Goal: Task Accomplishment & Management: Manage account settings

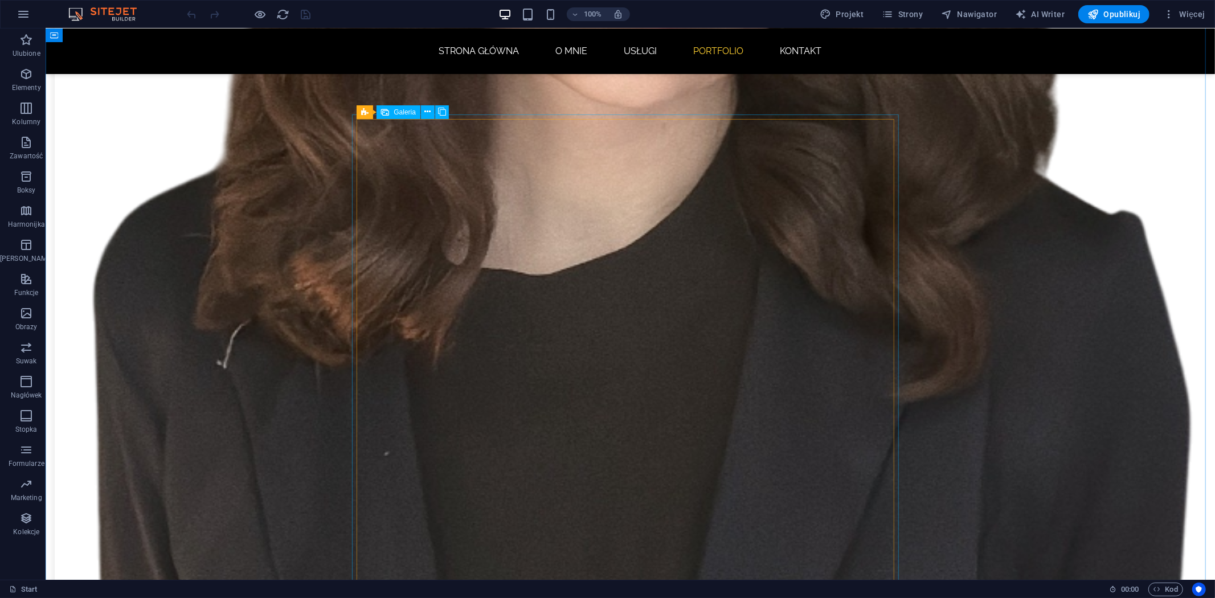
scroll to position [1645, 0]
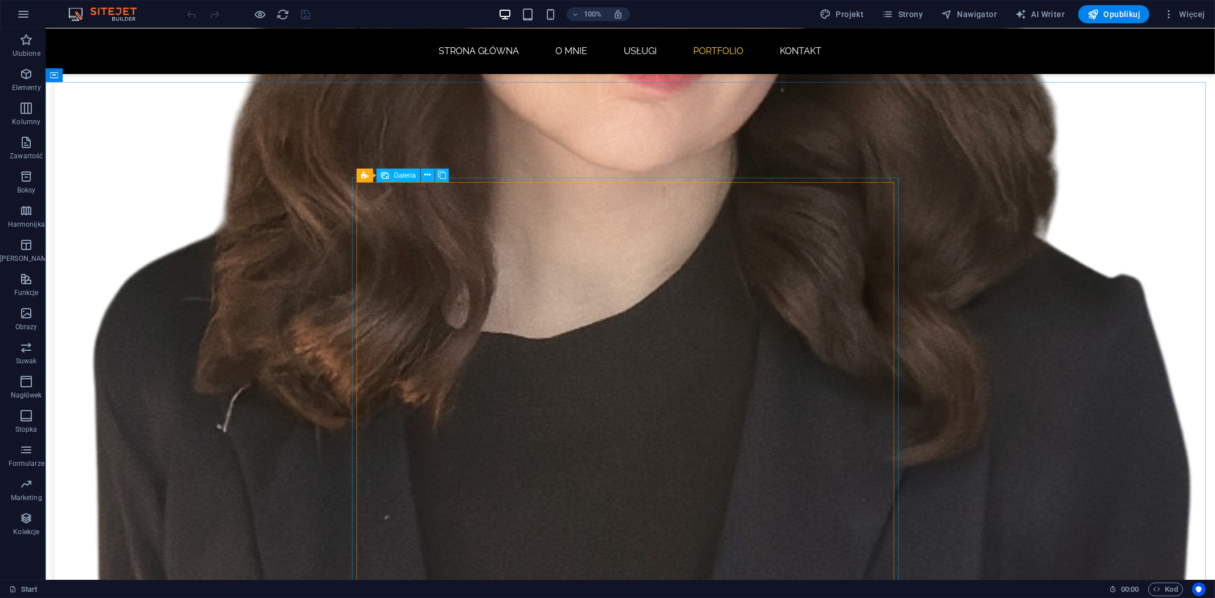
click at [401, 175] on span "Galeria" at bounding box center [405, 175] width 22 height 7
click at [366, 174] on icon at bounding box center [364, 176] width 7 height 14
click at [427, 174] on icon at bounding box center [428, 175] width 6 height 12
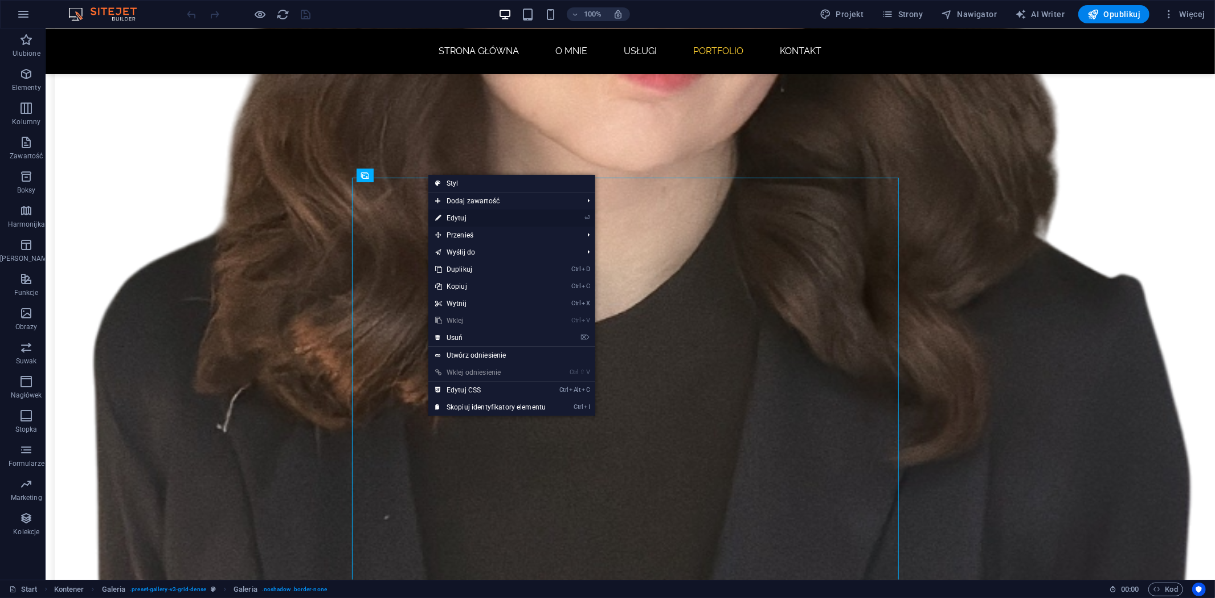
click at [463, 221] on link "⏎ Edytuj" at bounding box center [490, 218] width 124 height 17
select select "4"
select select "px"
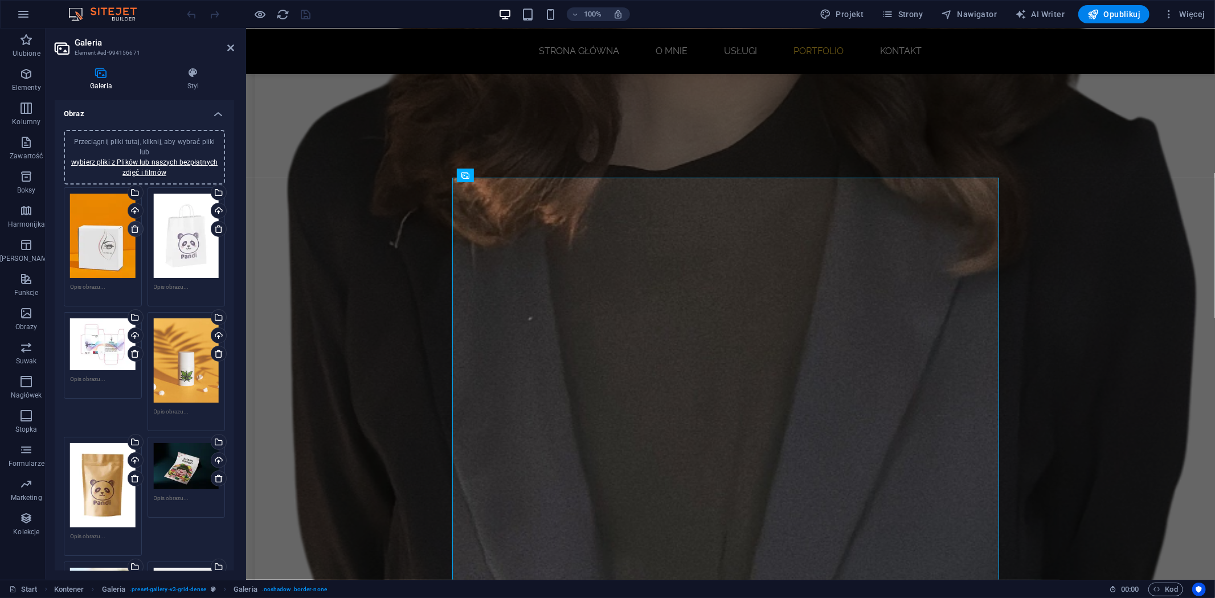
click at [135, 226] on icon at bounding box center [134, 228] width 9 height 9
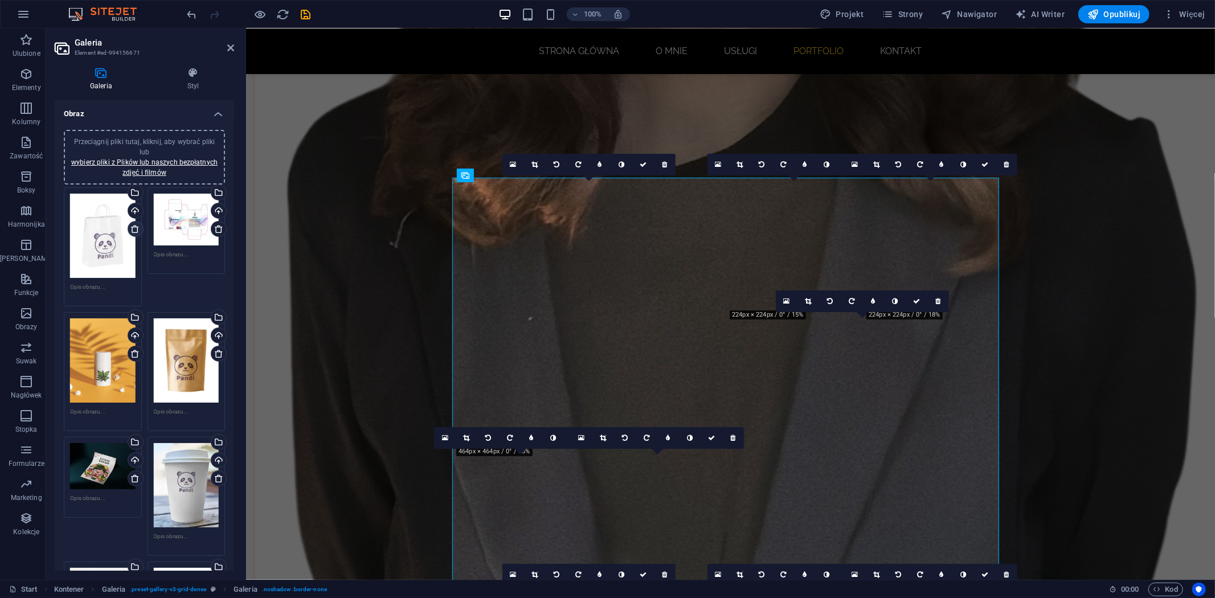
click at [135, 226] on icon at bounding box center [134, 228] width 9 height 9
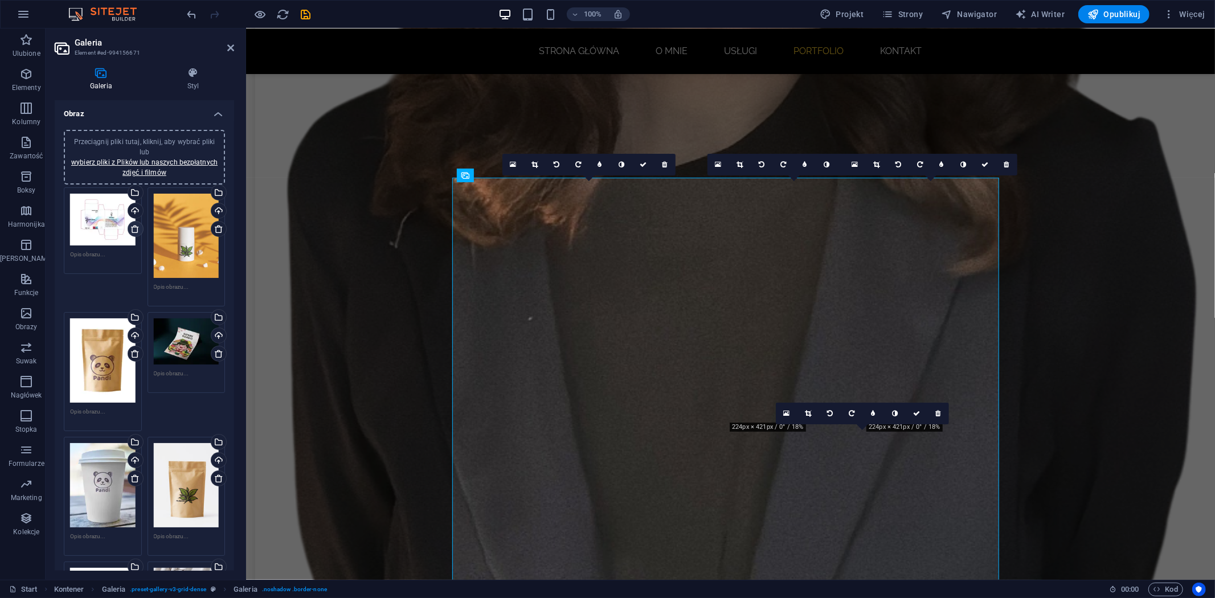
click at [135, 226] on icon at bounding box center [134, 228] width 9 height 9
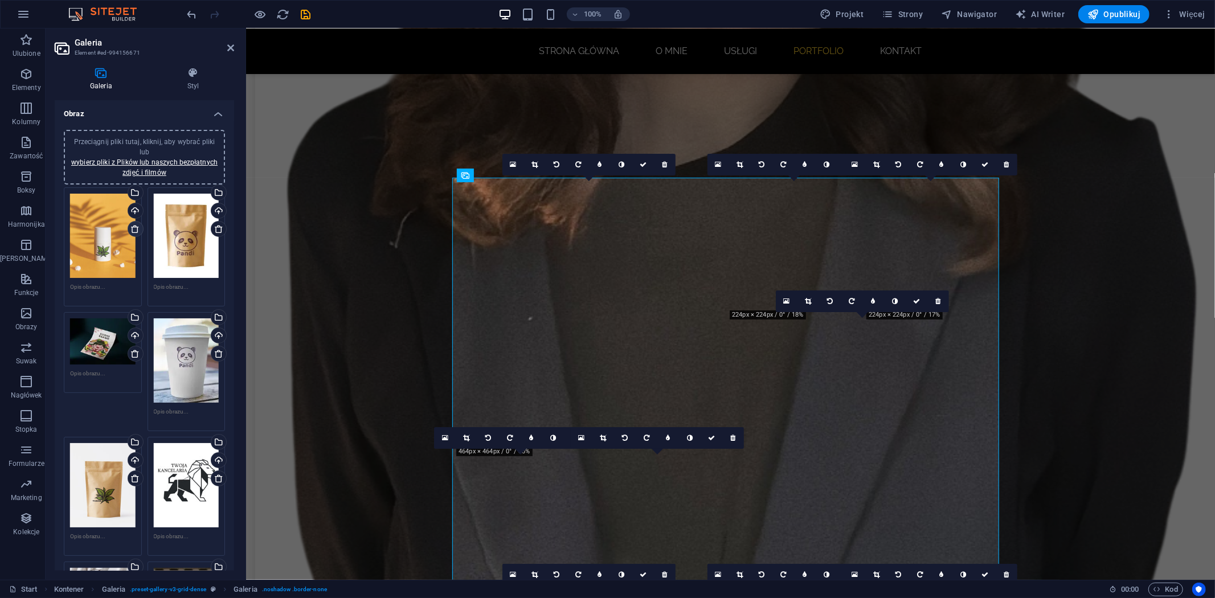
click at [135, 226] on icon at bounding box center [134, 228] width 9 height 9
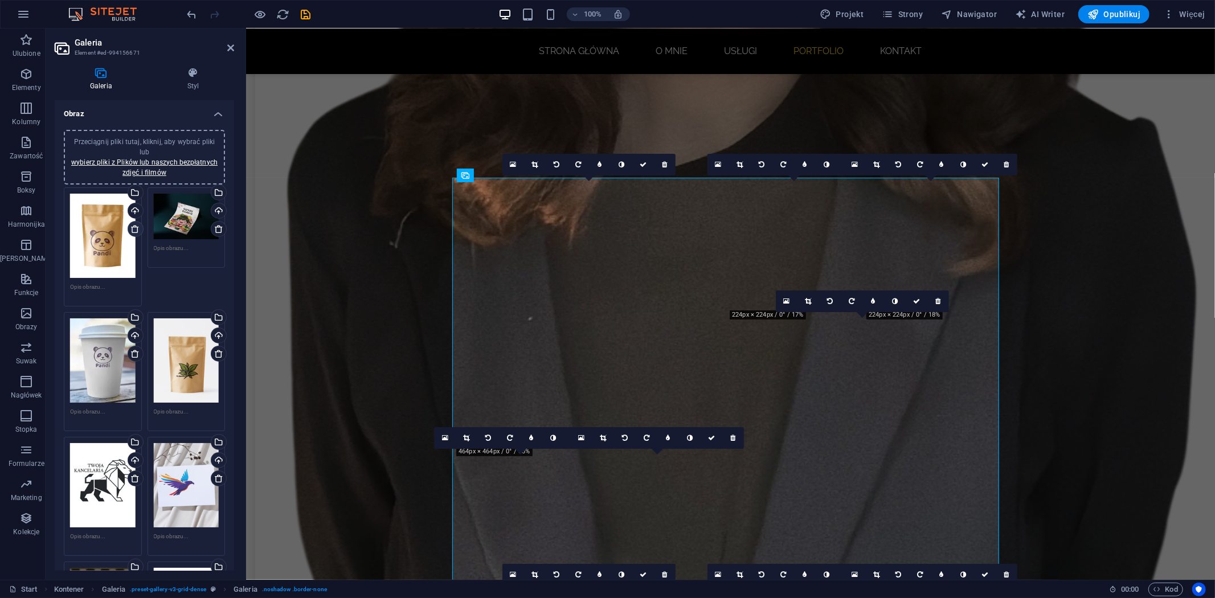
click at [135, 226] on icon at bounding box center [134, 228] width 9 height 9
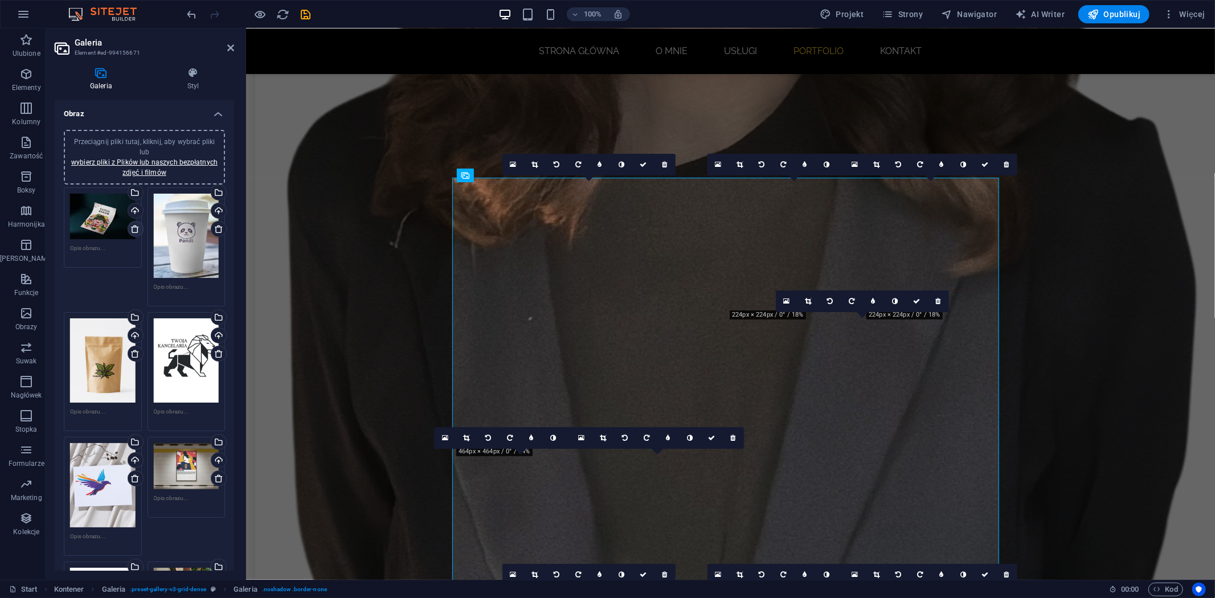
click at [135, 226] on icon at bounding box center [134, 228] width 9 height 9
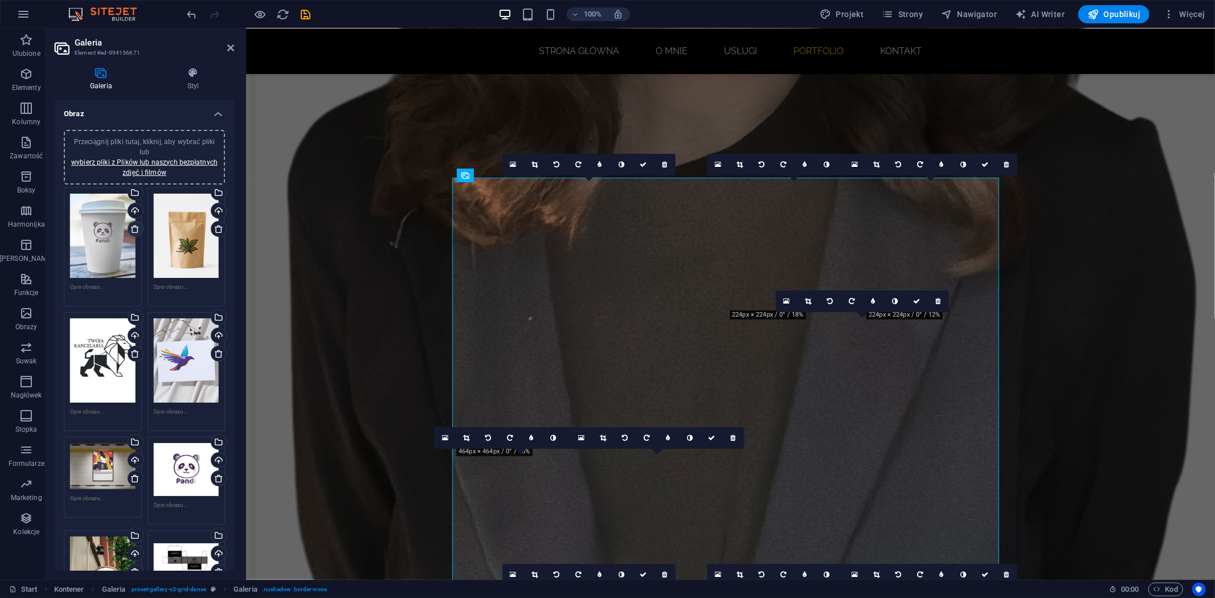
click at [135, 226] on icon at bounding box center [134, 228] width 9 height 9
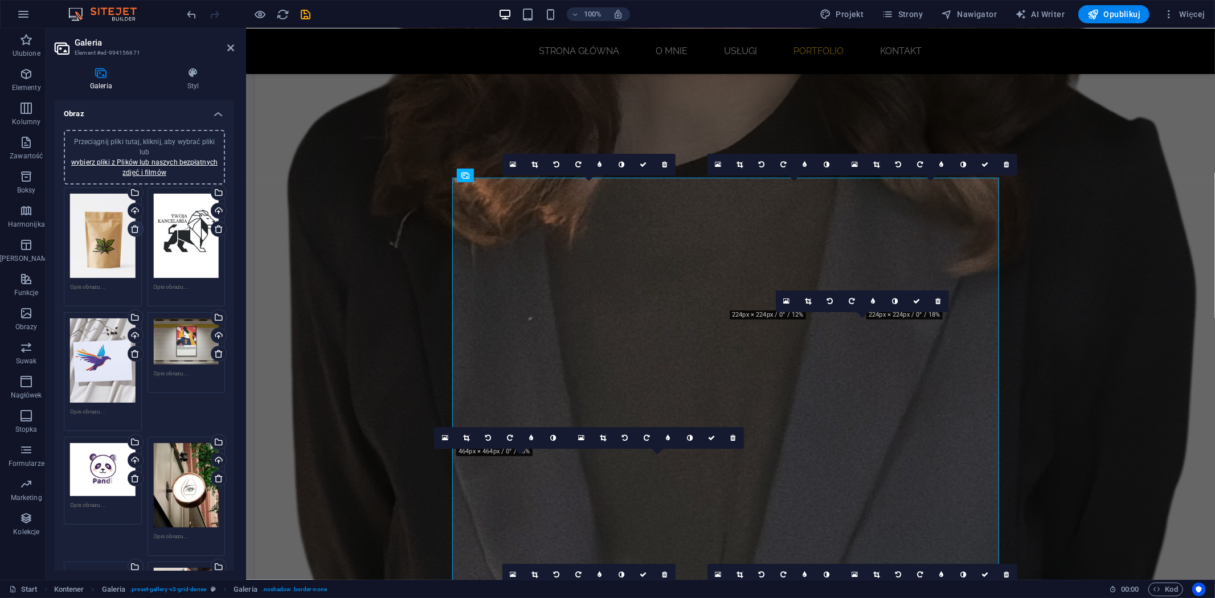
click at [135, 226] on icon at bounding box center [134, 228] width 9 height 9
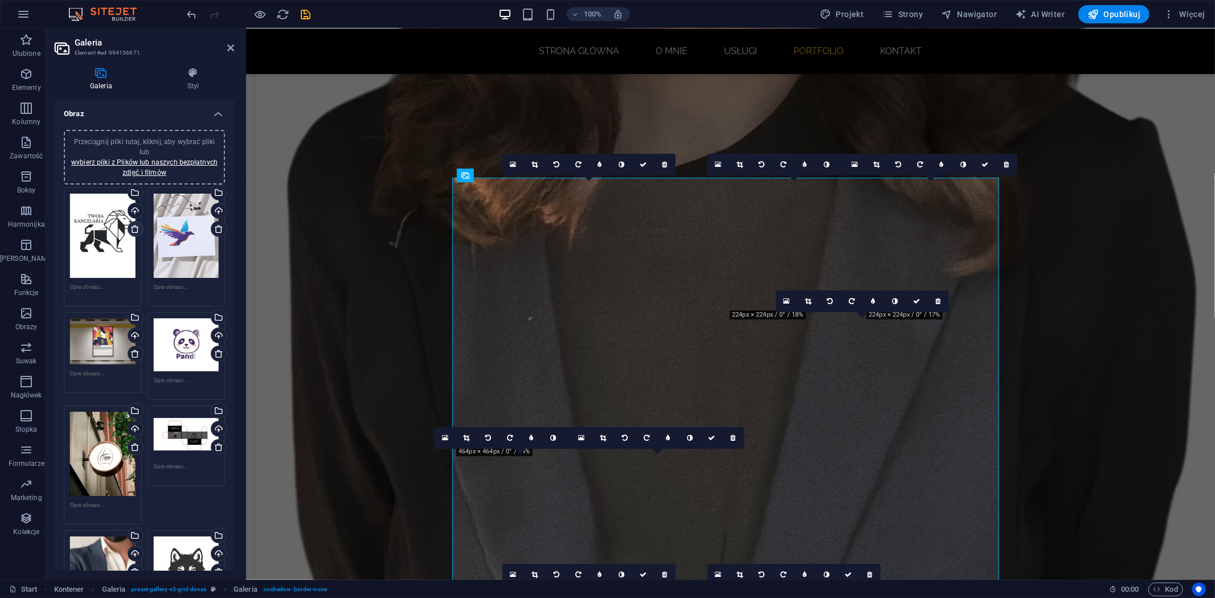
click at [135, 226] on icon at bounding box center [134, 228] width 9 height 9
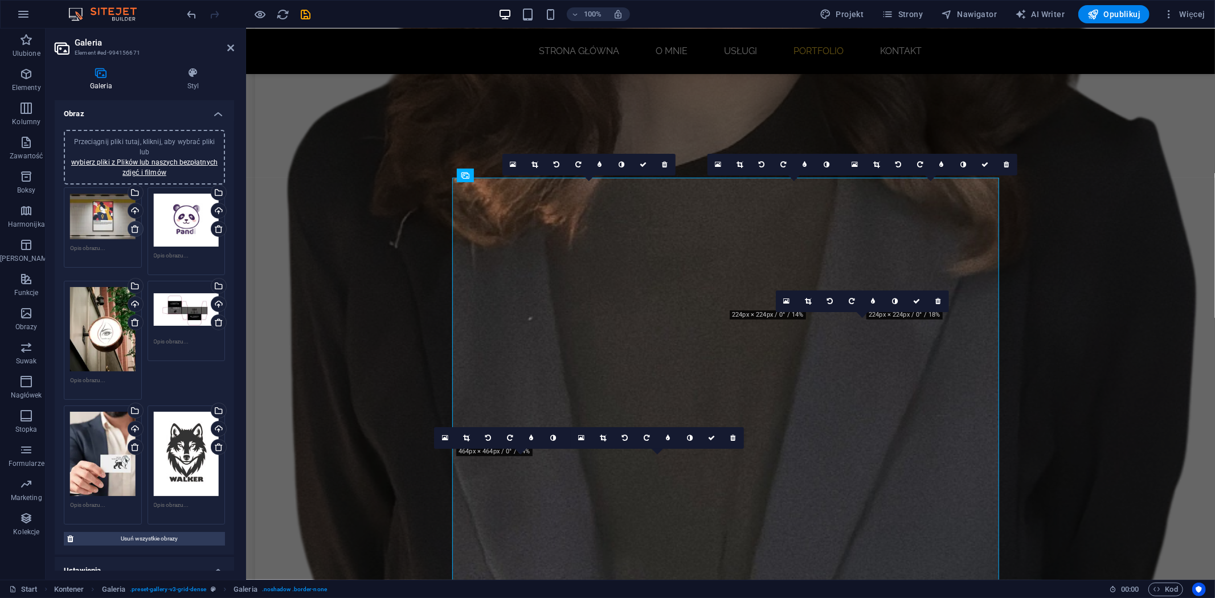
click at [135, 226] on icon at bounding box center [134, 228] width 9 height 9
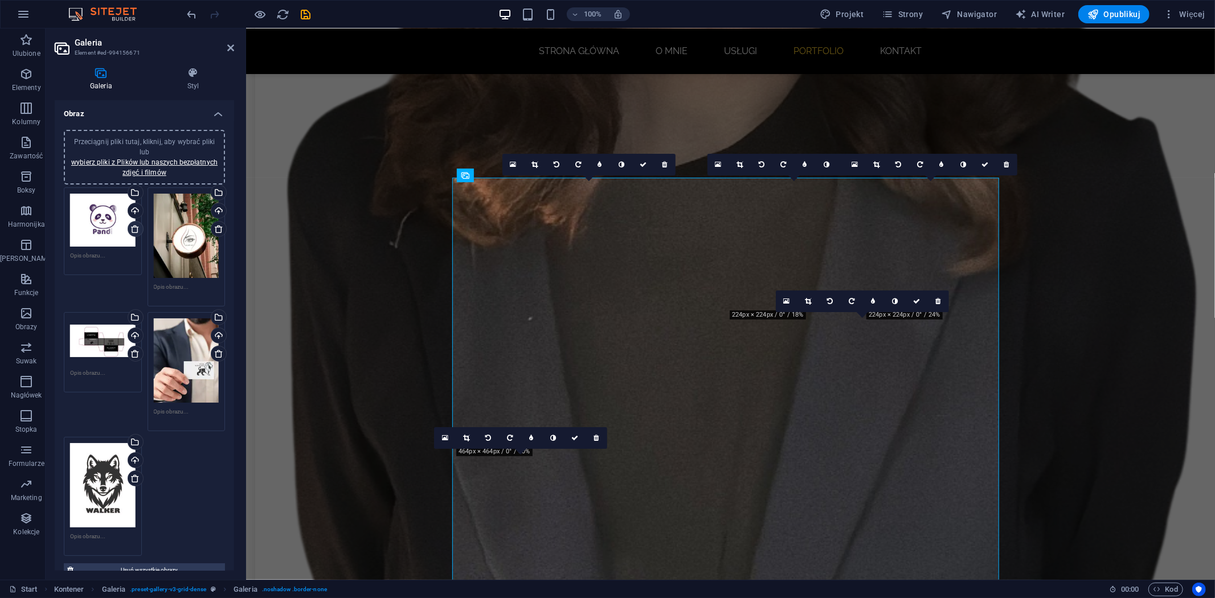
click at [135, 226] on icon at bounding box center [134, 228] width 9 height 9
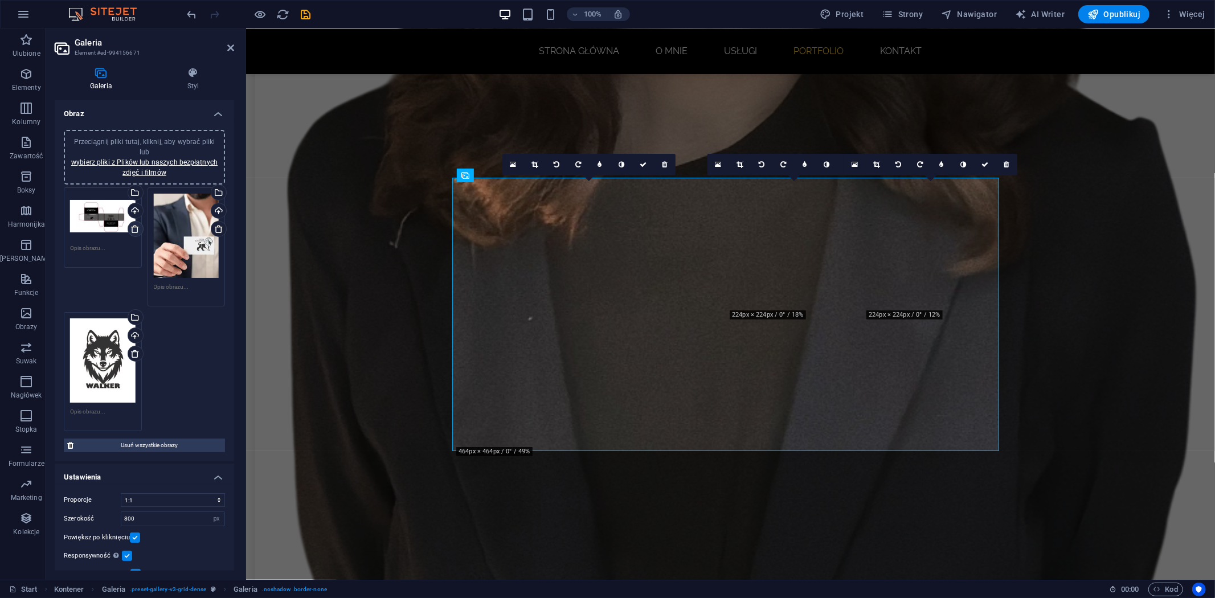
click at [135, 226] on icon at bounding box center [134, 228] width 9 height 9
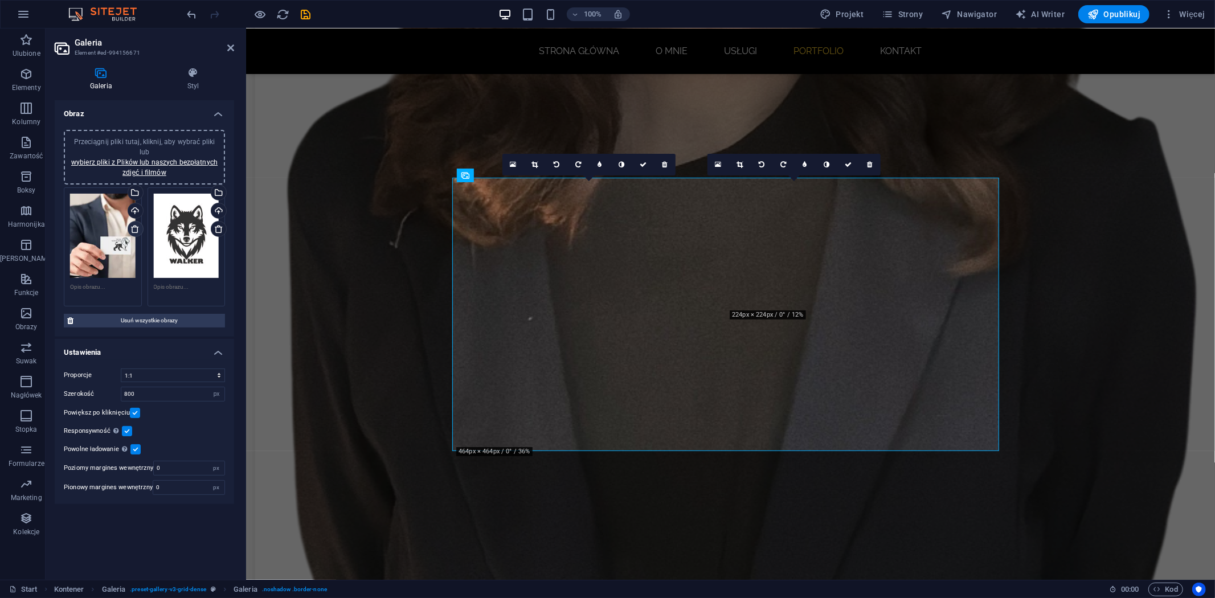
click at [135, 226] on icon at bounding box center [134, 228] width 9 height 9
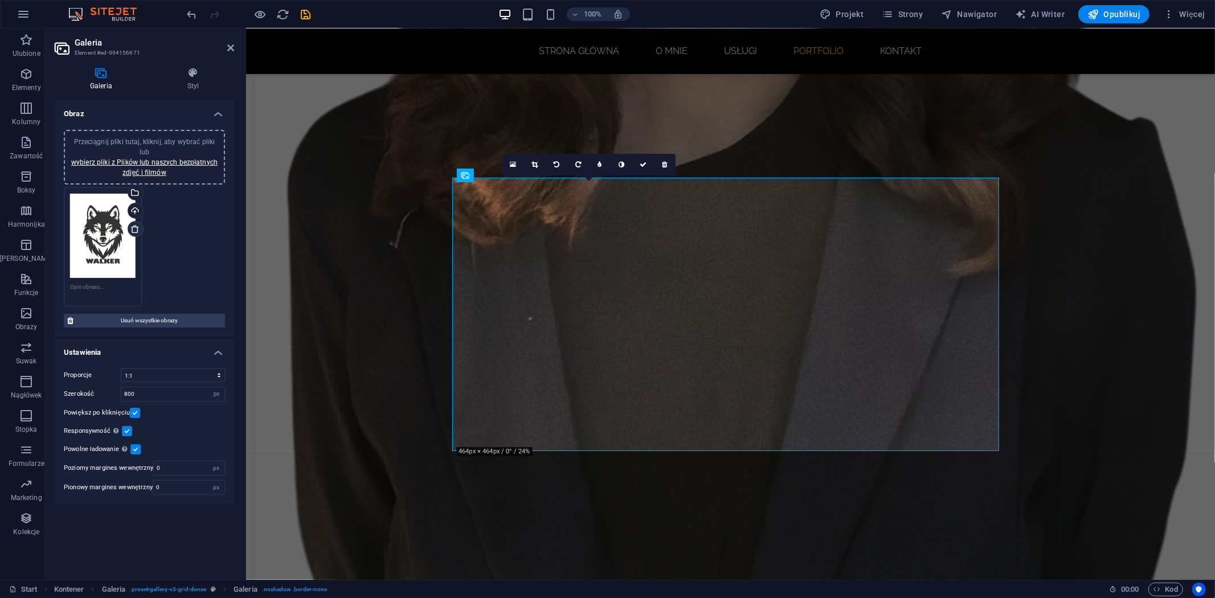
click at [135, 226] on icon at bounding box center [134, 228] width 9 height 9
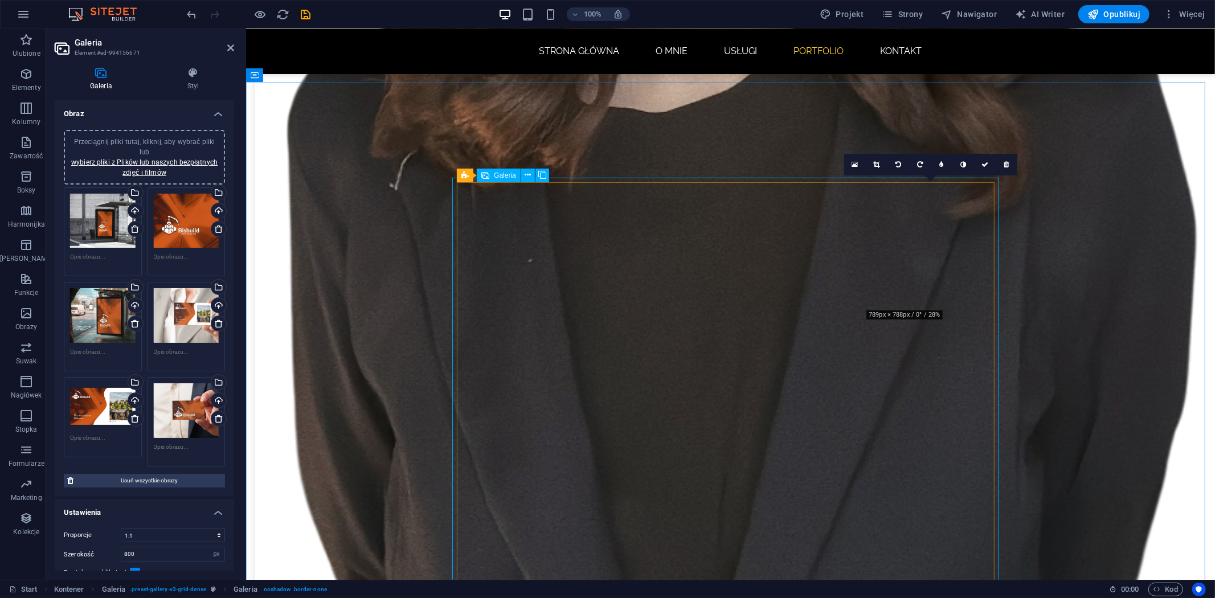
scroll to position [1708, 0]
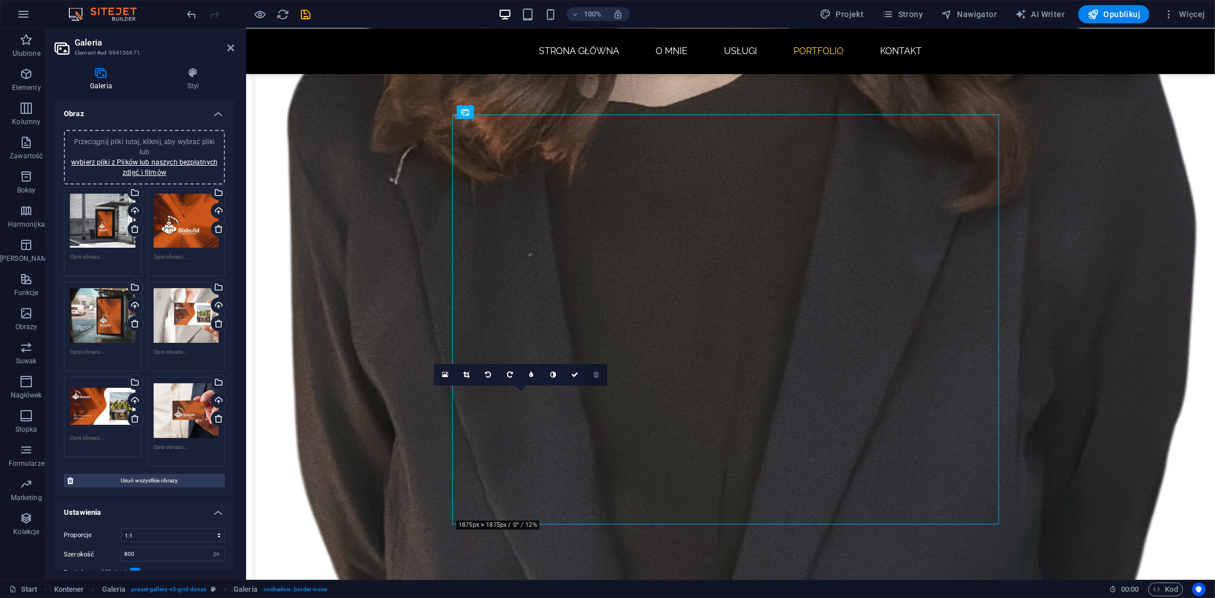
click at [593, 377] on link at bounding box center [596, 375] width 22 height 22
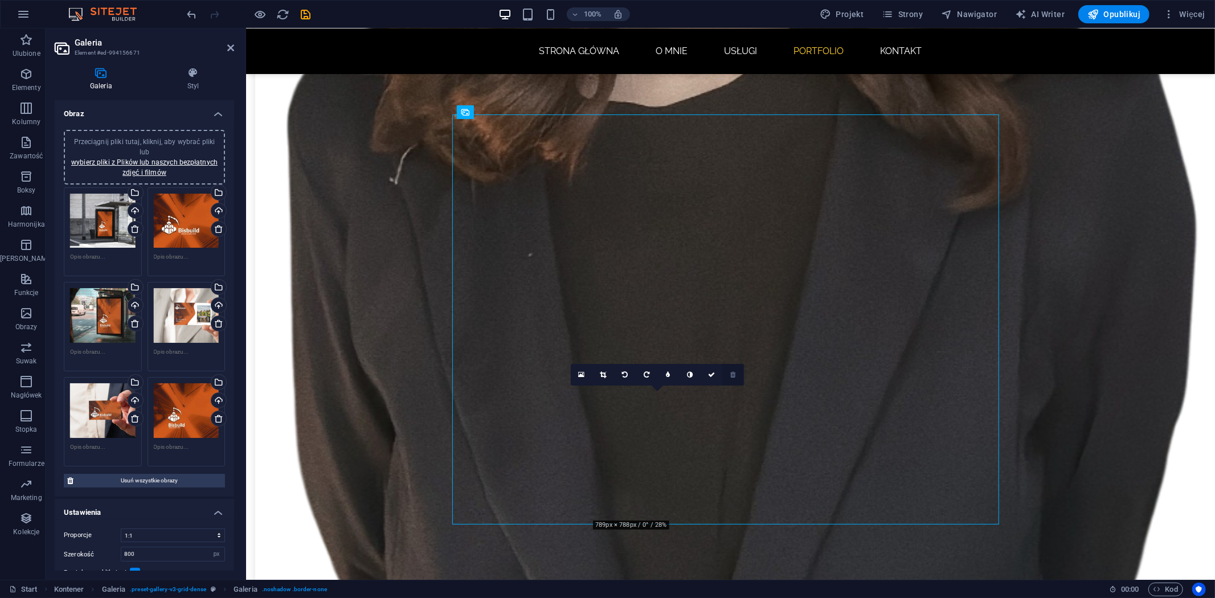
click at [731, 374] on icon at bounding box center [733, 374] width 5 height 7
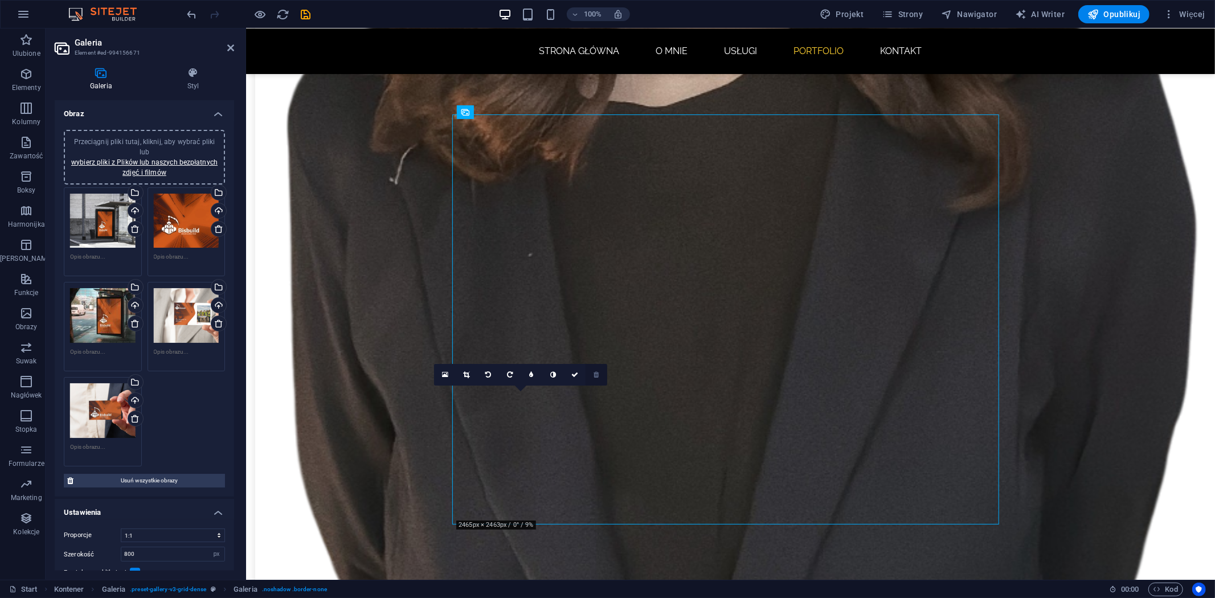
click at [599, 376] on icon at bounding box center [596, 374] width 5 height 7
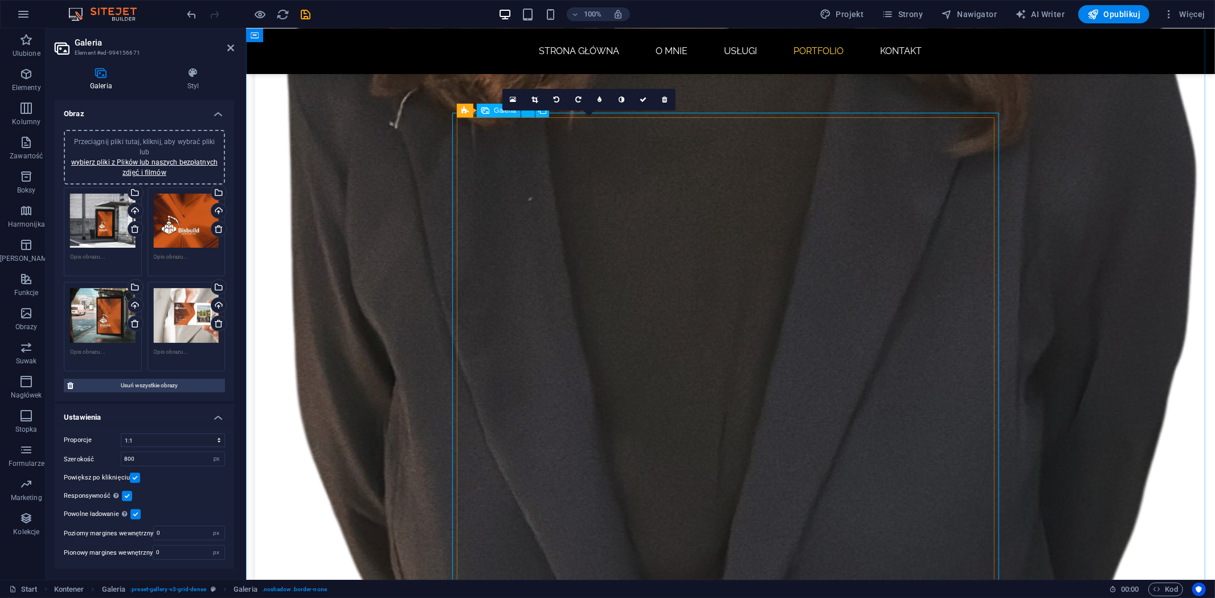
scroll to position [1772, 0]
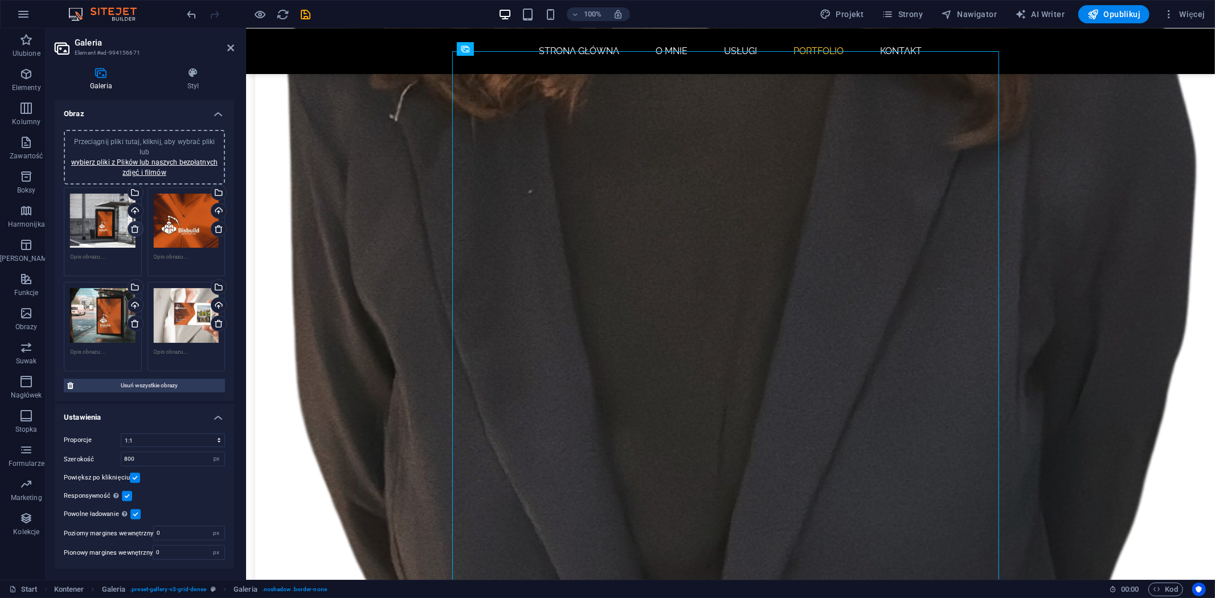
click at [134, 226] on icon at bounding box center [134, 228] width 9 height 9
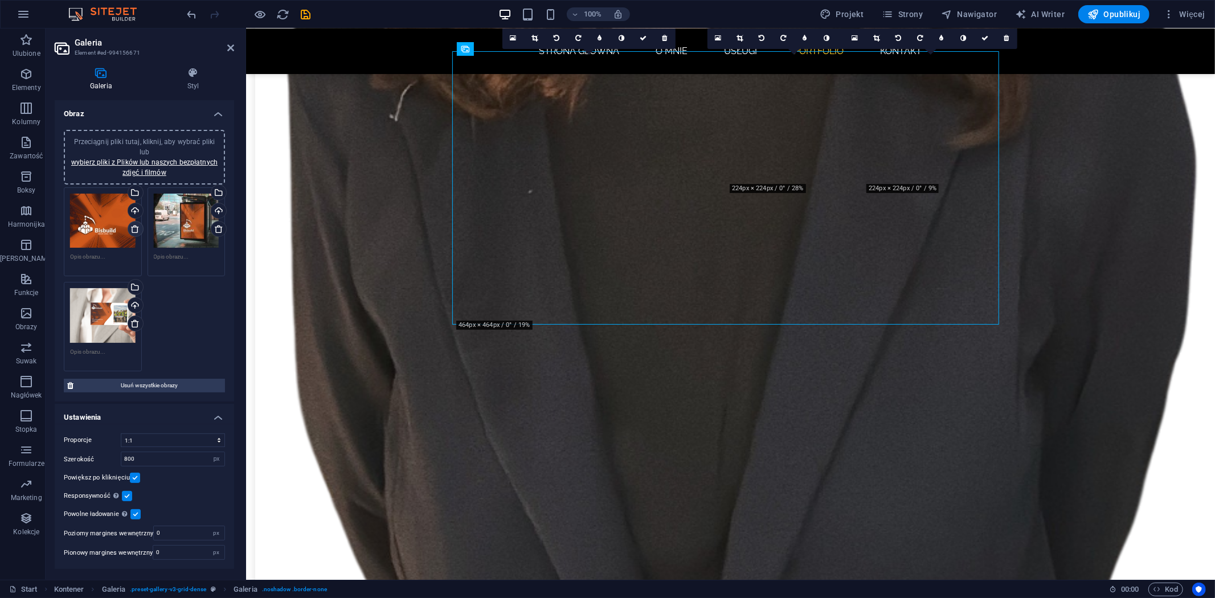
click at [137, 224] on icon at bounding box center [134, 228] width 9 height 9
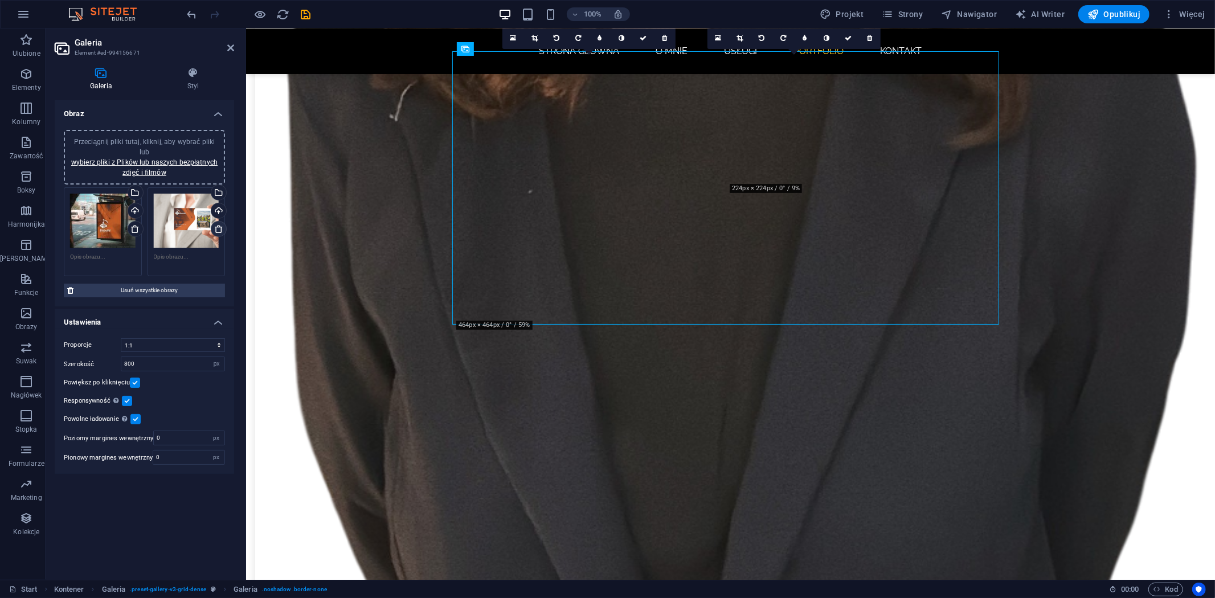
click at [221, 224] on icon at bounding box center [218, 228] width 9 height 9
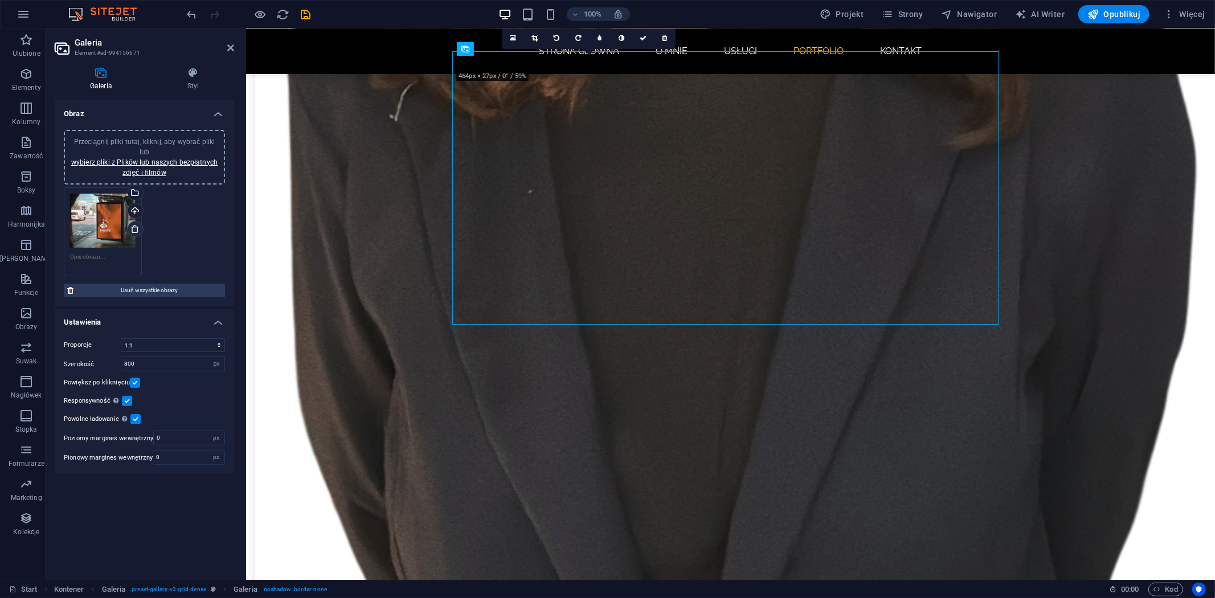
click at [135, 227] on icon at bounding box center [134, 228] width 9 height 9
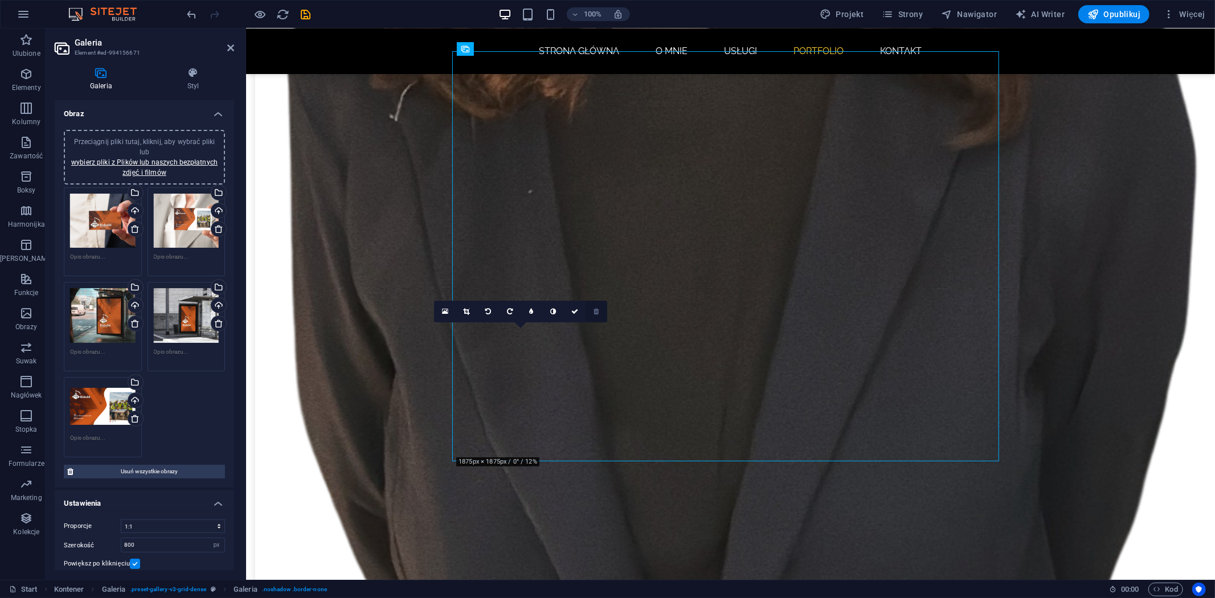
click at [596, 315] on link at bounding box center [596, 312] width 22 height 22
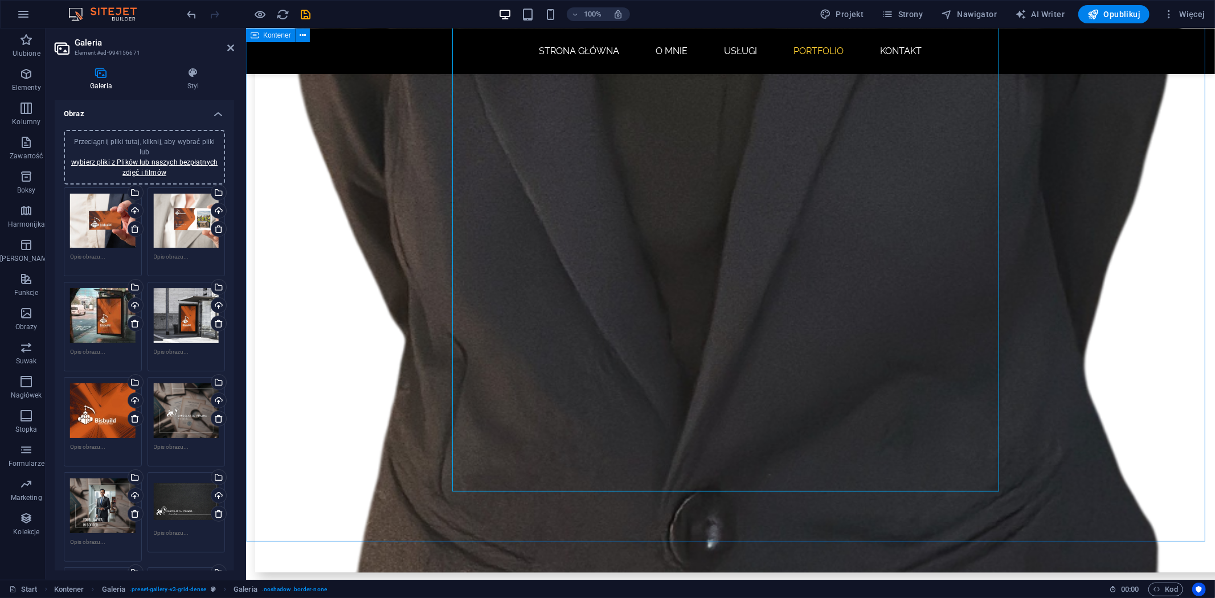
scroll to position [2088, 0]
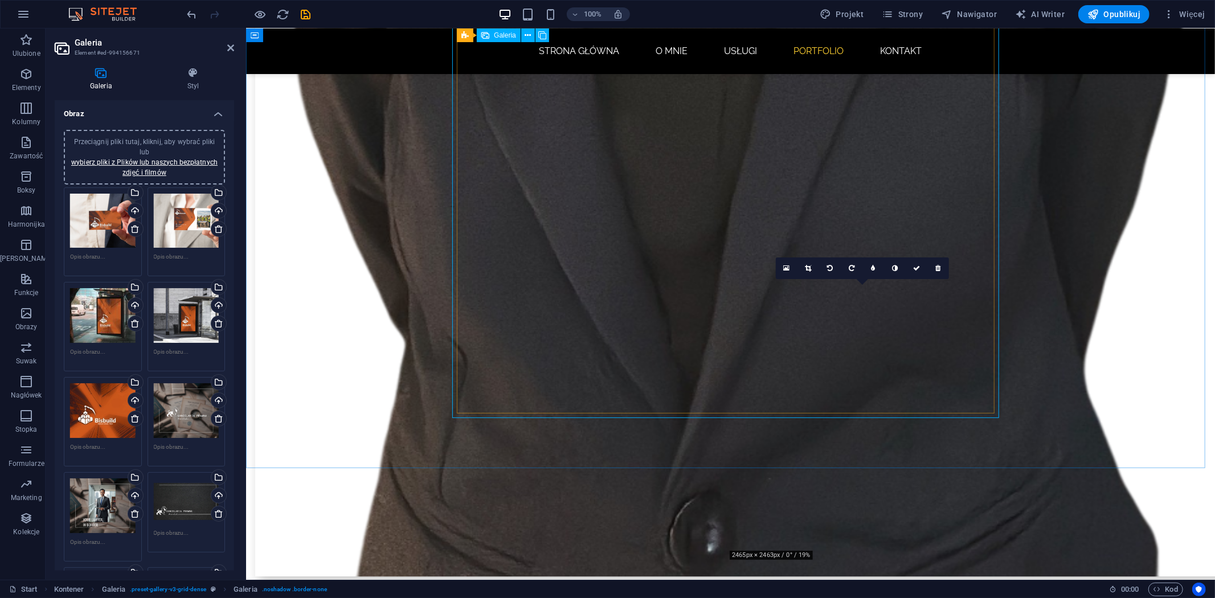
drag, startPoint x: 856, startPoint y: 395, endPoint x: 830, endPoint y: 191, distance: 206.2
drag, startPoint x: 757, startPoint y: 467, endPoint x: 617, endPoint y: 435, distance: 143.8
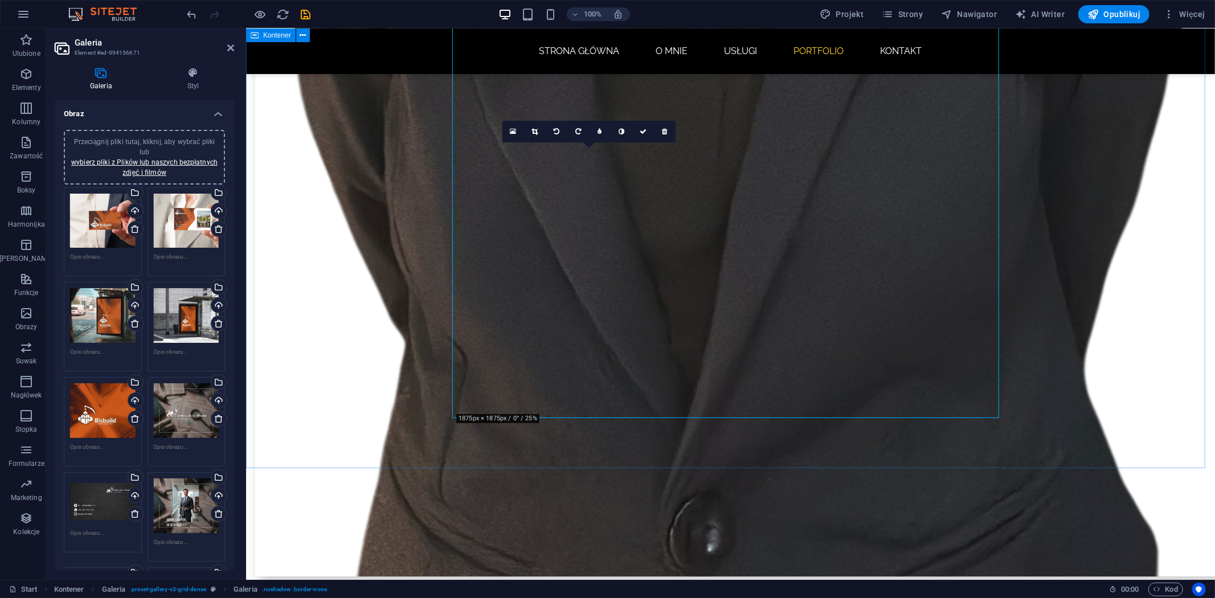
drag, startPoint x: 643, startPoint y: 387, endPoint x: 633, endPoint y: 419, distance: 33.0
click at [662, 129] on icon at bounding box center [664, 131] width 5 height 7
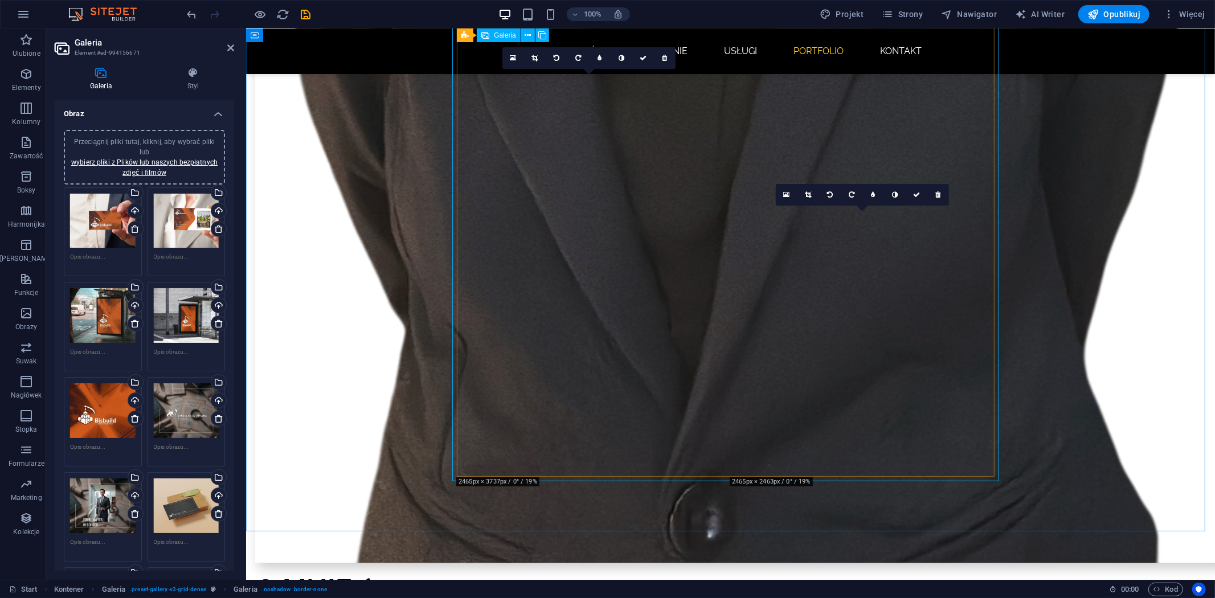
scroll to position [2098, 0]
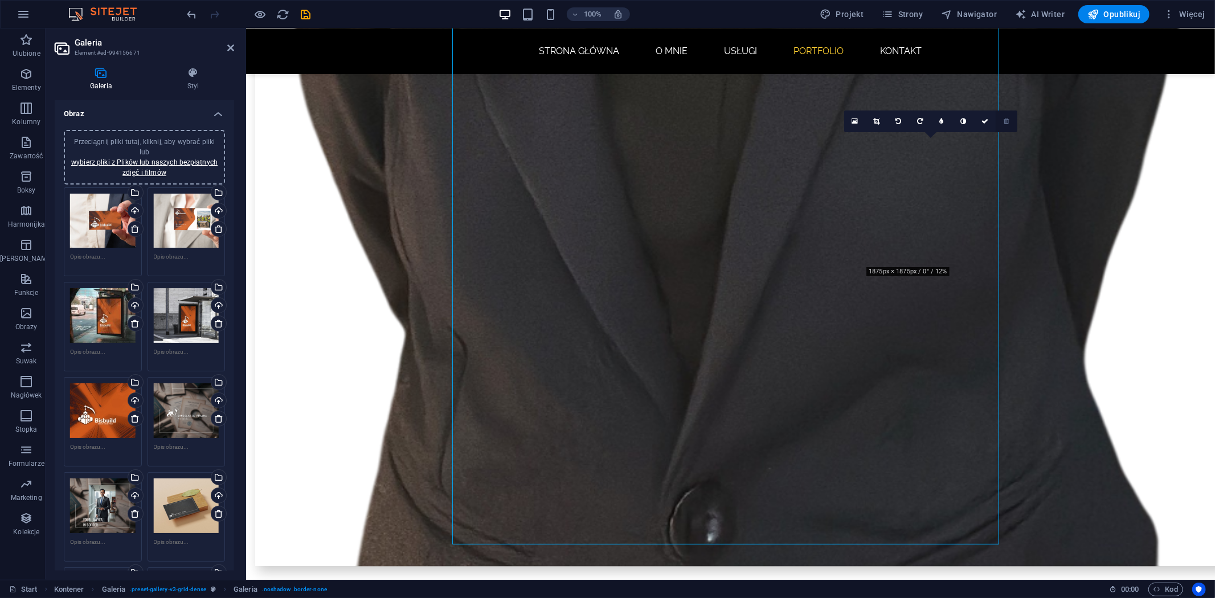
drag, startPoint x: 1005, startPoint y: 120, endPoint x: 749, endPoint y: 112, distance: 256.4
click at [1005, 120] on icon at bounding box center [1006, 121] width 5 height 7
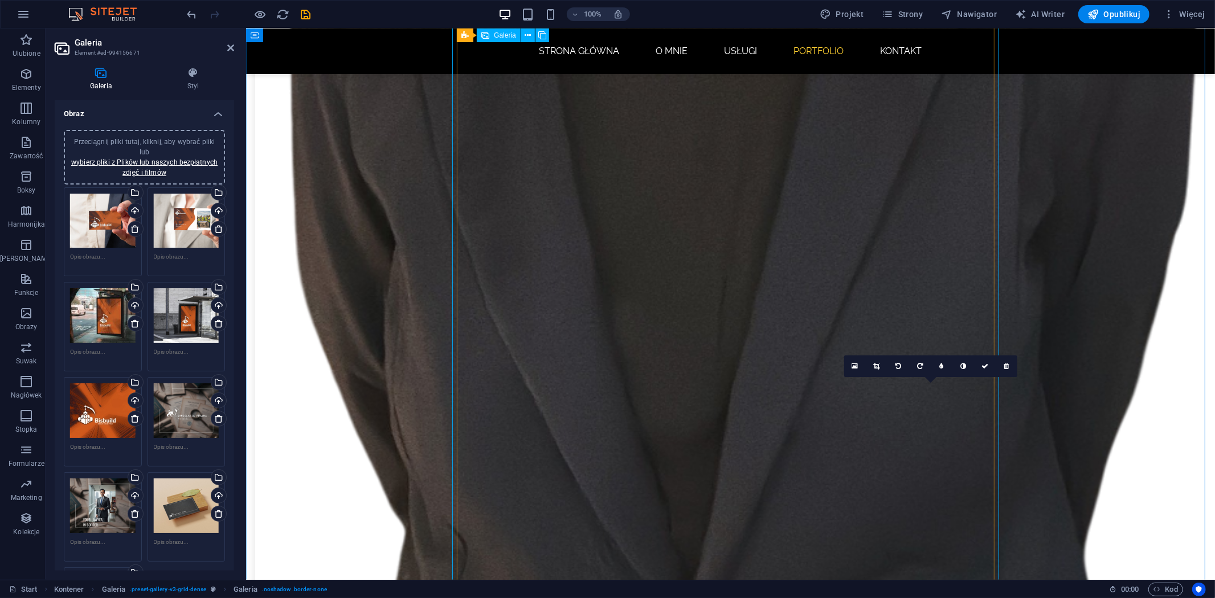
scroll to position [1908, 0]
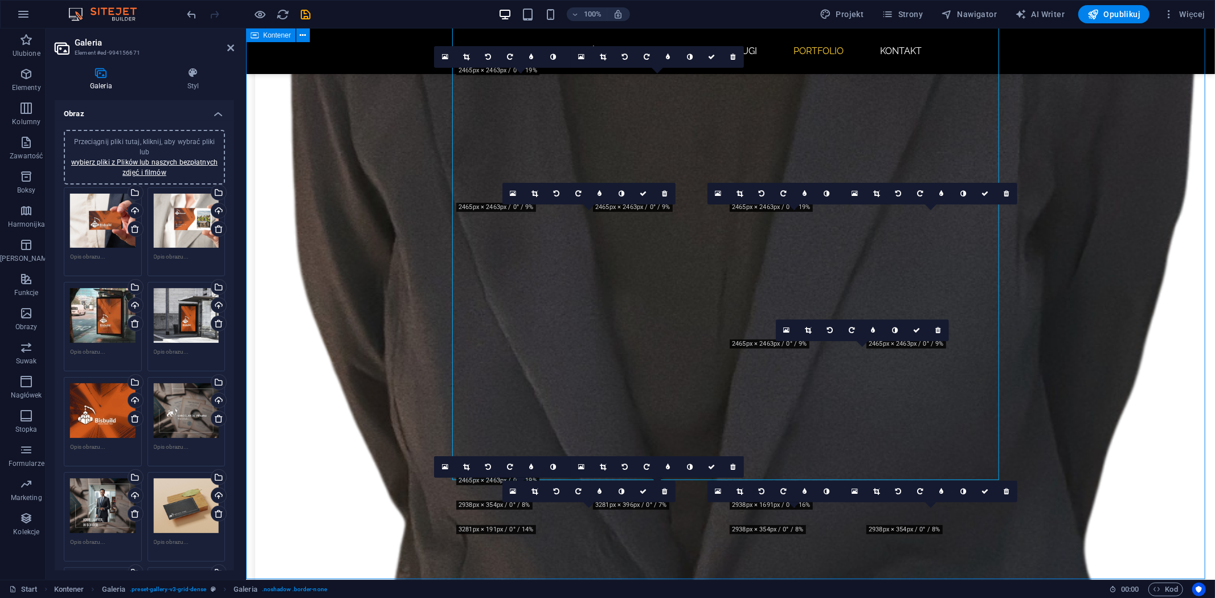
scroll to position [2026, 0]
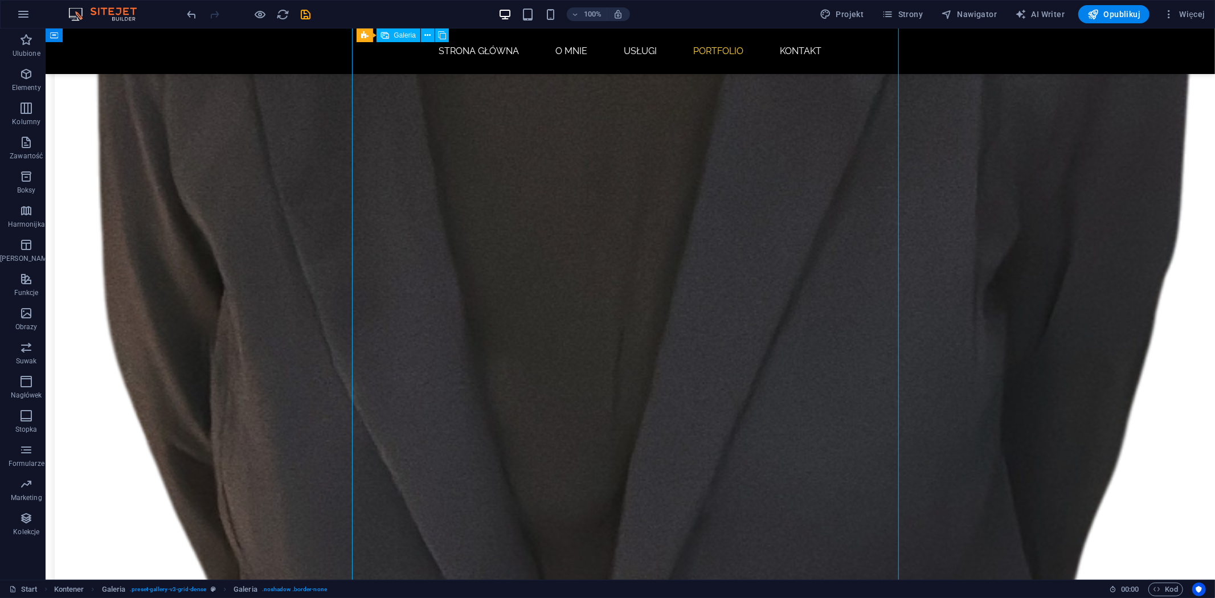
scroll to position [2089, 0]
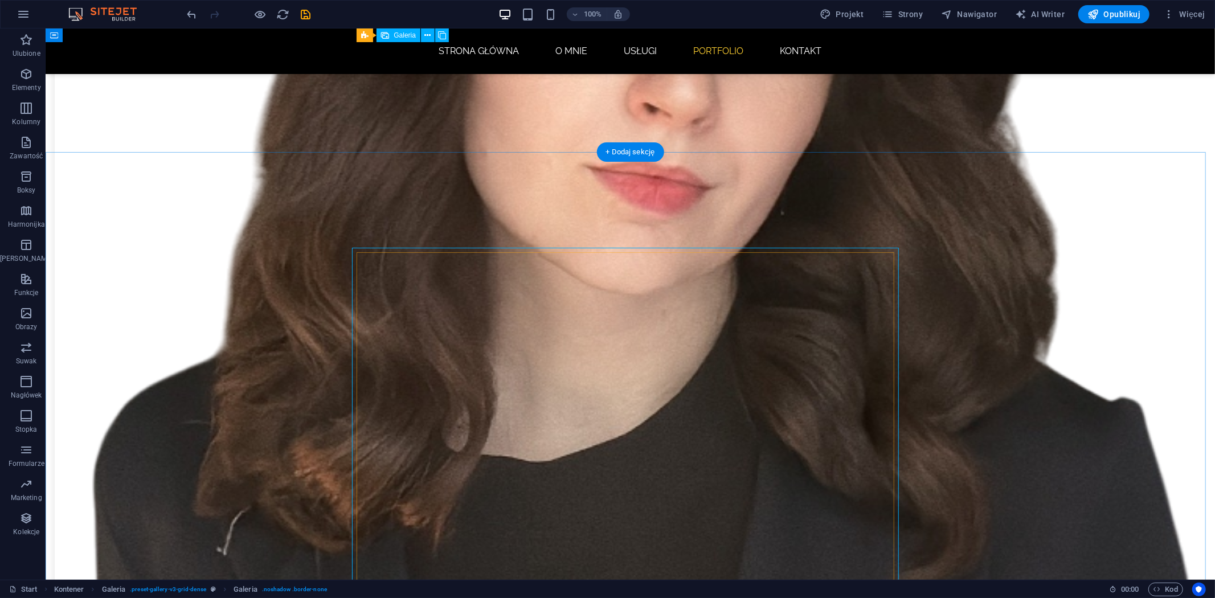
scroll to position [1519, 0]
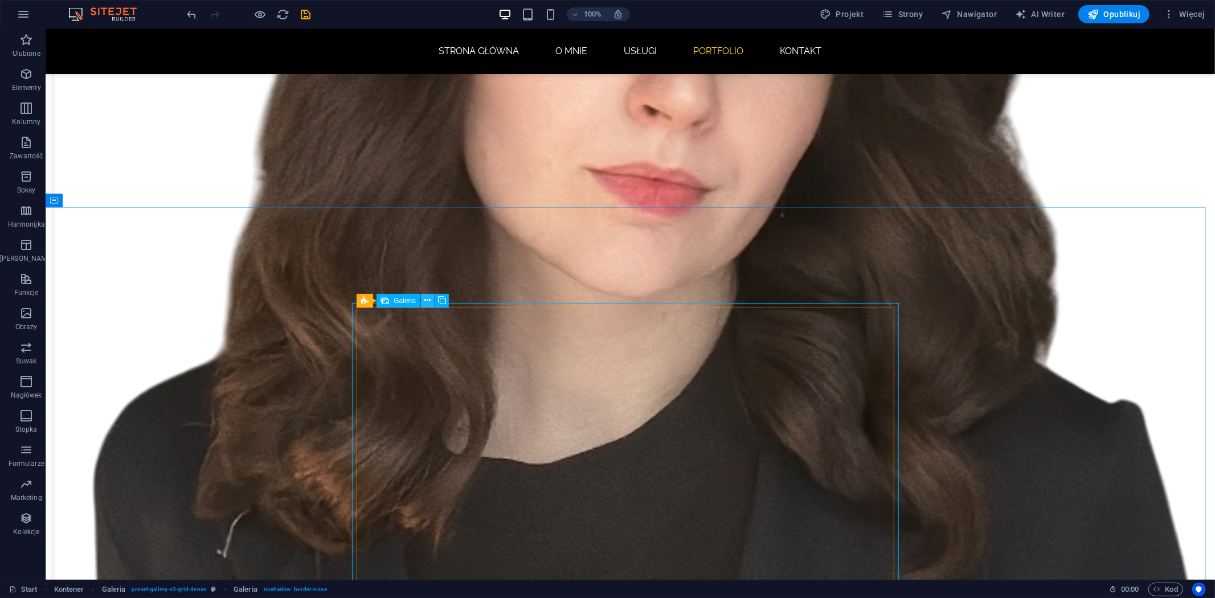
click at [425, 303] on icon at bounding box center [428, 300] width 6 height 12
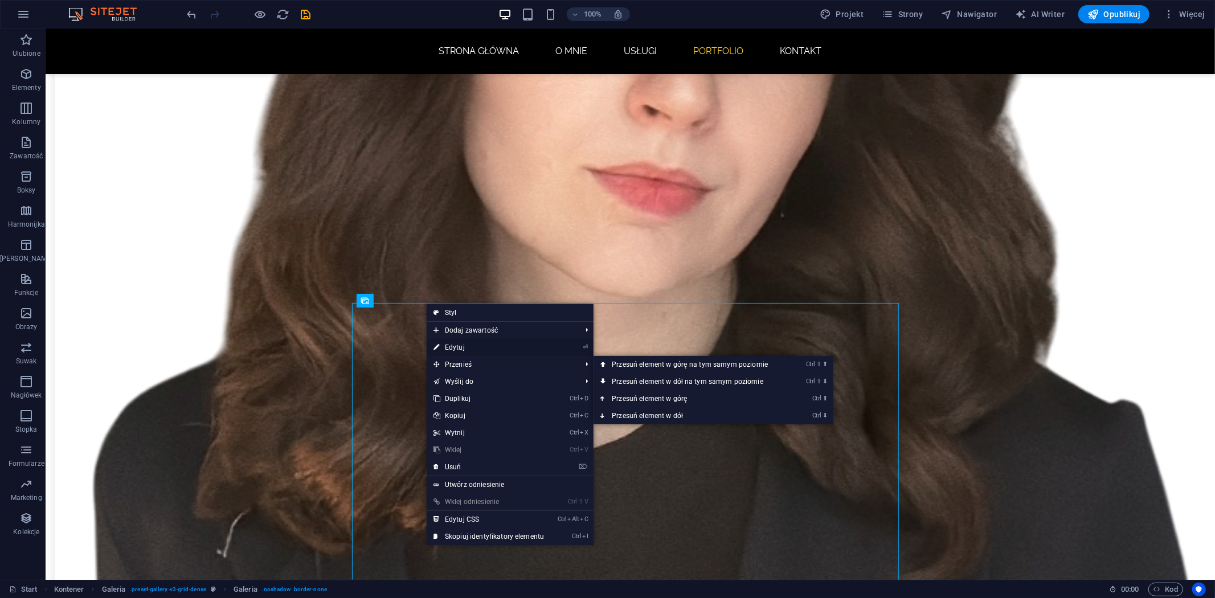
click at [460, 351] on link "⏎ Edytuj" at bounding box center [489, 347] width 124 height 17
select select "4"
select select "px"
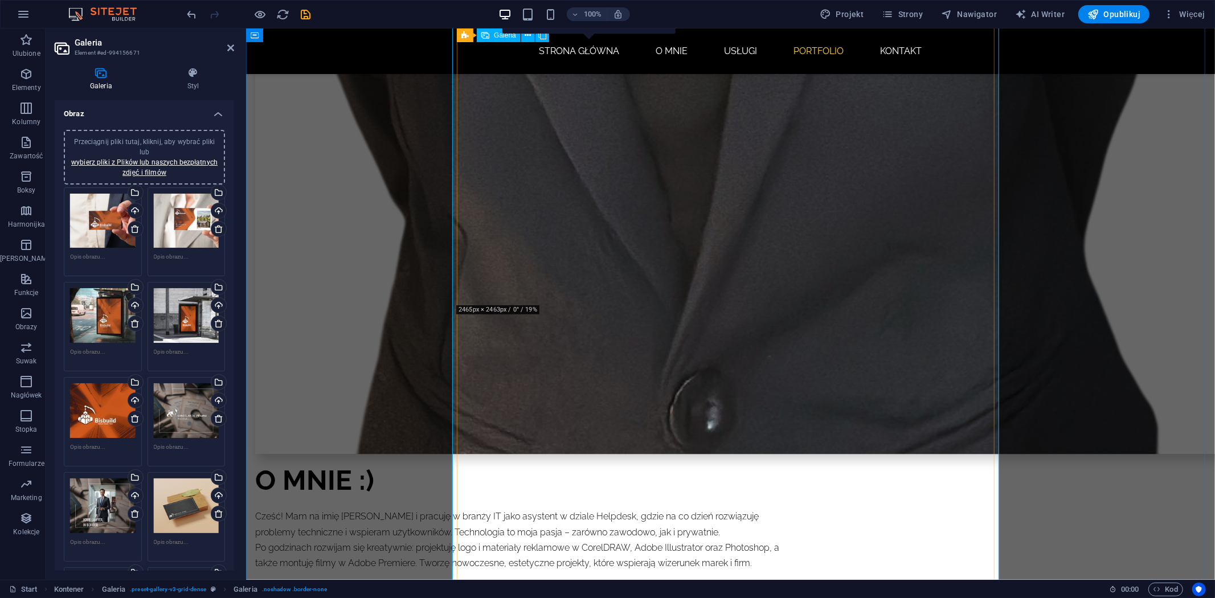
scroll to position [2216, 0]
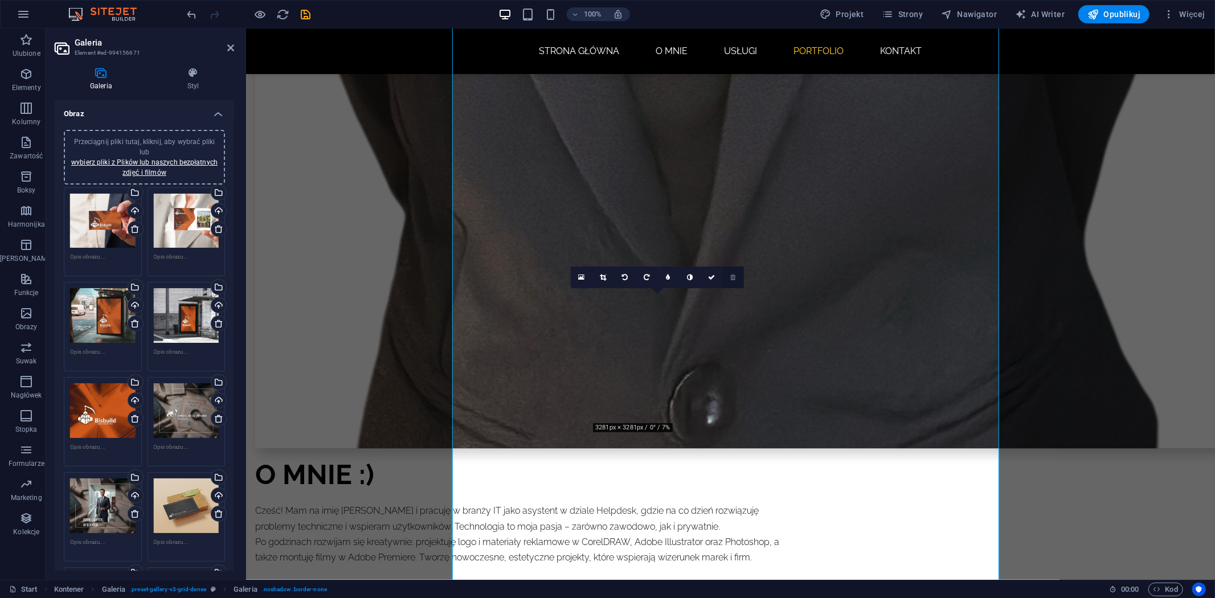
click at [733, 280] on icon at bounding box center [733, 277] width 5 height 7
click at [733, 275] on icon at bounding box center [733, 277] width 5 height 7
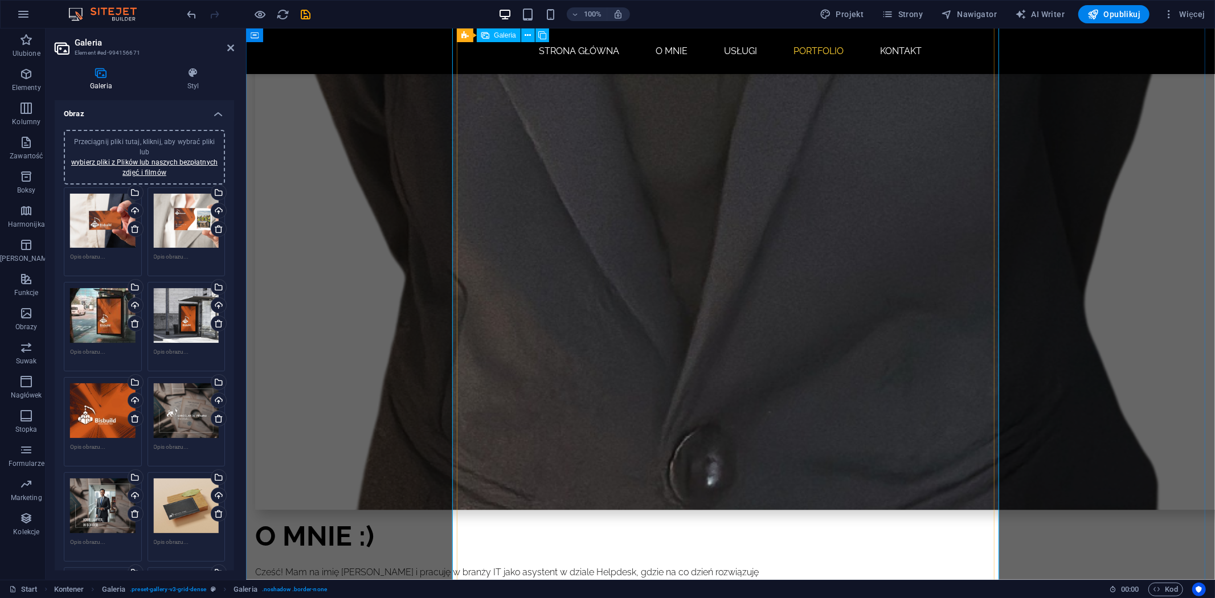
scroll to position [2153, 0]
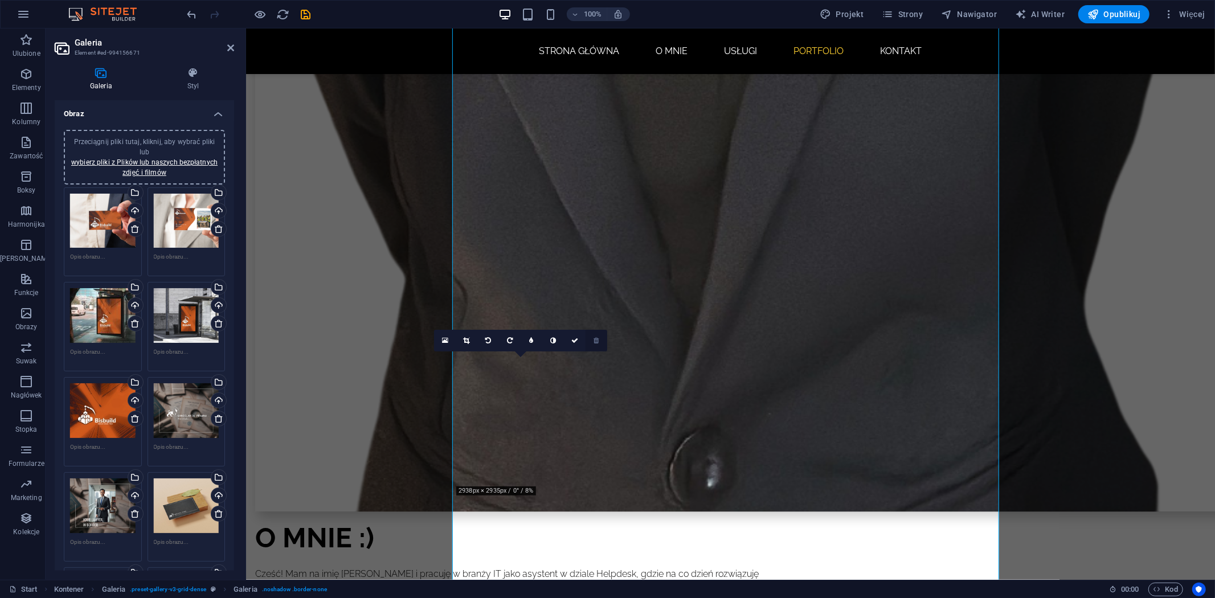
click at [598, 340] on icon at bounding box center [596, 340] width 5 height 7
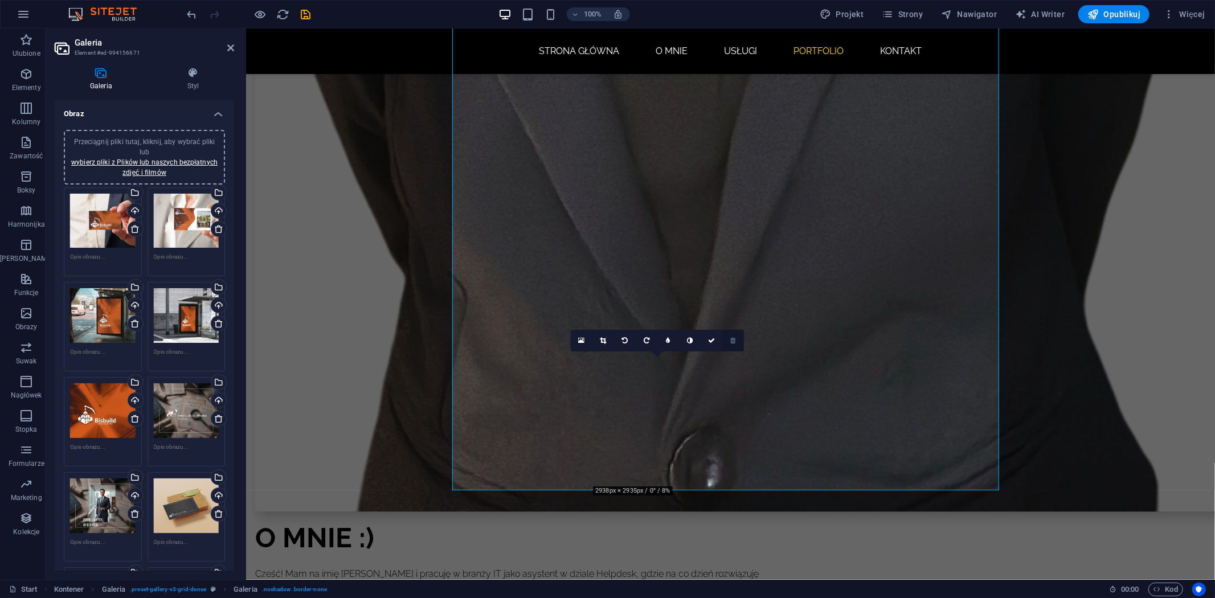
click at [729, 341] on link at bounding box center [733, 341] width 22 height 22
click at [601, 339] on link at bounding box center [596, 341] width 22 height 22
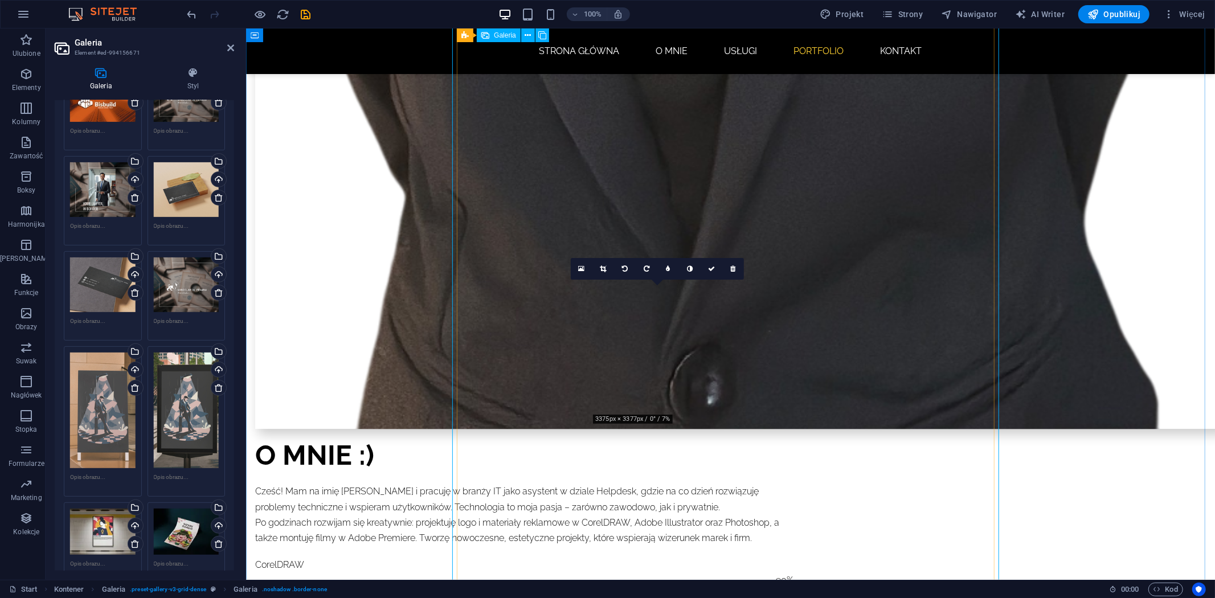
scroll to position [2342, 0]
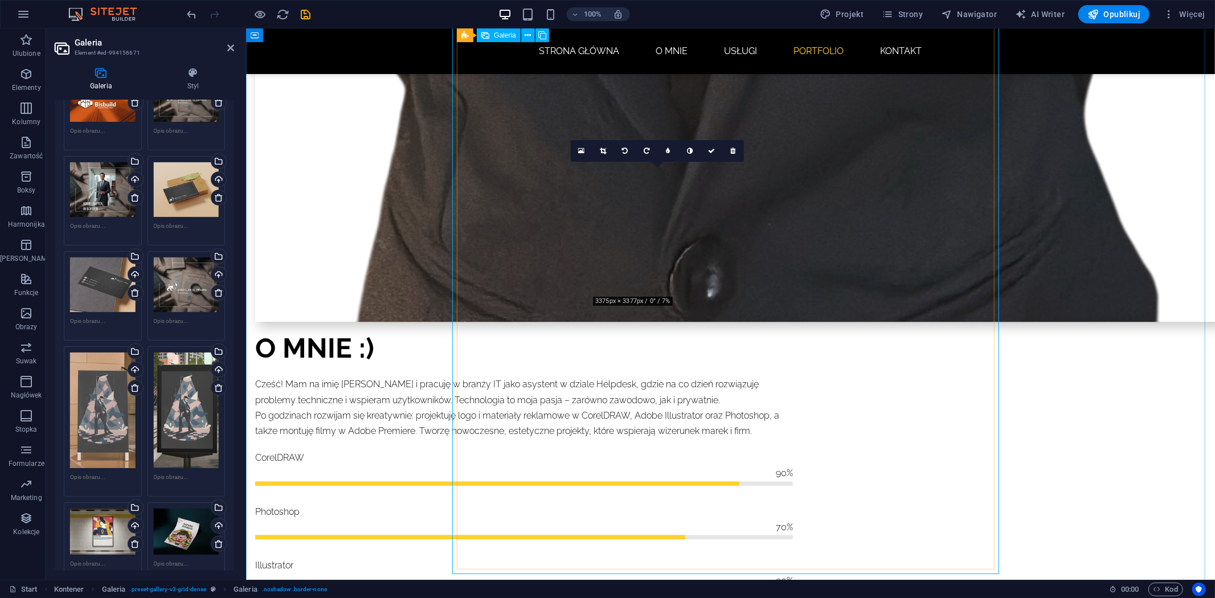
drag, startPoint x: 646, startPoint y: 239, endPoint x: 874, endPoint y: 399, distance: 278.2
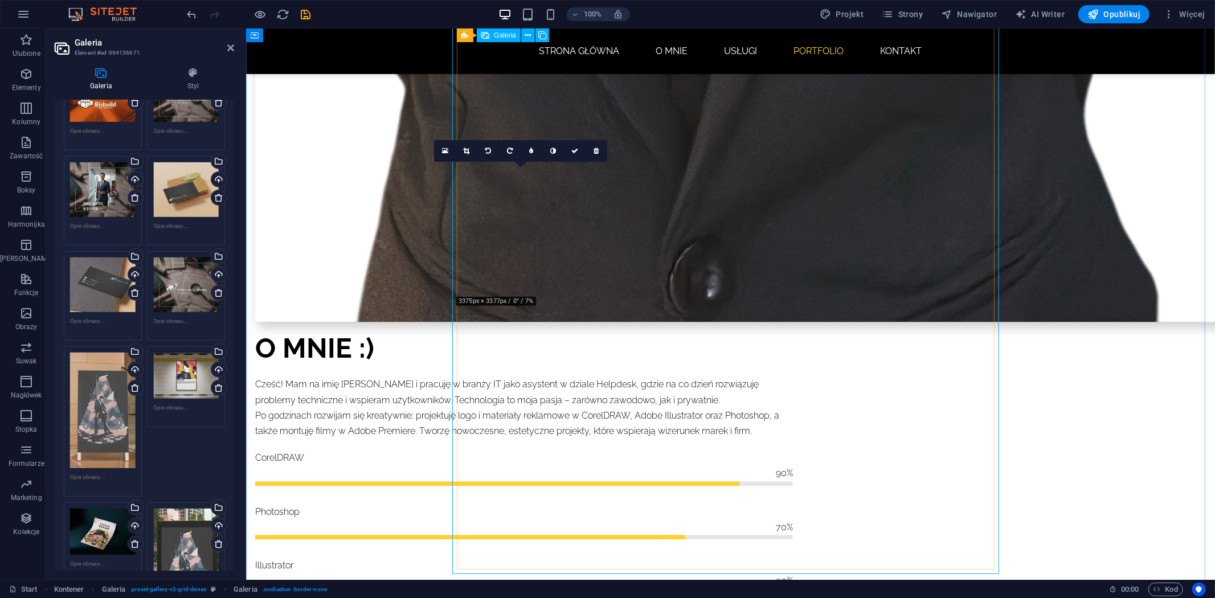
drag, startPoint x: 703, startPoint y: 308, endPoint x: 901, endPoint y: 388, distance: 214.6
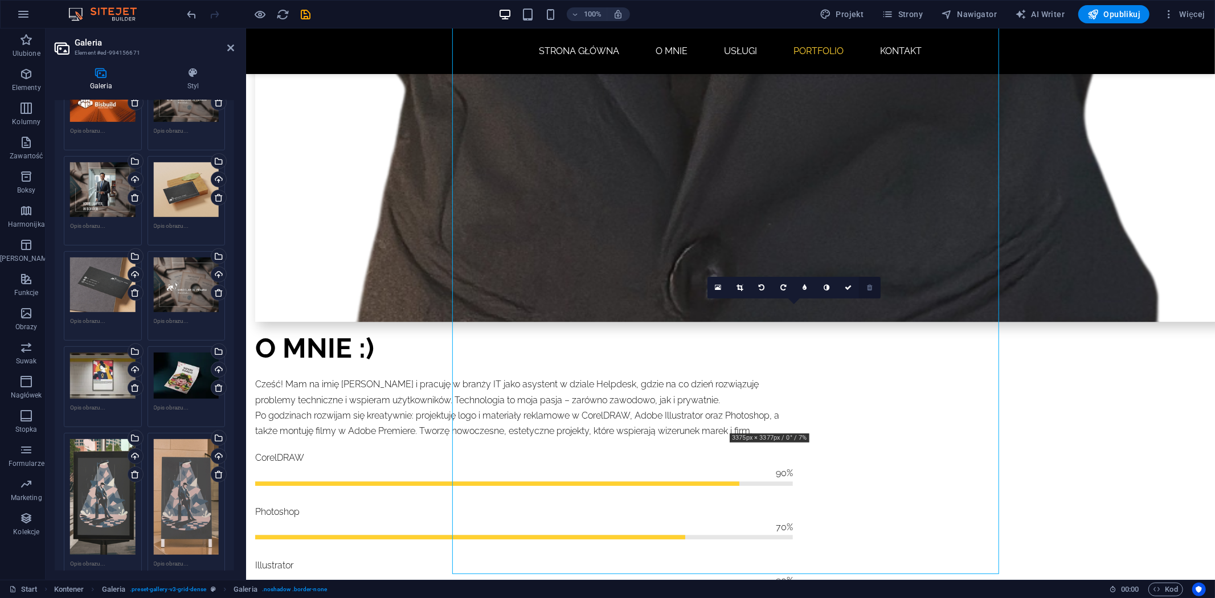
click at [868, 287] on icon at bounding box center [869, 287] width 5 height 7
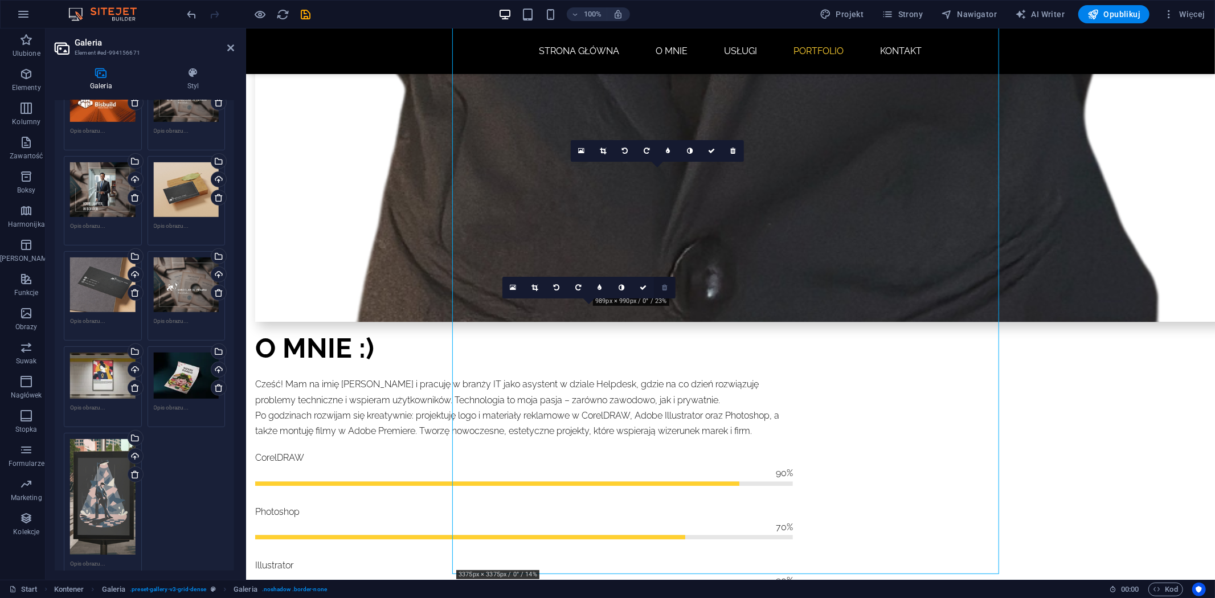
click at [663, 286] on icon at bounding box center [664, 287] width 5 height 7
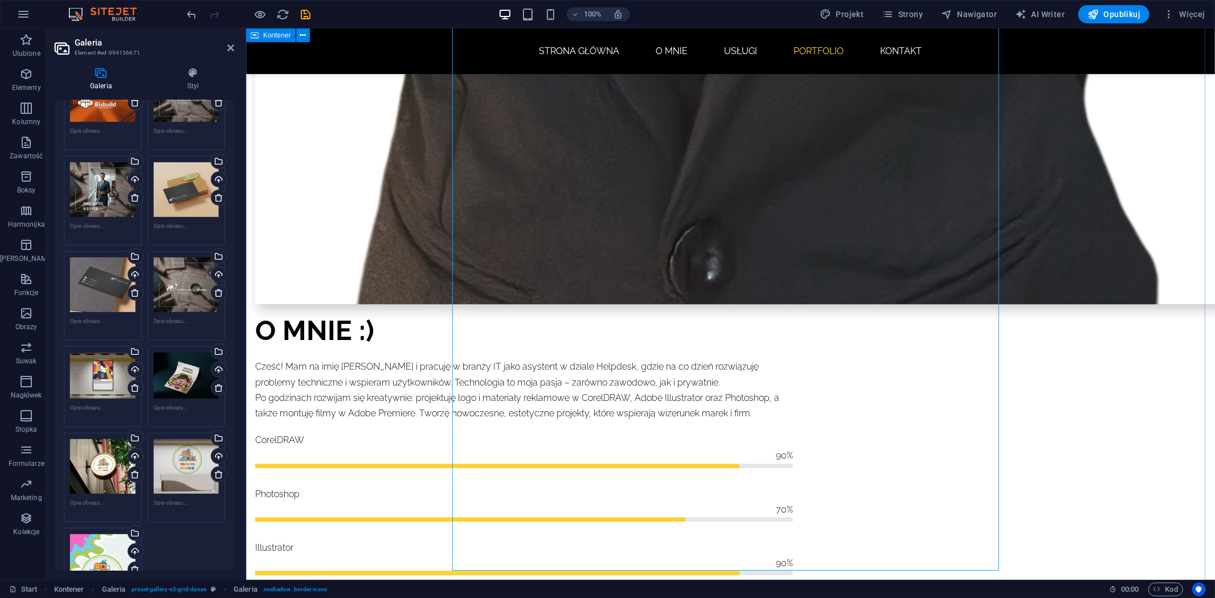
scroll to position [2367, 0]
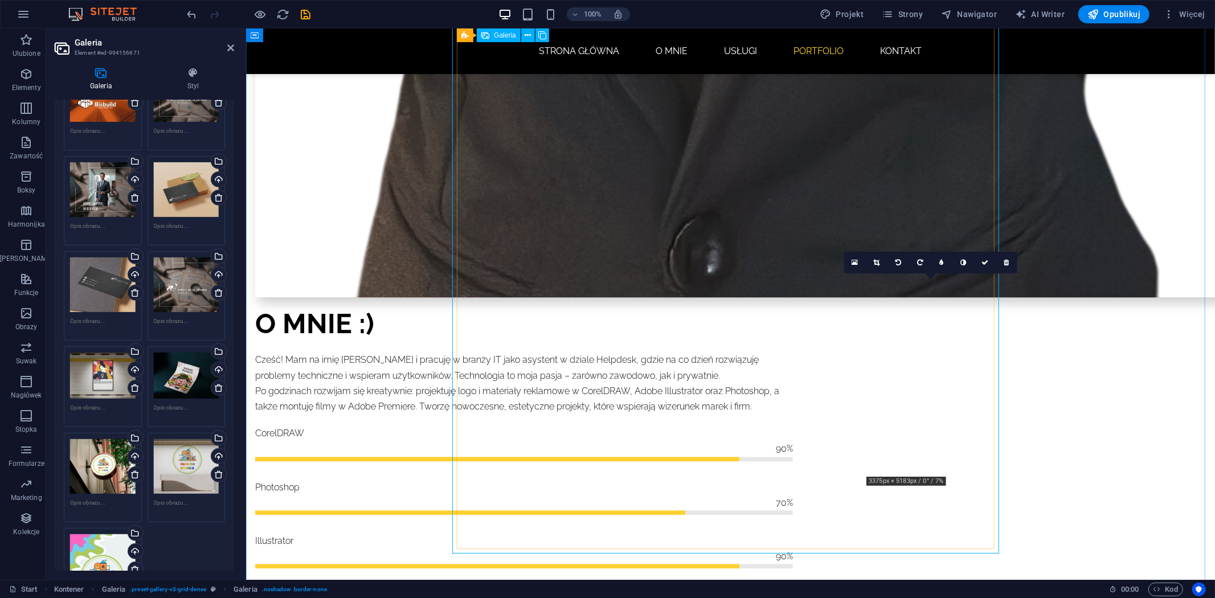
drag, startPoint x: 933, startPoint y: 359, endPoint x: 536, endPoint y: 378, distance: 397.3
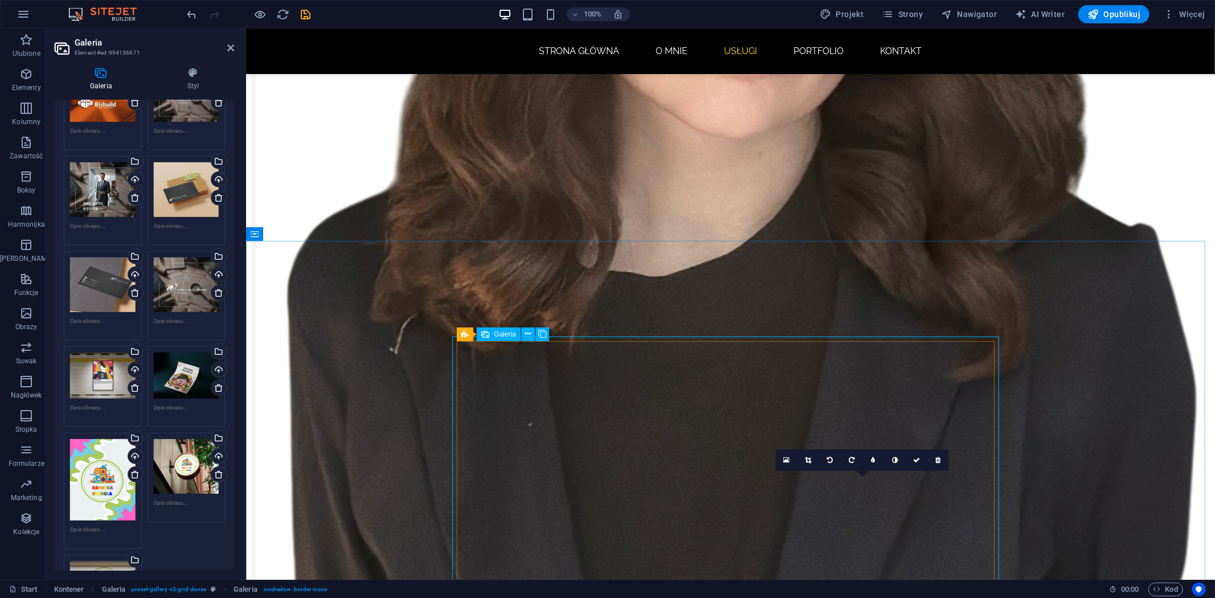
scroll to position [1481, 0]
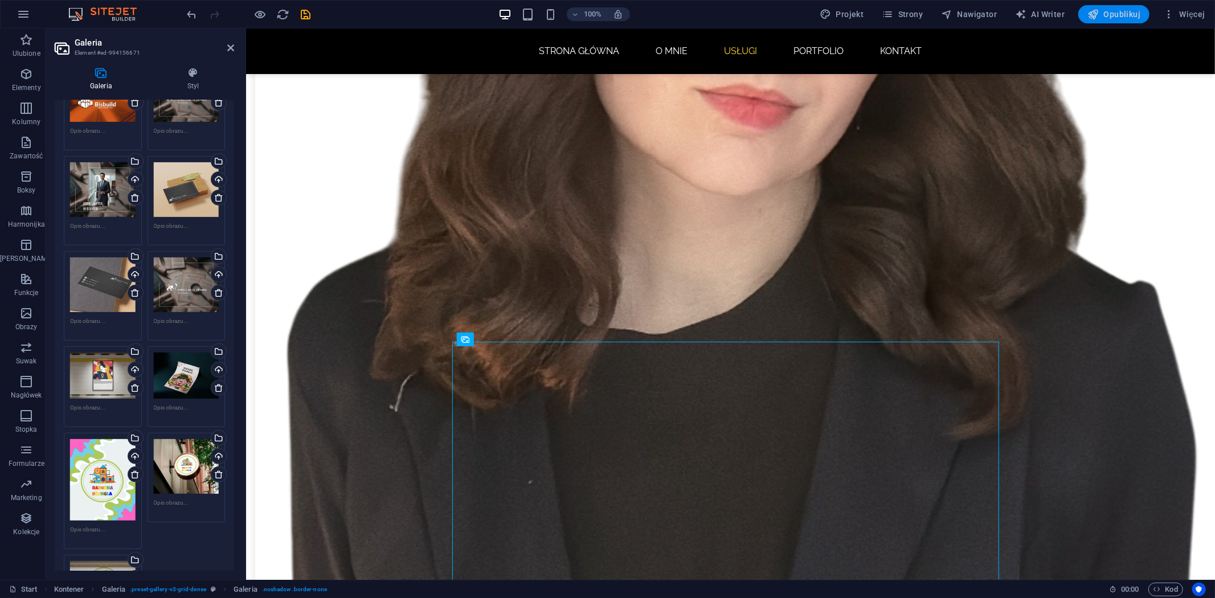
click at [1108, 10] on span "Opublikuj" at bounding box center [1113, 14] width 53 height 11
checkbox input "false"
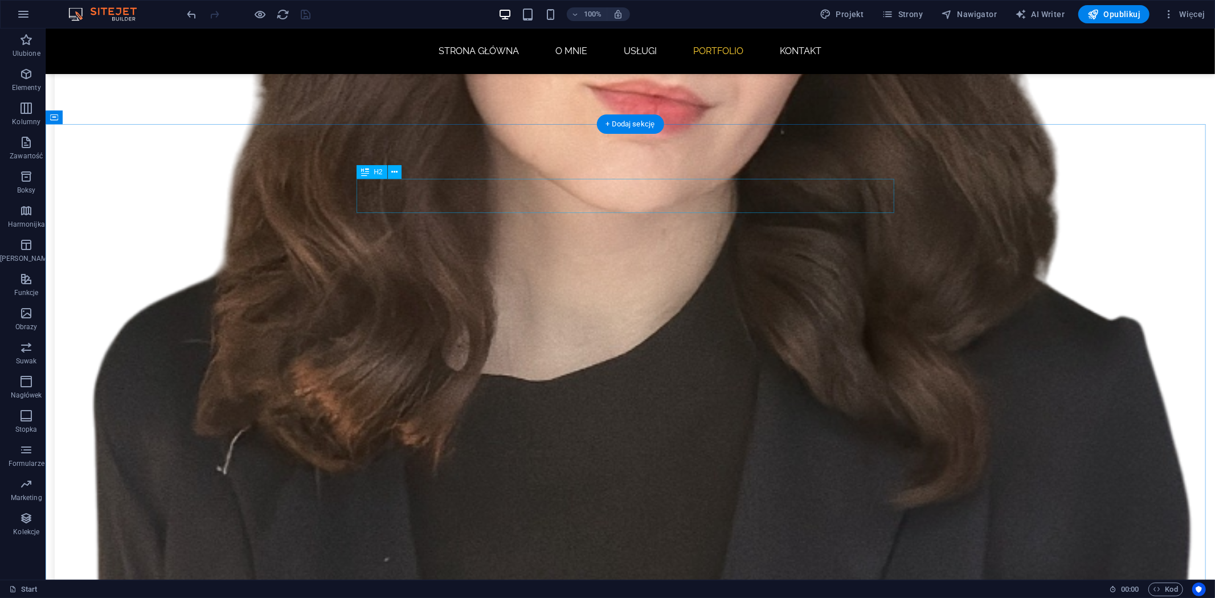
scroll to position [1608, 0]
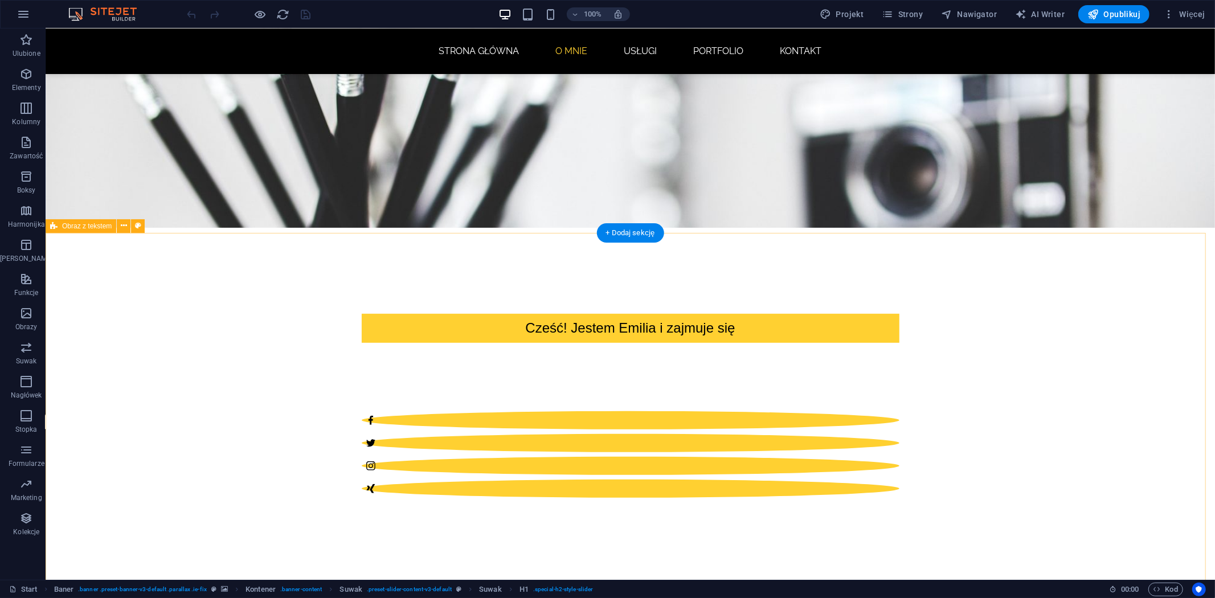
scroll to position [442, 0]
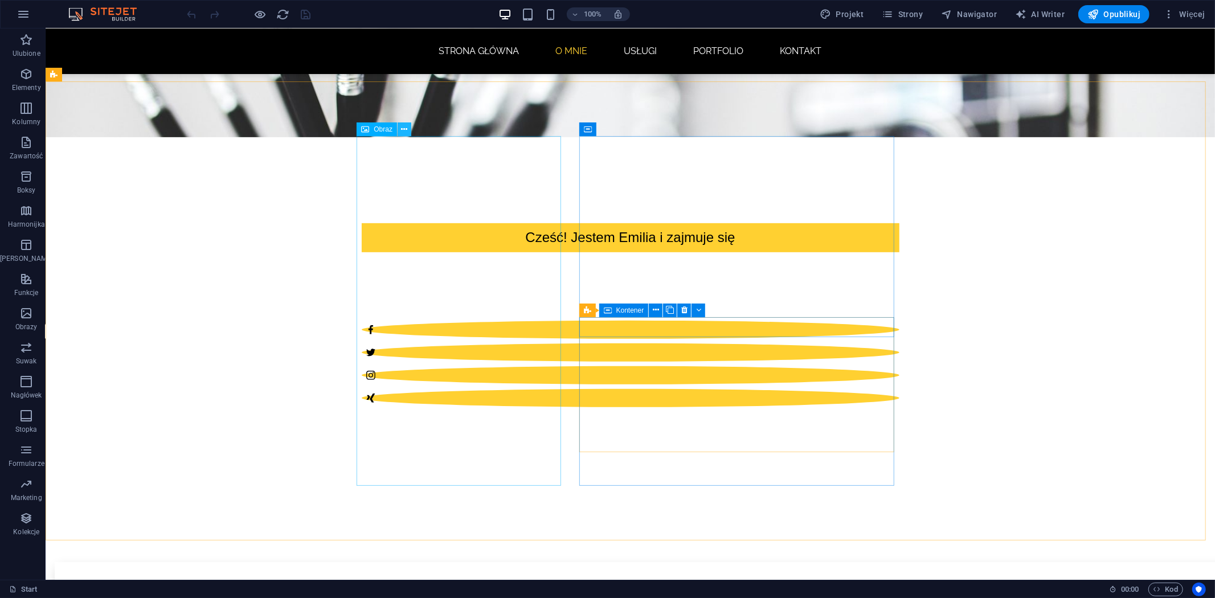
click at [397, 129] on button at bounding box center [404, 129] width 14 height 14
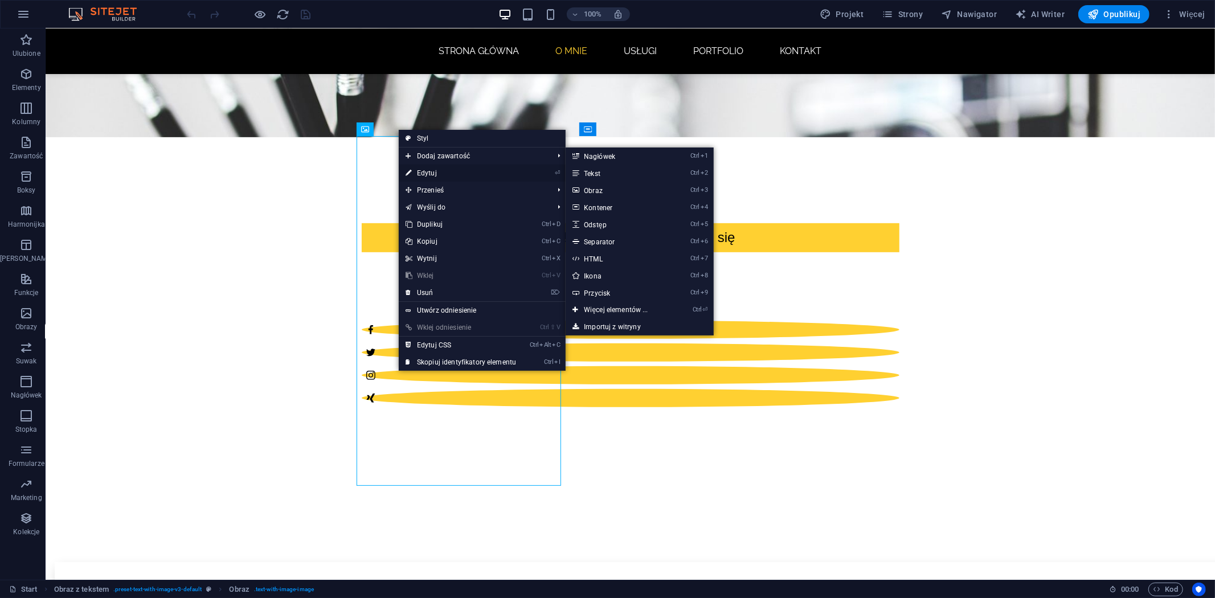
drag, startPoint x: 720, startPoint y: 197, endPoint x: 425, endPoint y: 169, distance: 296.9
click at [425, 169] on link "⏎ Edytuj" at bounding box center [461, 173] width 124 height 17
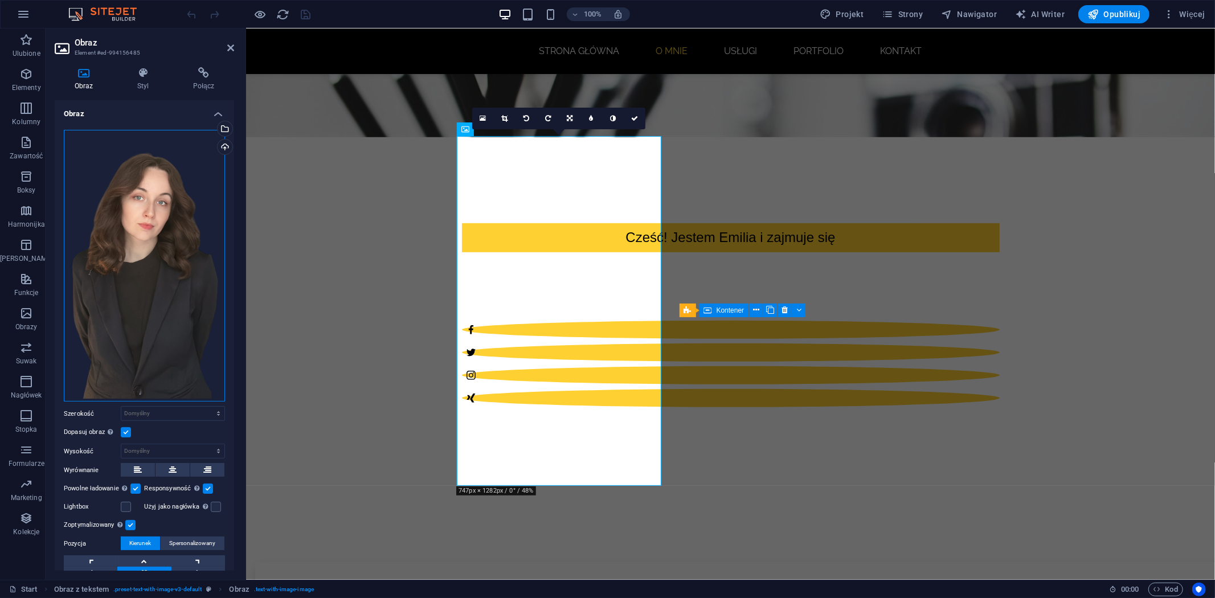
click at [171, 183] on div "Przeciągnij pliki tutaj, kliknij, aby wybrać pliki lub wybierz pliki z Plików l…" at bounding box center [144, 266] width 161 height 272
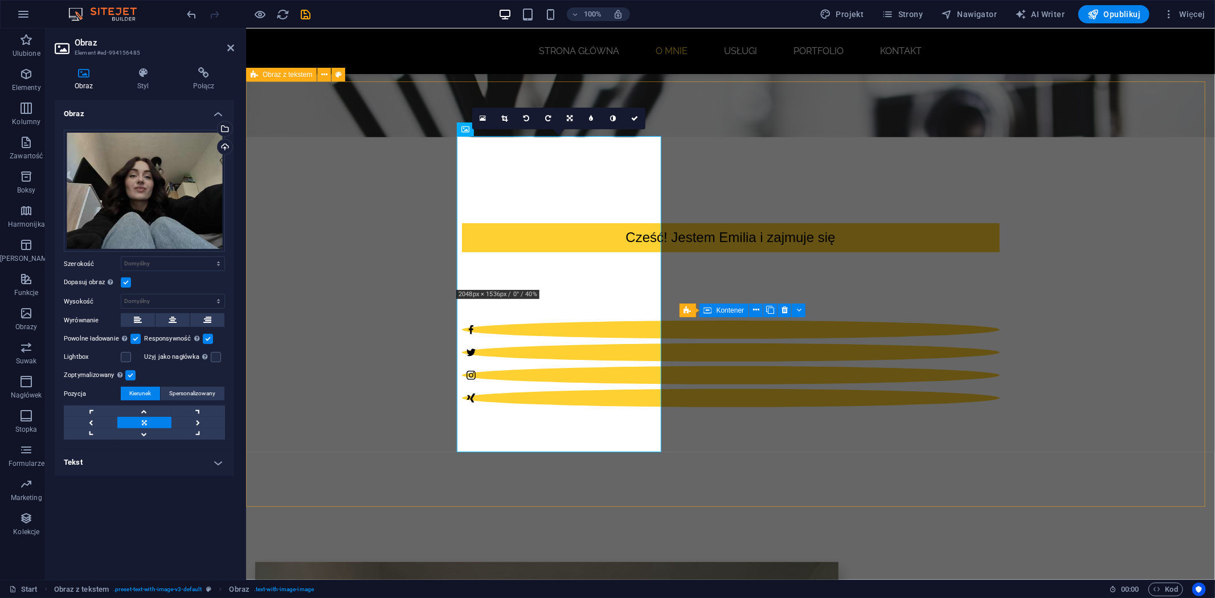
drag, startPoint x: 343, startPoint y: 302, endPoint x: 544, endPoint y: 304, distance: 201.6
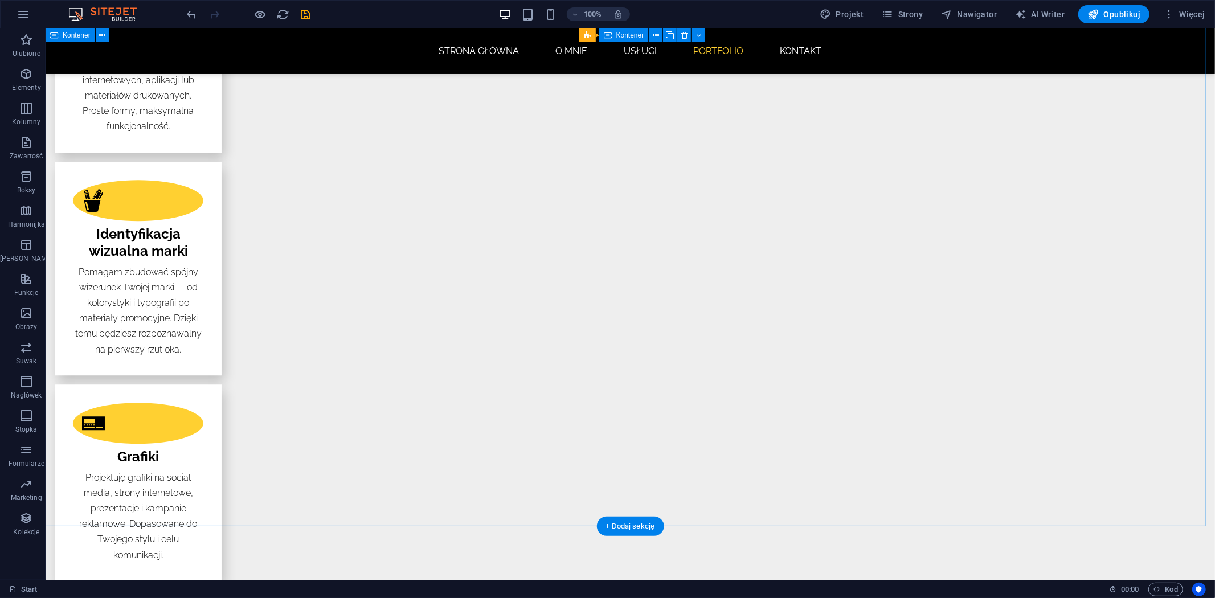
scroll to position [2468, 0]
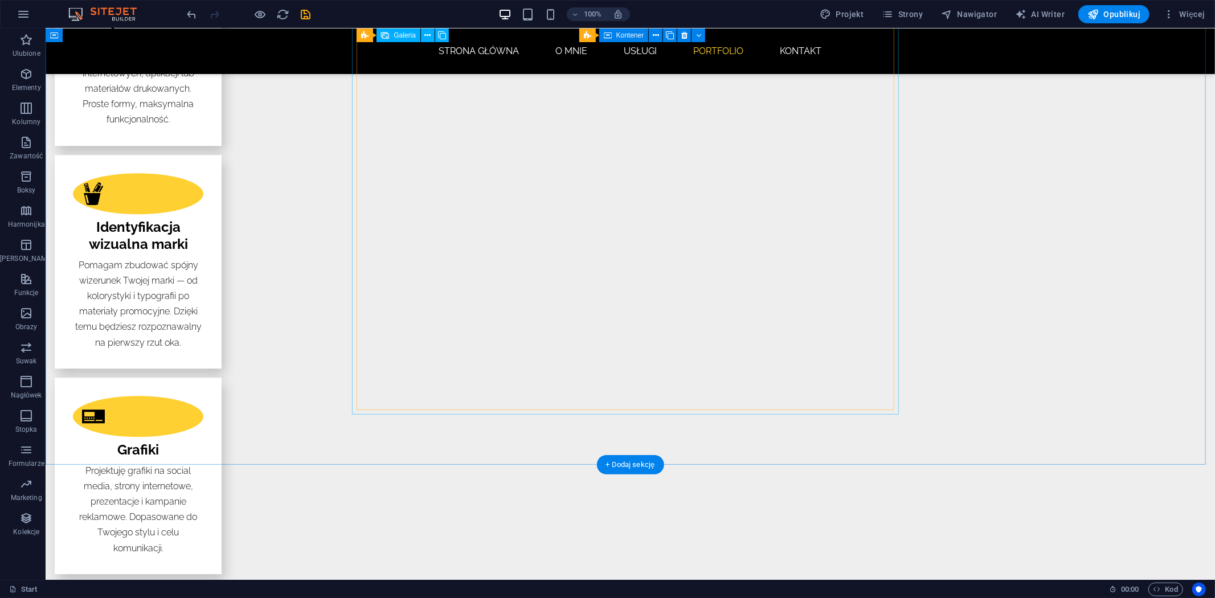
select select "4"
select select "px"
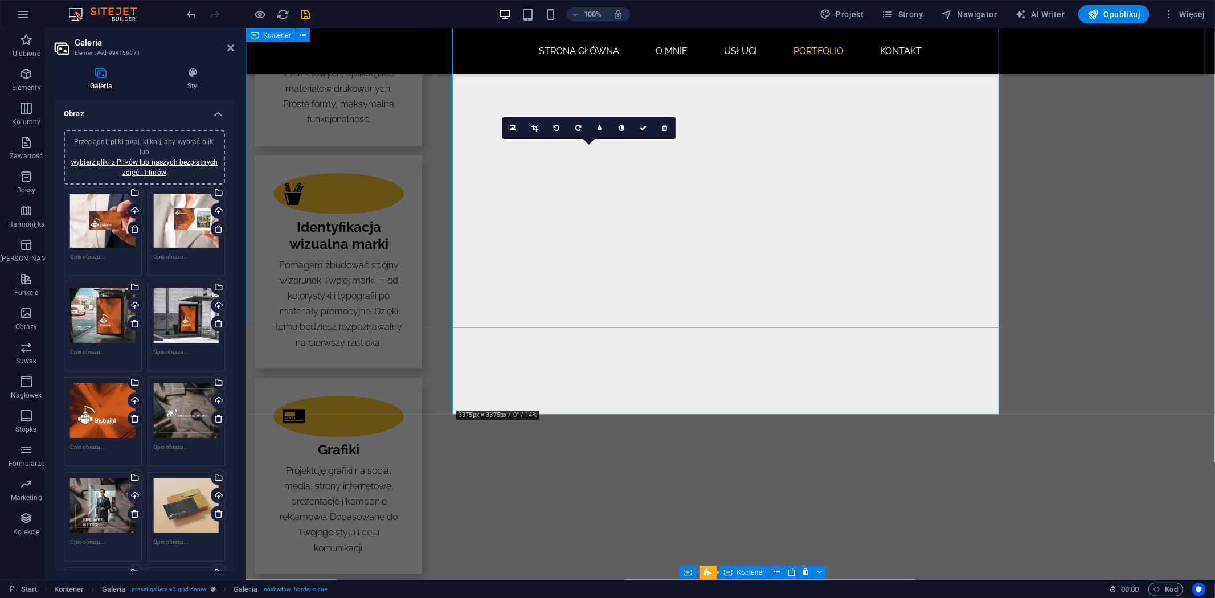
drag, startPoint x: 646, startPoint y: 297, endPoint x: 886, endPoint y: 294, distance: 239.8
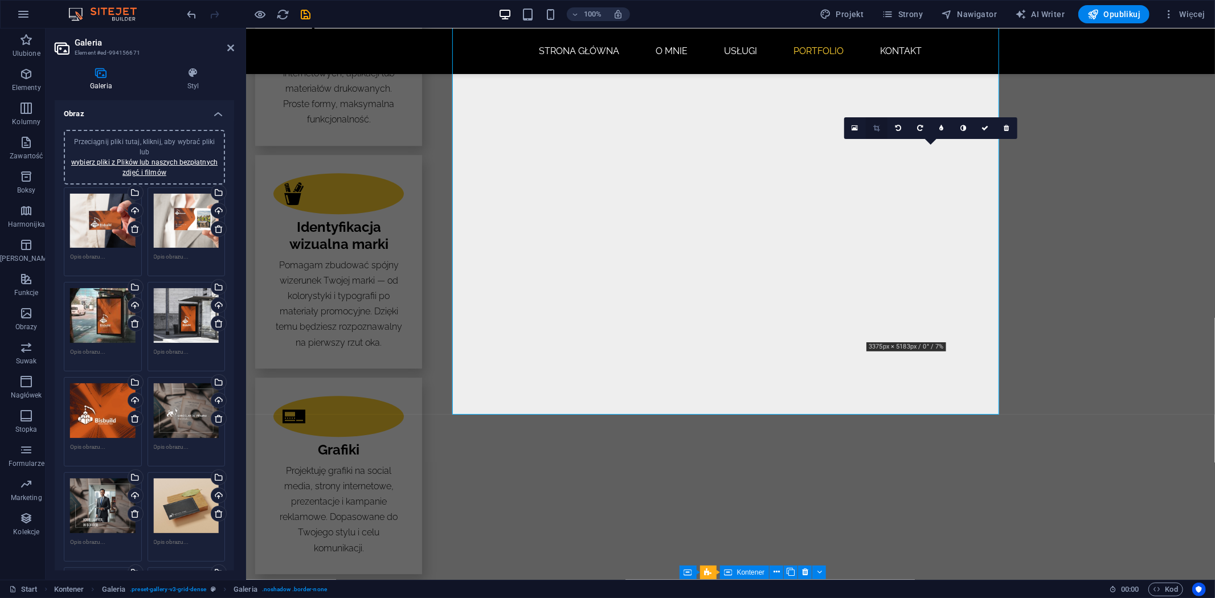
click at [878, 125] on icon at bounding box center [877, 128] width 6 height 7
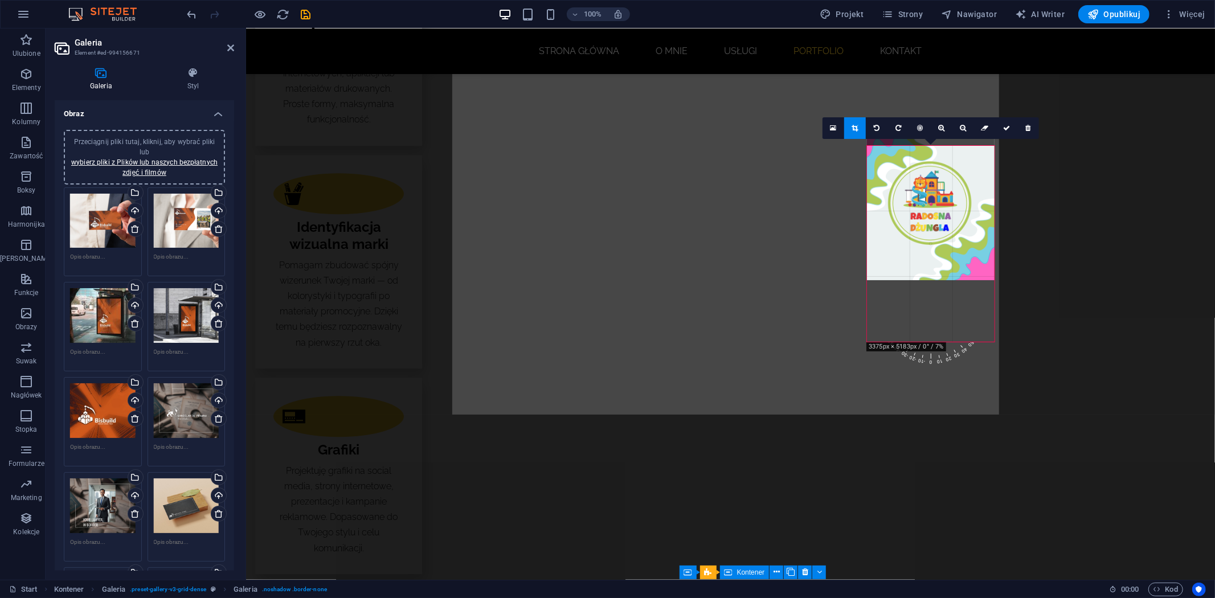
drag, startPoint x: 940, startPoint y: 234, endPoint x: 936, endPoint y: 223, distance: 11.5
click at [936, 223] on div at bounding box center [931, 200] width 128 height 159
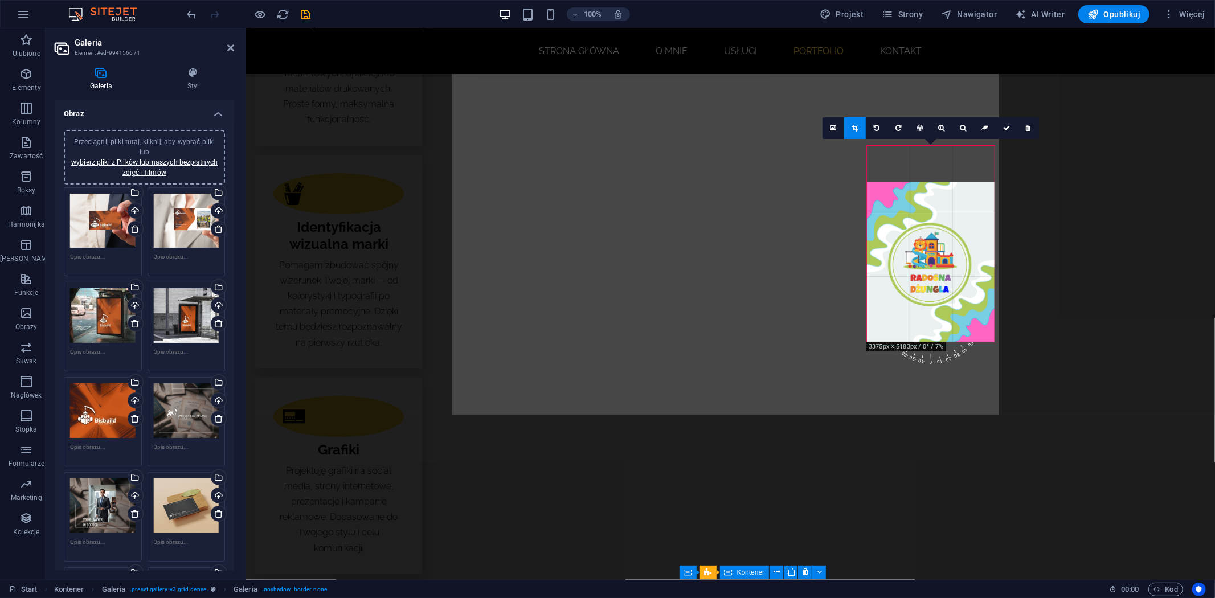
drag, startPoint x: 924, startPoint y: 211, endPoint x: 921, endPoint y: 196, distance: 15.2
click at [921, 196] on div at bounding box center [931, 261] width 128 height 159
drag, startPoint x: 927, startPoint y: 239, endPoint x: 920, endPoint y: 194, distance: 45.5
click at [920, 194] on div at bounding box center [931, 261] width 128 height 159
click at [837, 126] on link at bounding box center [833, 128] width 22 height 22
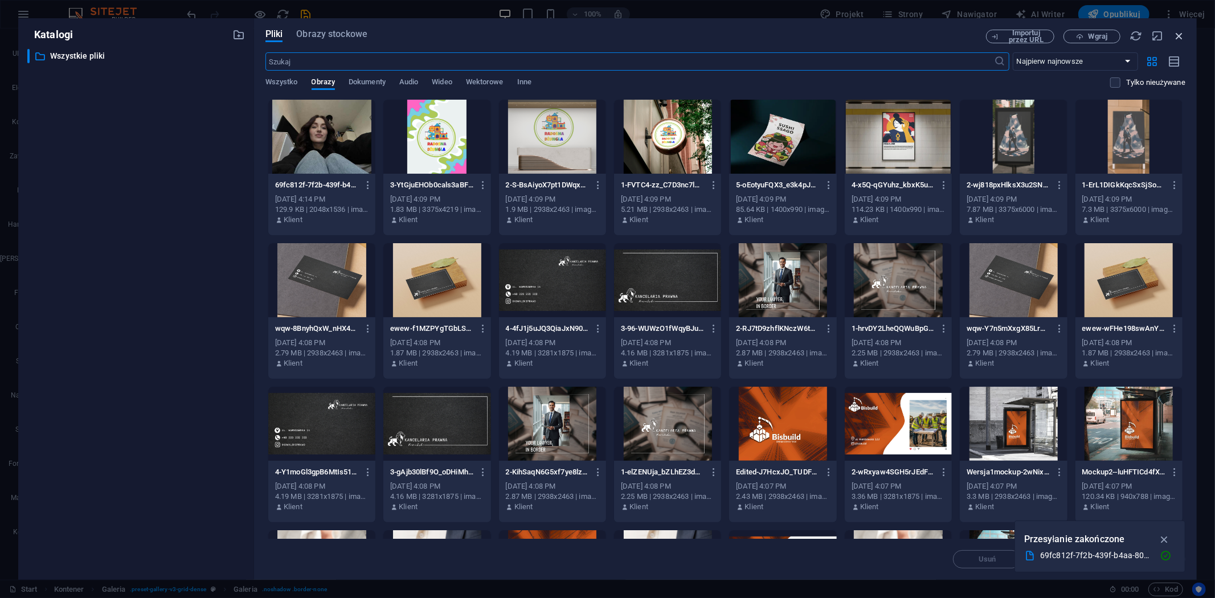
click at [1179, 36] on icon "button" at bounding box center [1179, 36] width 13 height 13
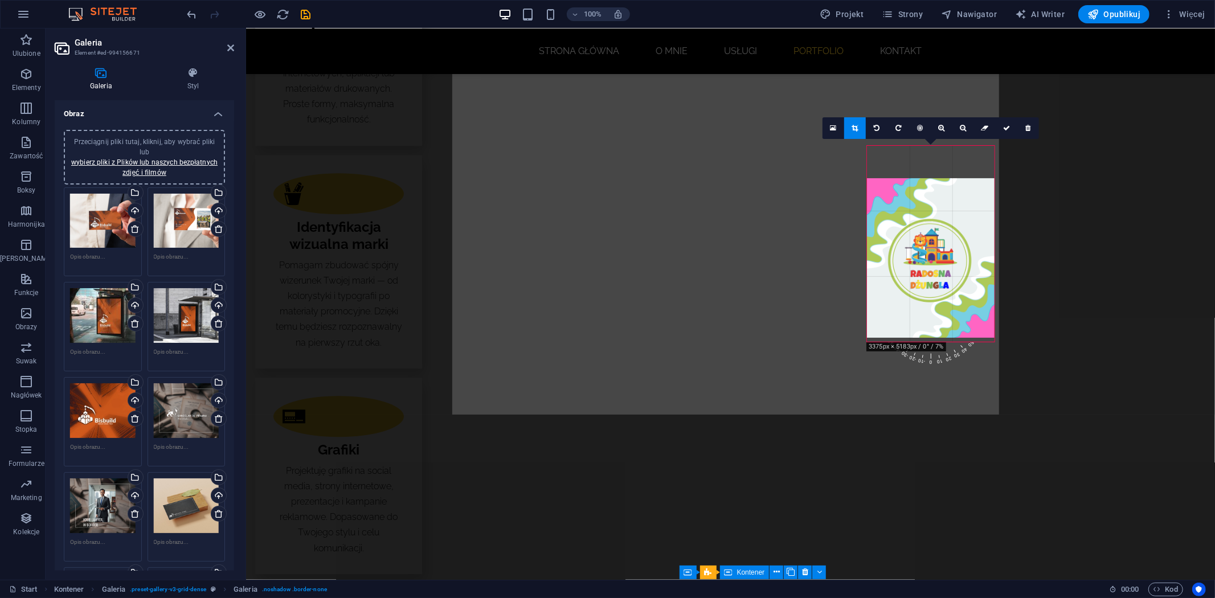
drag, startPoint x: 972, startPoint y: 249, endPoint x: 969, endPoint y: 236, distance: 14.1
click at [969, 236] on div at bounding box center [931, 257] width 128 height 159
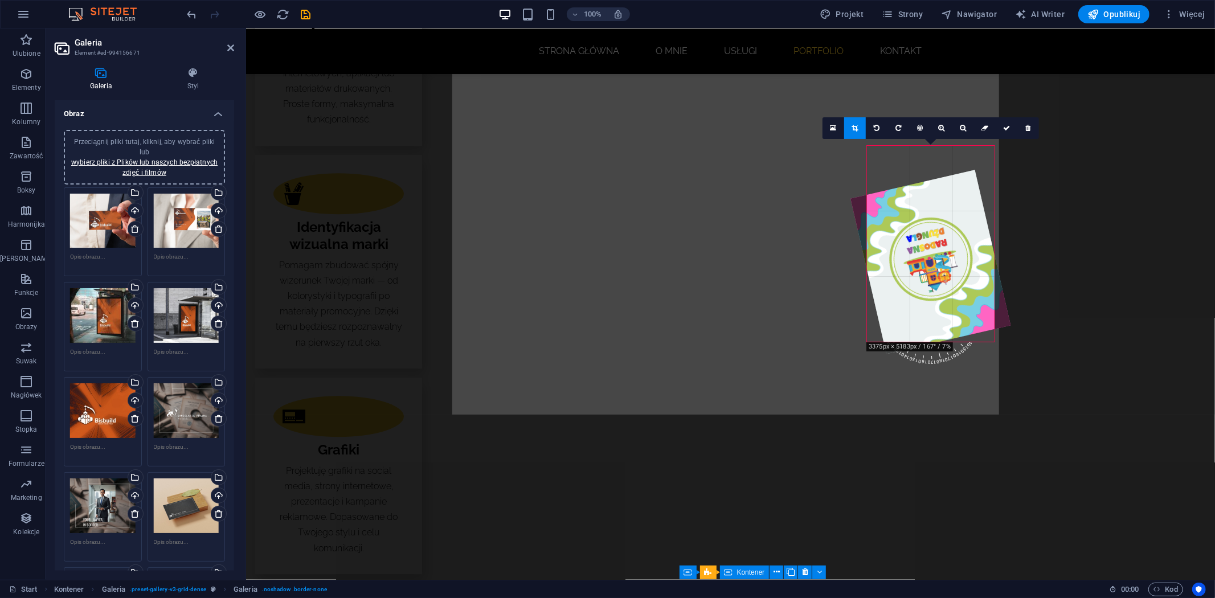
drag, startPoint x: 948, startPoint y: 360, endPoint x: 892, endPoint y: 186, distance: 183.5
click at [892, 186] on div "180 170 160 150 140 130 120 110 100 90 80 70 60 50 40 30 20 10 0 -10 -20 -30 -4…" at bounding box center [931, 244] width 128 height 196
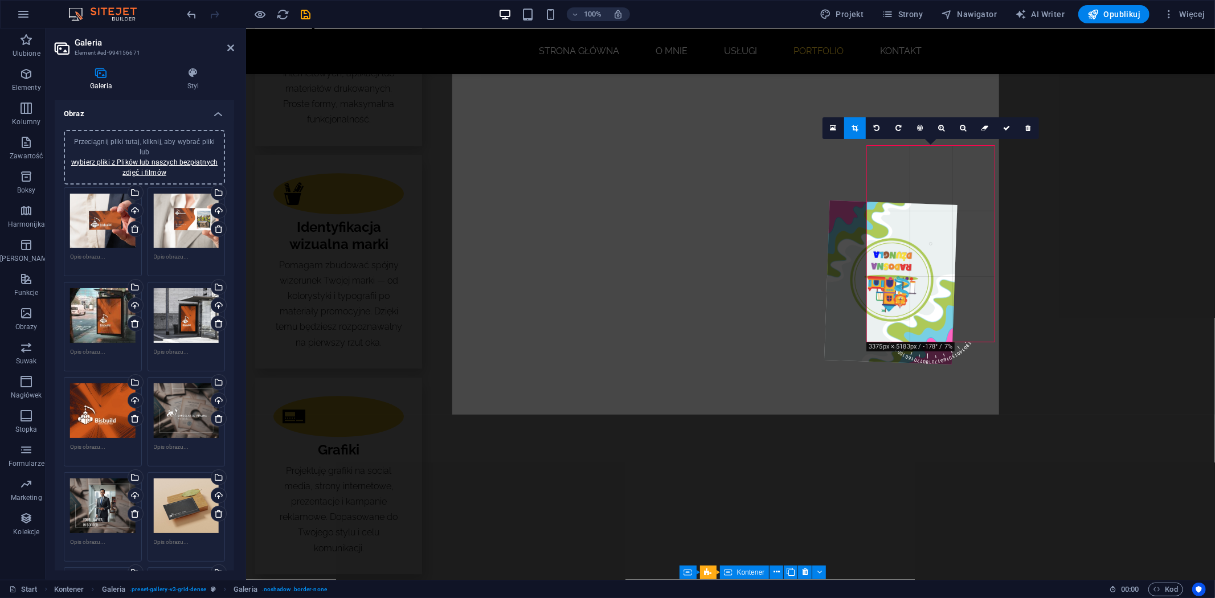
drag, startPoint x: 875, startPoint y: 186, endPoint x: 828, endPoint y: 240, distance: 71.8
click at [828, 240] on div at bounding box center [890, 282] width 133 height 164
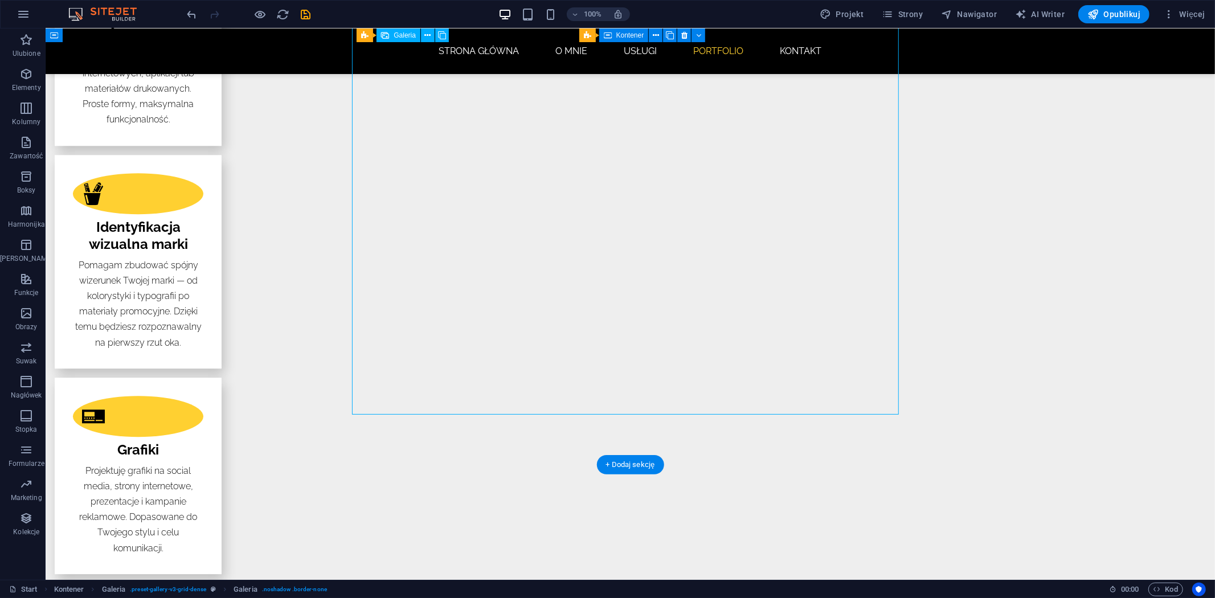
drag, startPoint x: 678, startPoint y: 225, endPoint x: 678, endPoint y: 296, distance: 70.6
drag, startPoint x: 698, startPoint y: 196, endPoint x: 677, endPoint y: 255, distance: 61.6
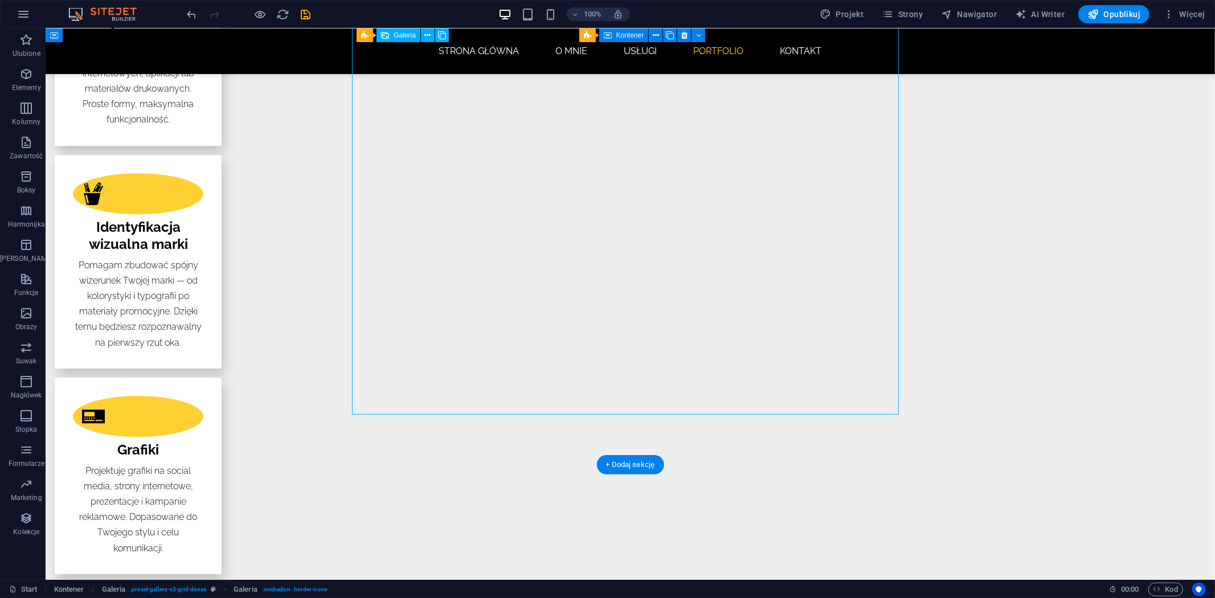
select select "4"
select select "px"
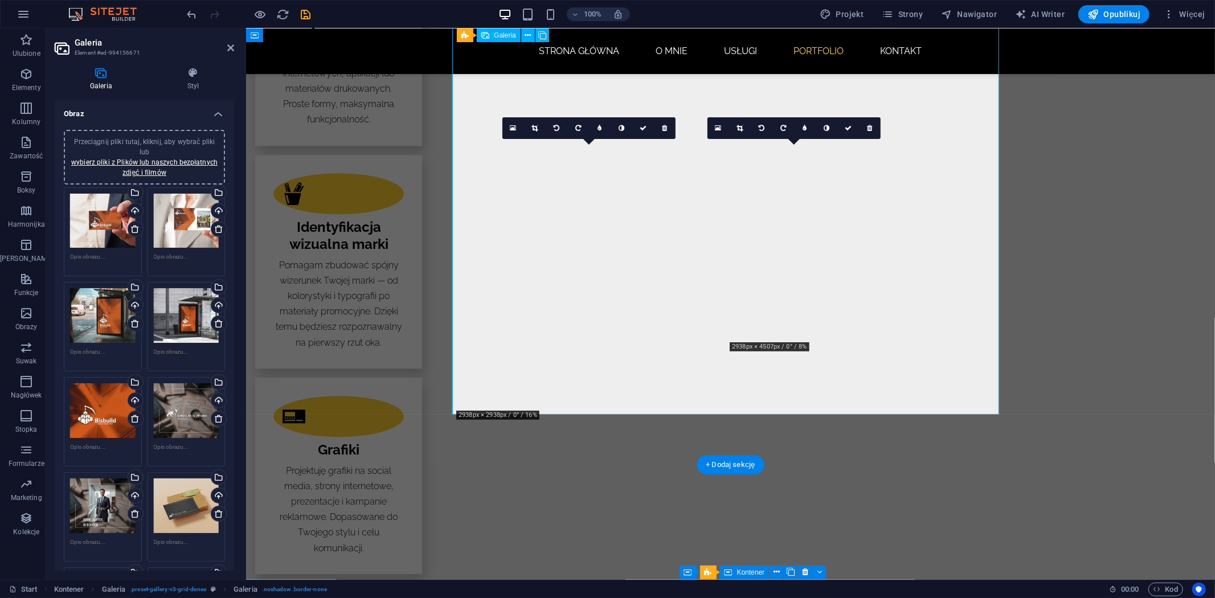
scroll to position [2502, 0]
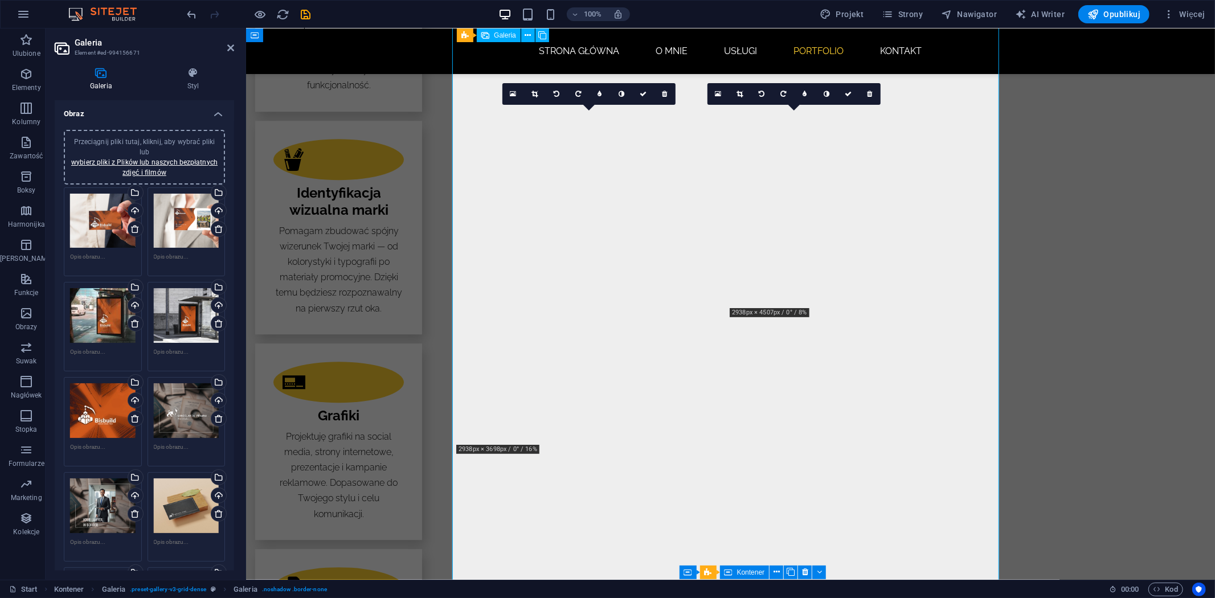
drag, startPoint x: 786, startPoint y: 202, endPoint x: 497, endPoint y: 421, distance: 363.0
drag, startPoint x: 800, startPoint y: 208, endPoint x: 901, endPoint y: 290, distance: 129.9
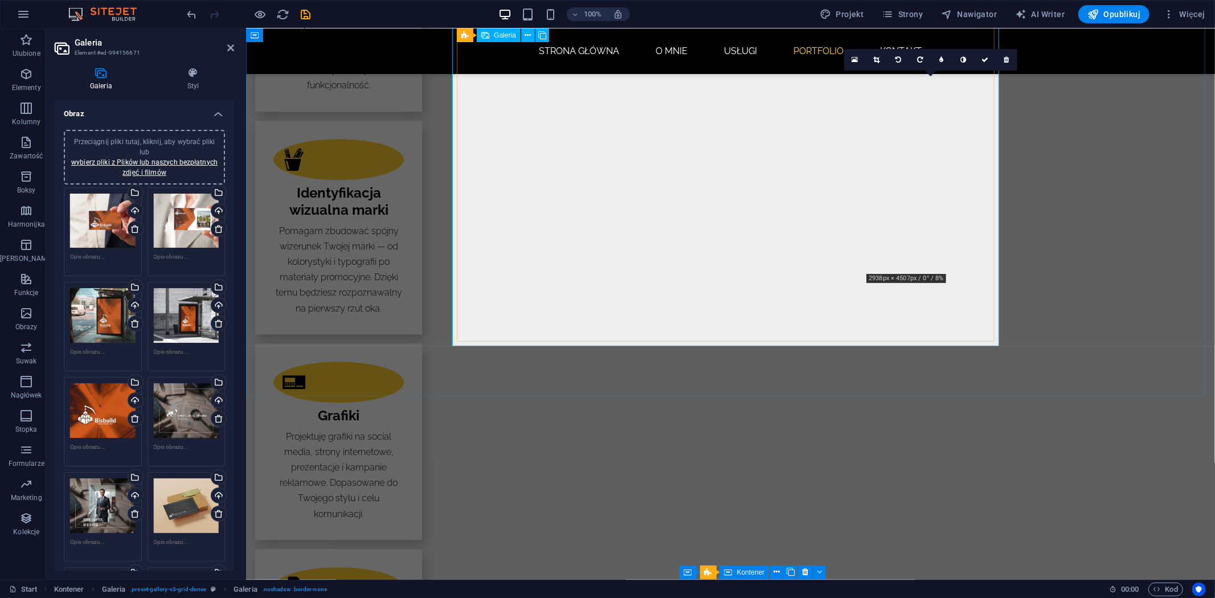
scroll to position [2536, 0]
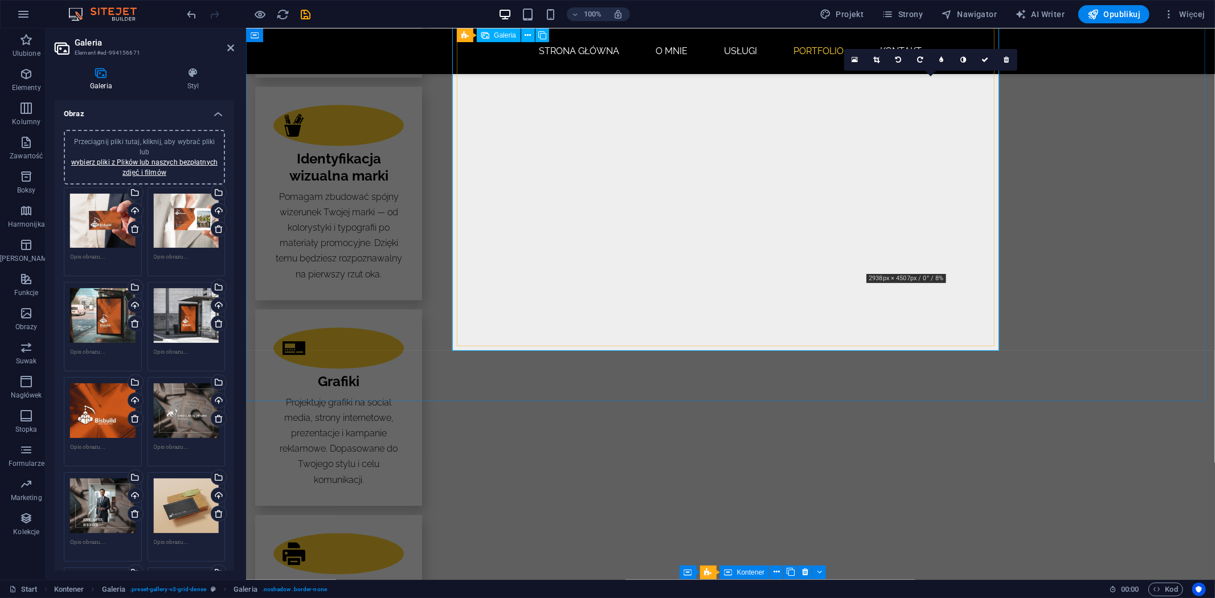
drag, startPoint x: 925, startPoint y: 281, endPoint x: 785, endPoint y: 304, distance: 141.5
drag, startPoint x: 932, startPoint y: 178, endPoint x: 780, endPoint y: 162, distance: 152.9
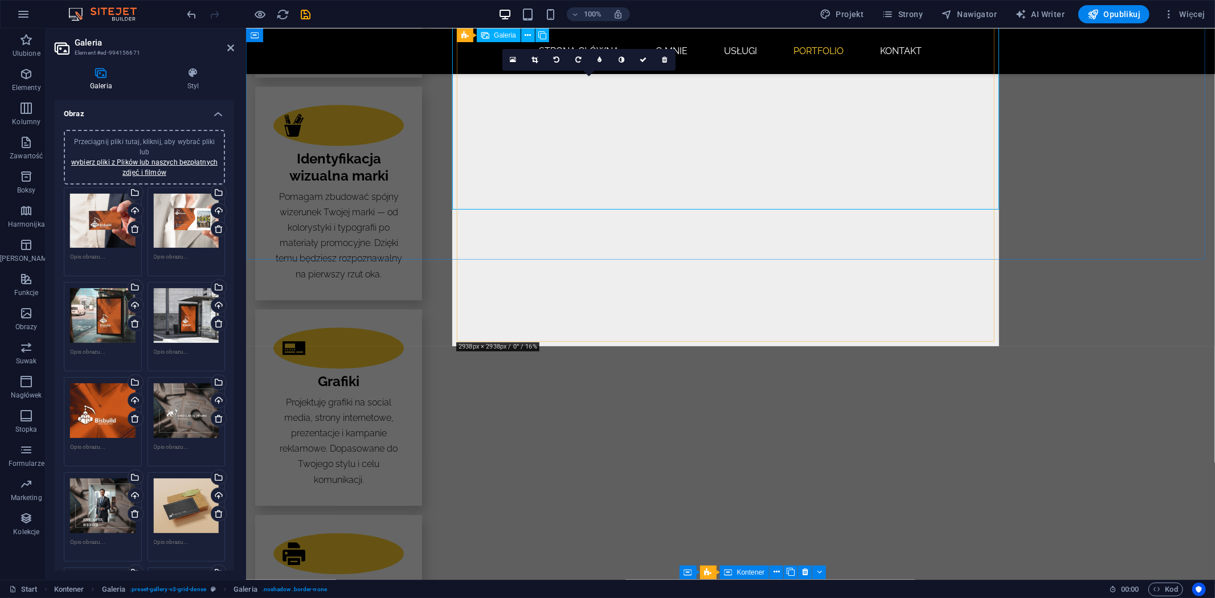
drag, startPoint x: 632, startPoint y: 215, endPoint x: 617, endPoint y: 231, distance: 21.8
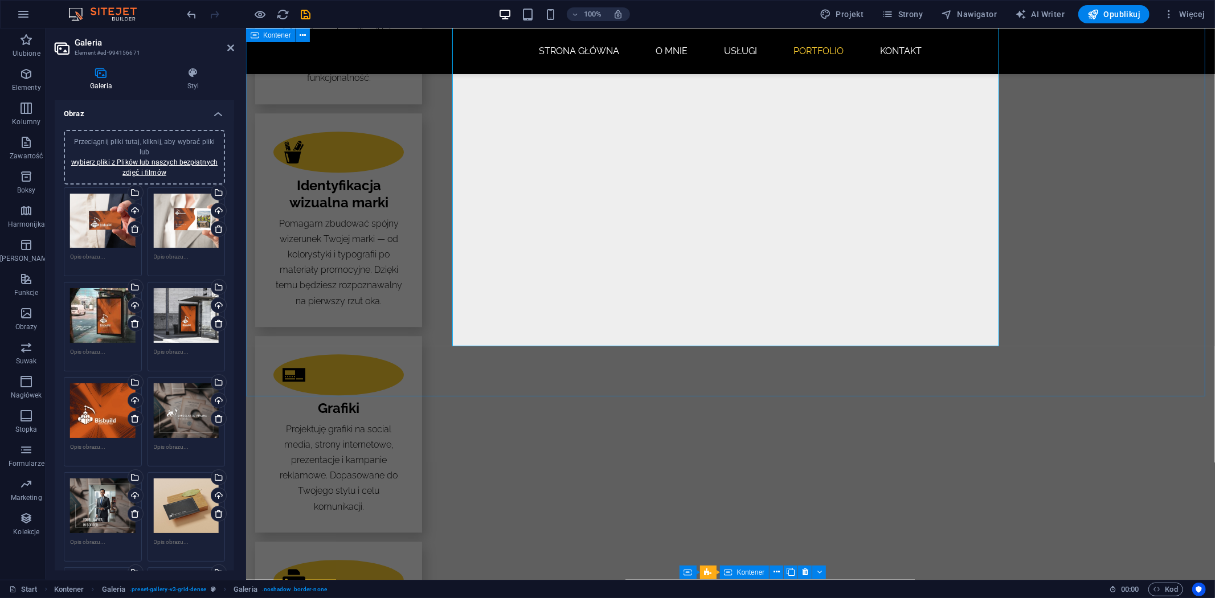
scroll to position [2409, 0]
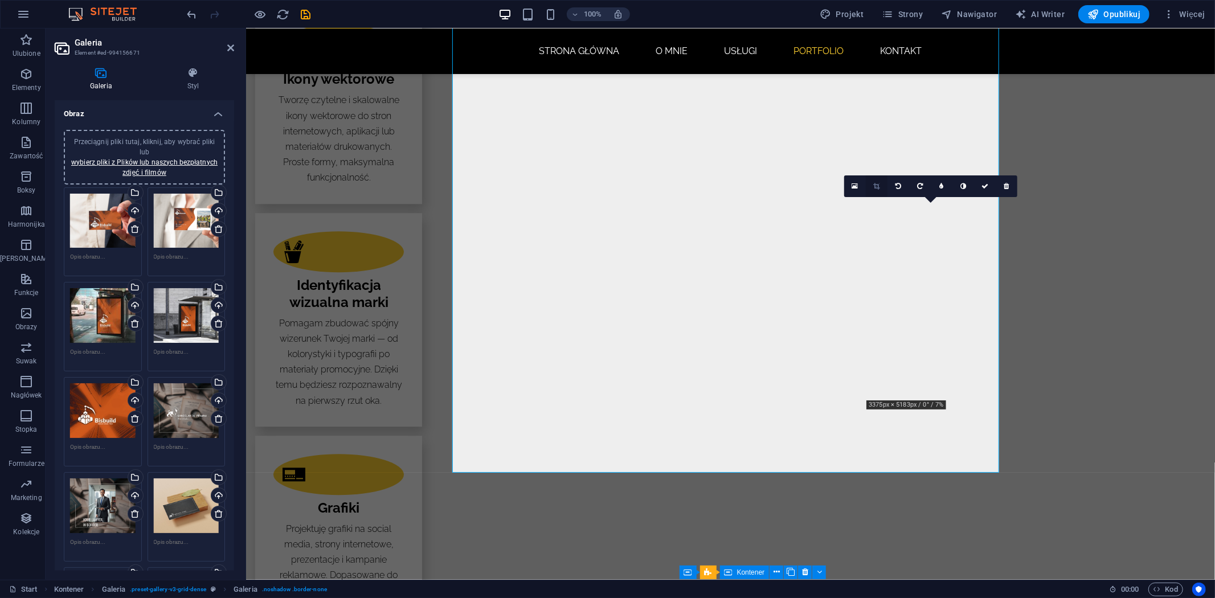
click at [882, 184] on link at bounding box center [877, 186] width 22 height 22
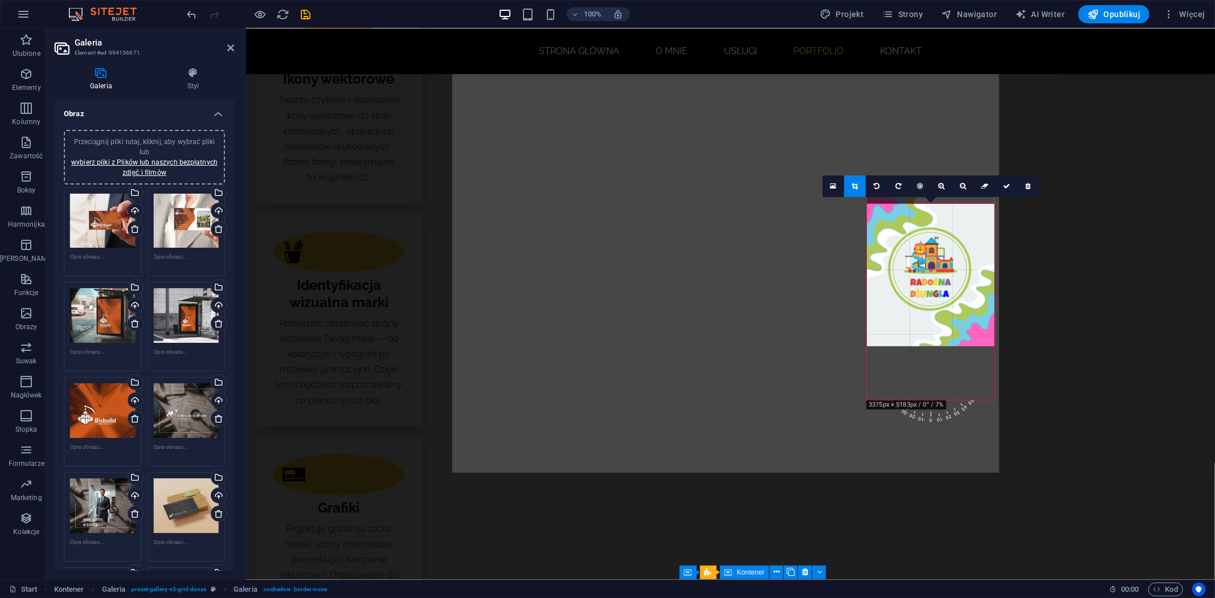
drag, startPoint x: 942, startPoint y: 314, endPoint x: 941, endPoint y: 296, distance: 18.3
click at [941, 296] on div at bounding box center [931, 266] width 128 height 159
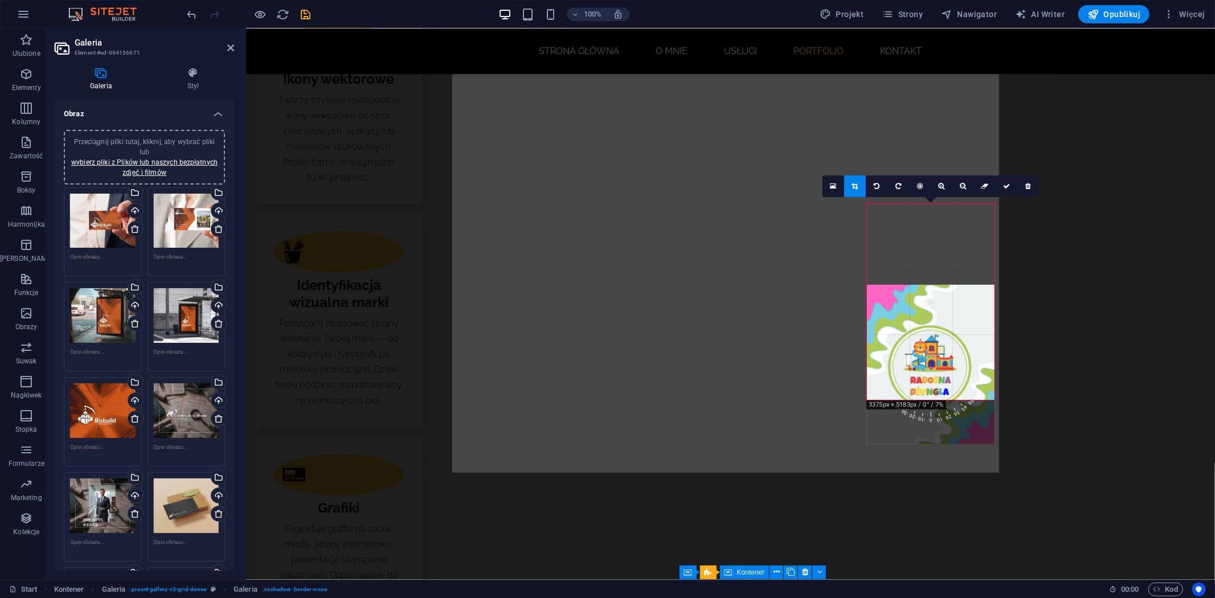
click at [945, 358] on div at bounding box center [931, 364] width 128 height 159
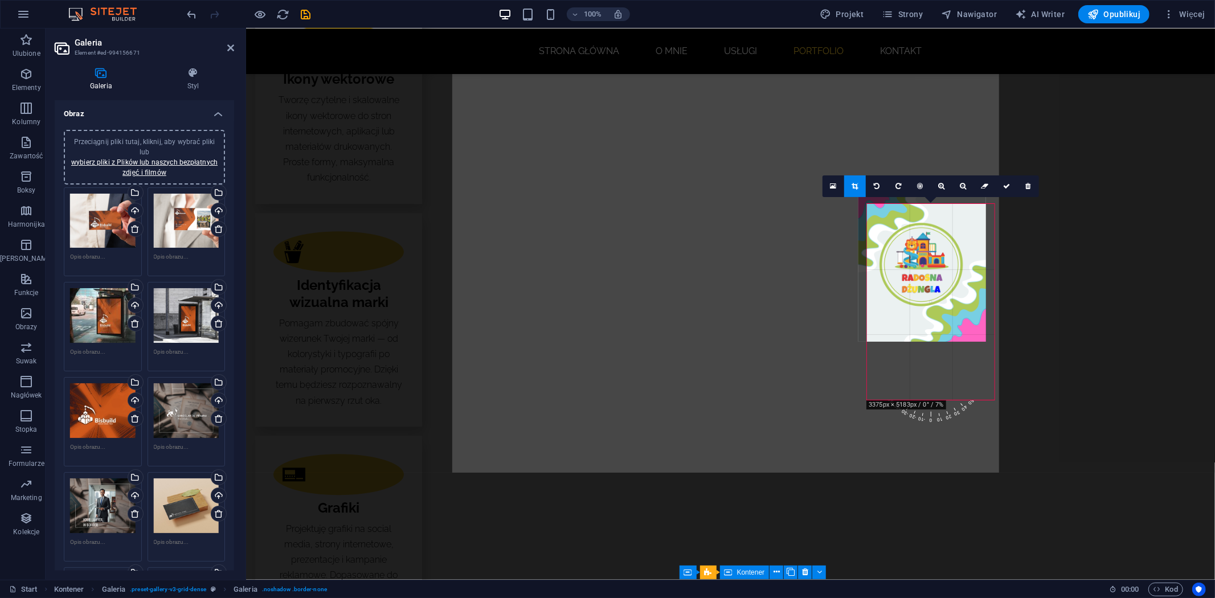
drag, startPoint x: 945, startPoint y: 358, endPoint x: 937, endPoint y: 262, distance: 96.1
click at [937, 269] on div at bounding box center [922, 261] width 128 height 159
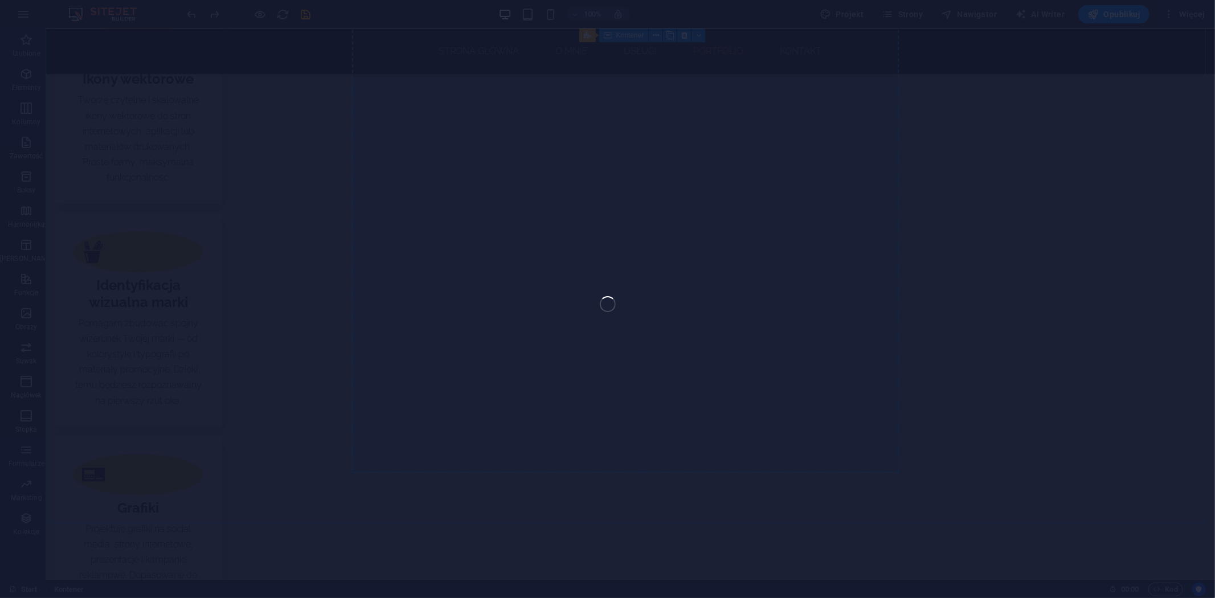
select select "4"
select select "px"
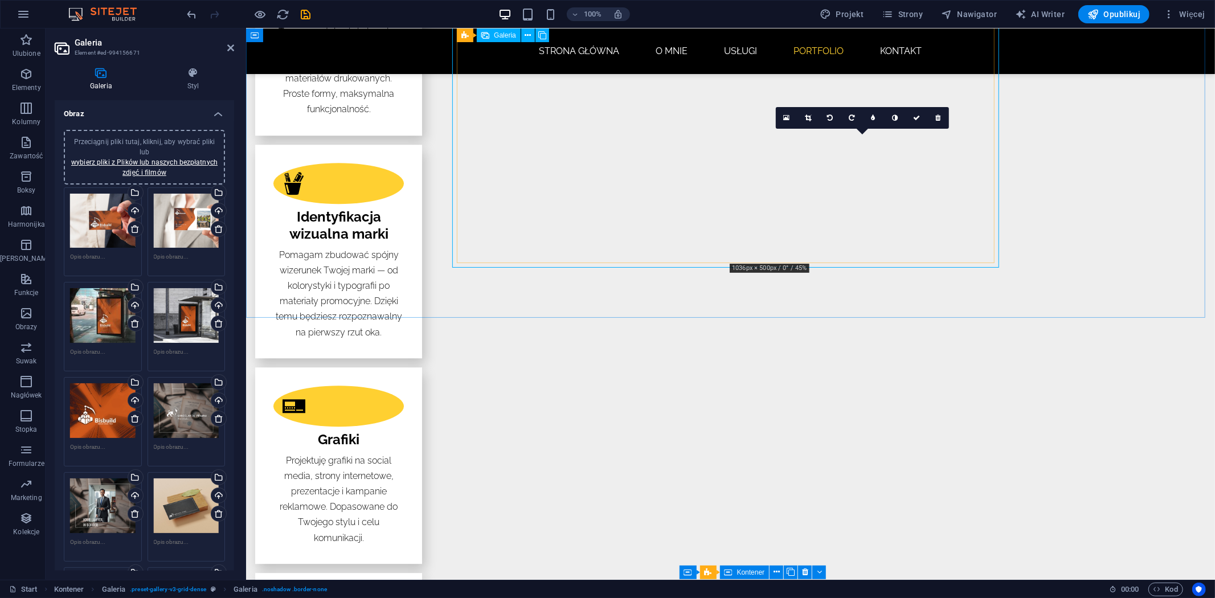
scroll to position [2614, 0]
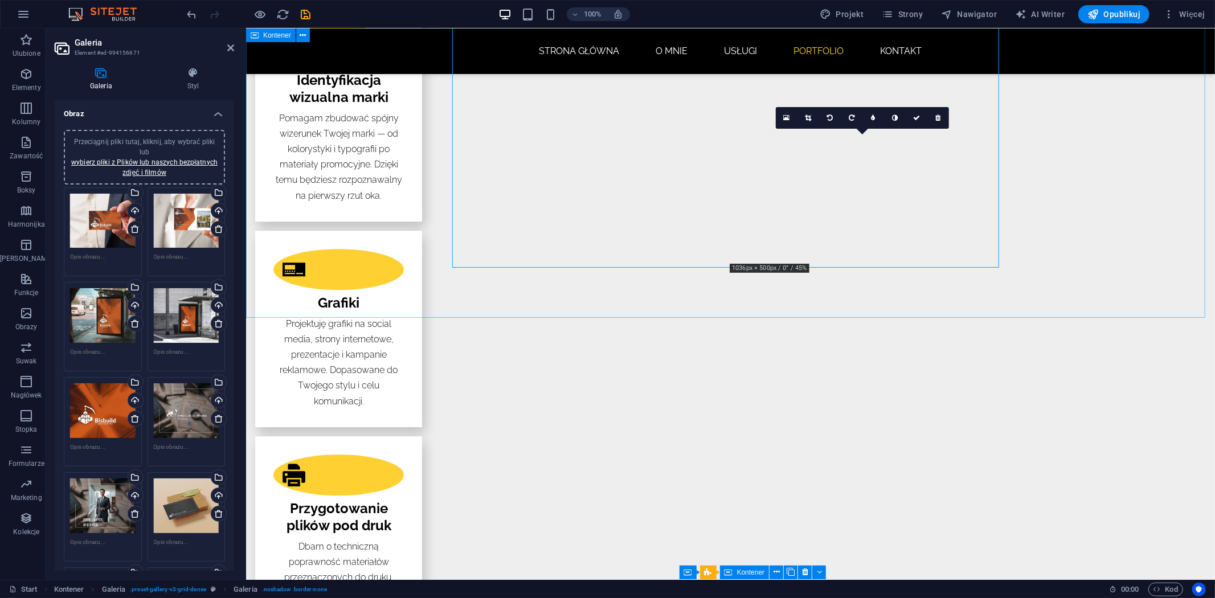
drag, startPoint x: 883, startPoint y: 305, endPoint x: 851, endPoint y: 302, distance: 32.6
click at [805, 117] on icon at bounding box center [808, 117] width 6 height 7
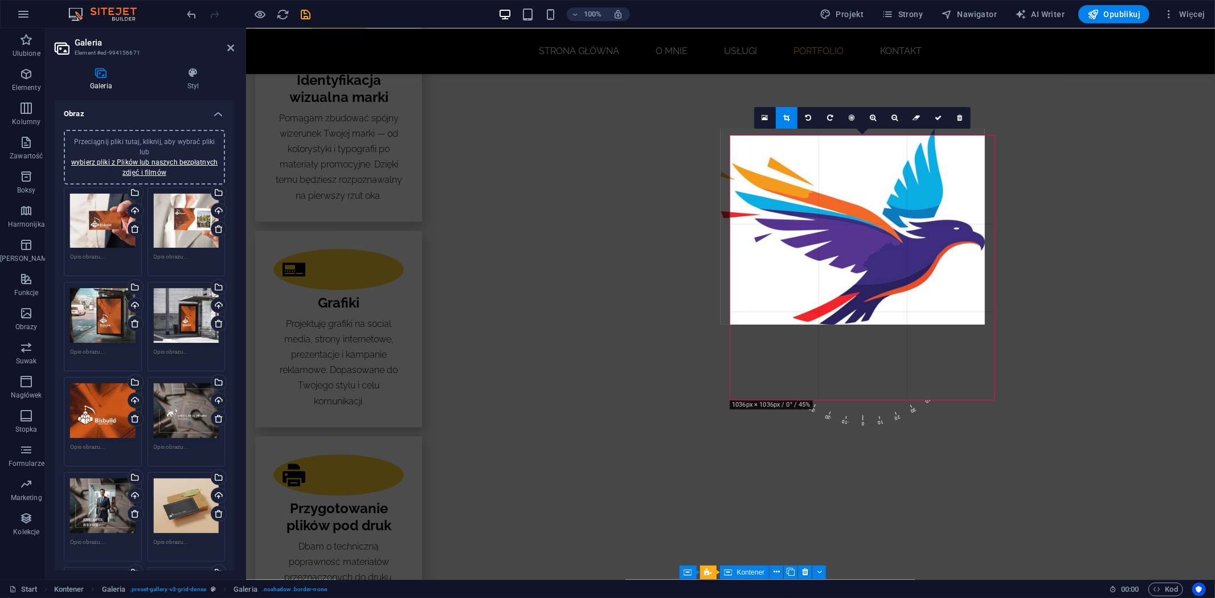
drag, startPoint x: 950, startPoint y: 311, endPoint x: 921, endPoint y: 301, distance: 30.5
click at [921, 301] on div at bounding box center [852, 227] width 264 height 196
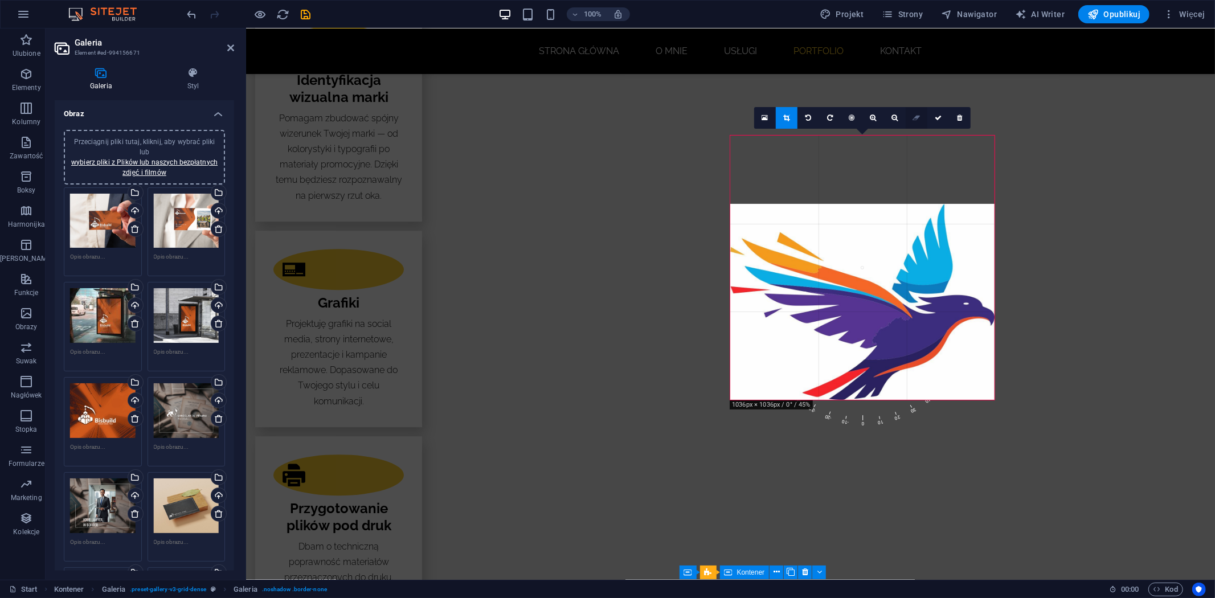
click at [916, 118] on icon at bounding box center [916, 117] width 7 height 7
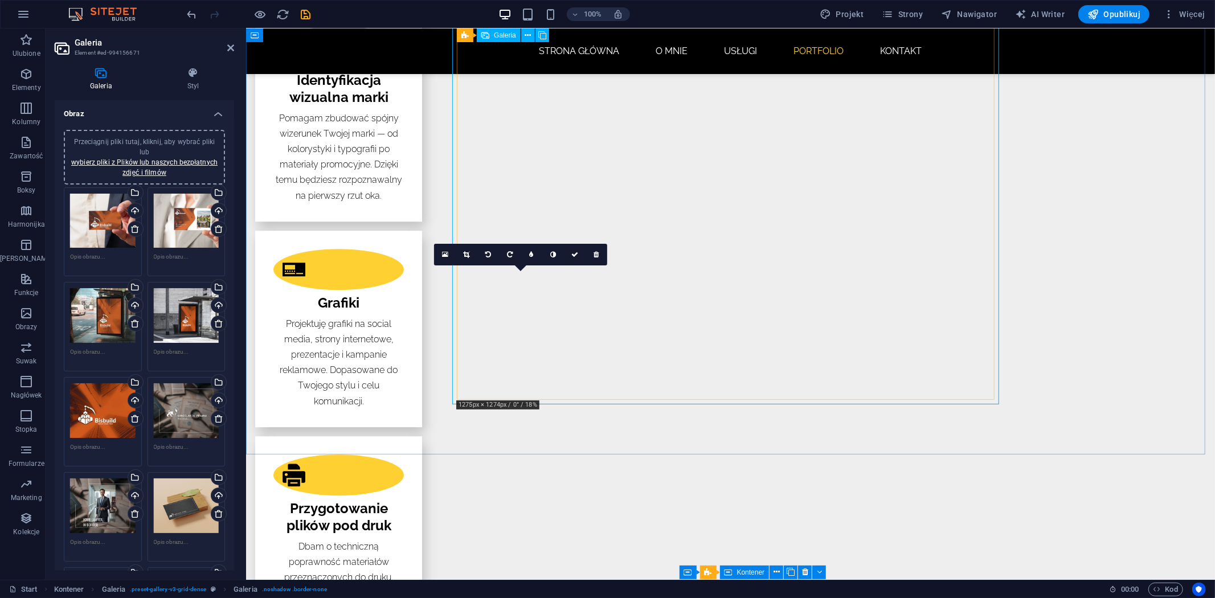
click at [590, 258] on link at bounding box center [596, 255] width 22 height 22
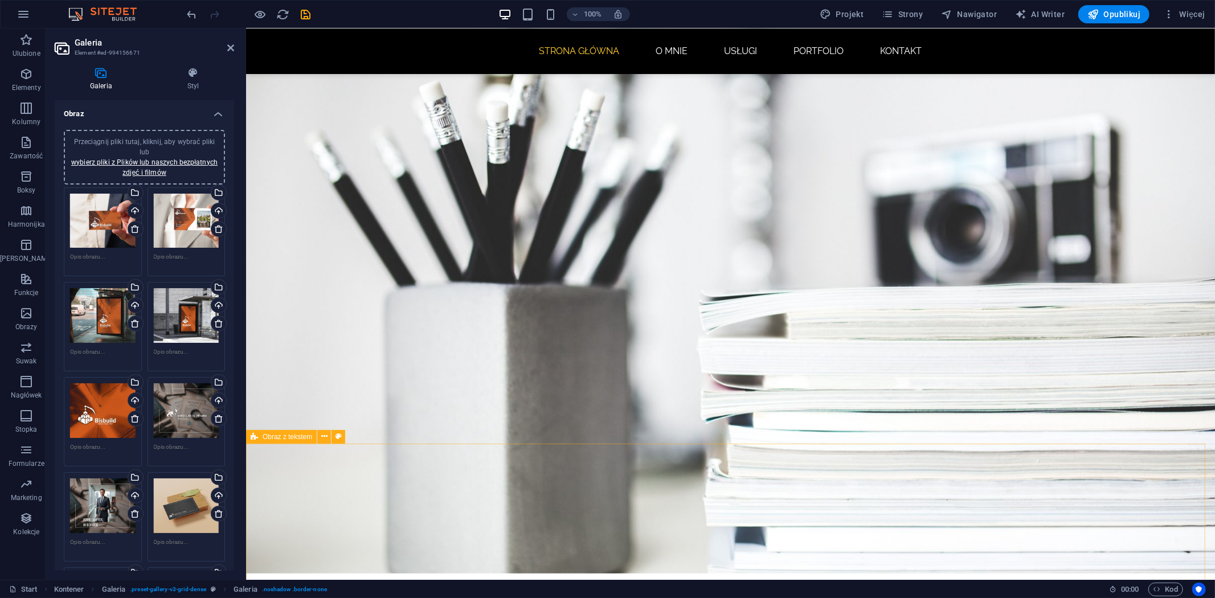
scroll to position [0, 0]
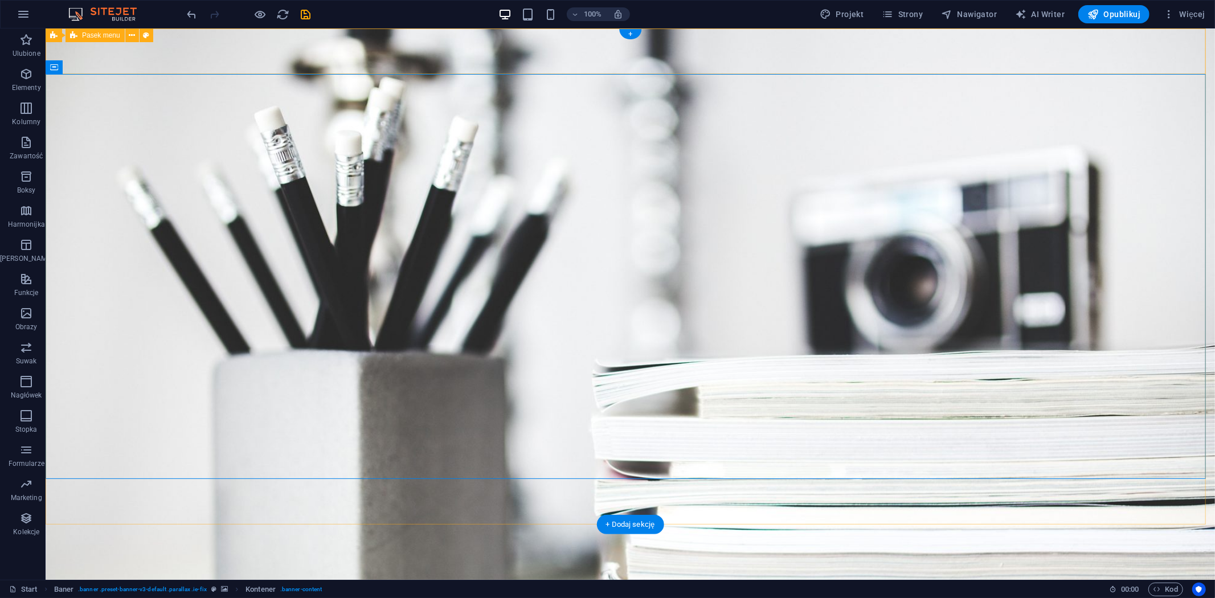
click at [1021, 565] on div "Strona Główna O mnie Usługi Portfolio Kontakt Menu" at bounding box center [629, 588] width 1169 height 46
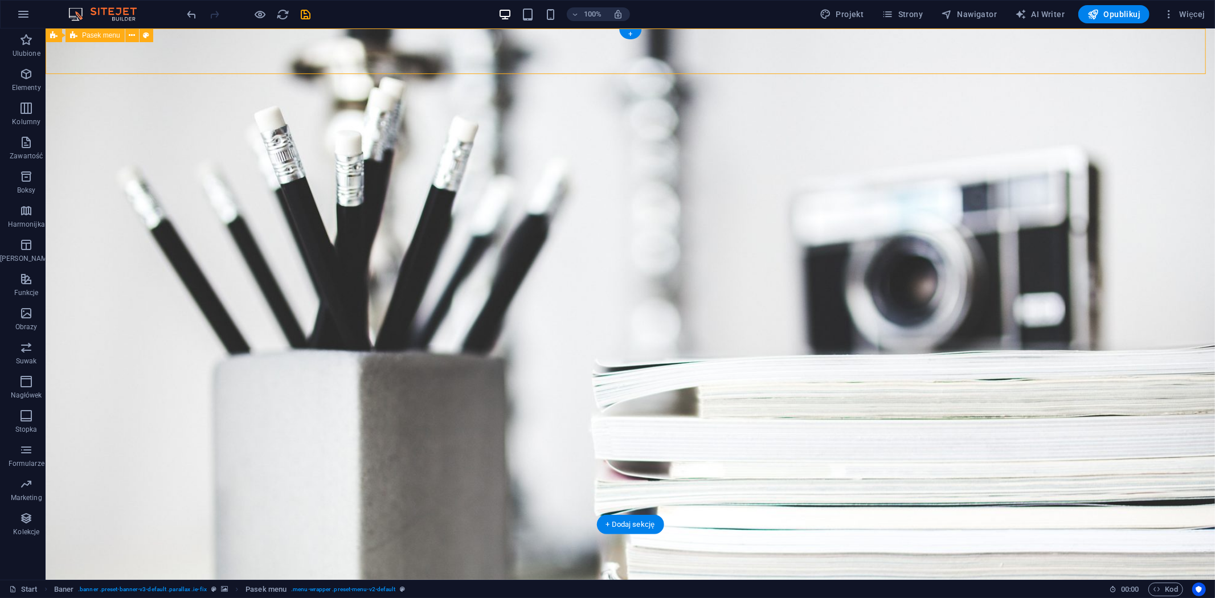
click at [1021, 565] on div "Strona Główna O mnie Usługi Portfolio Kontakt Menu" at bounding box center [629, 588] width 1169 height 46
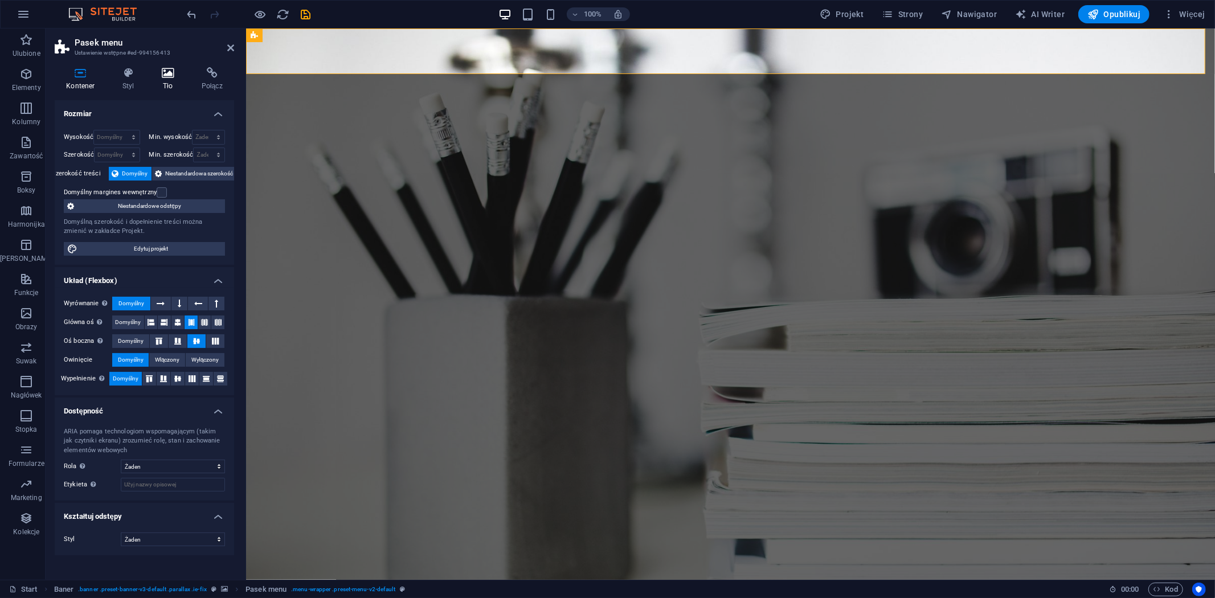
click at [181, 71] on icon at bounding box center [167, 72] width 35 height 11
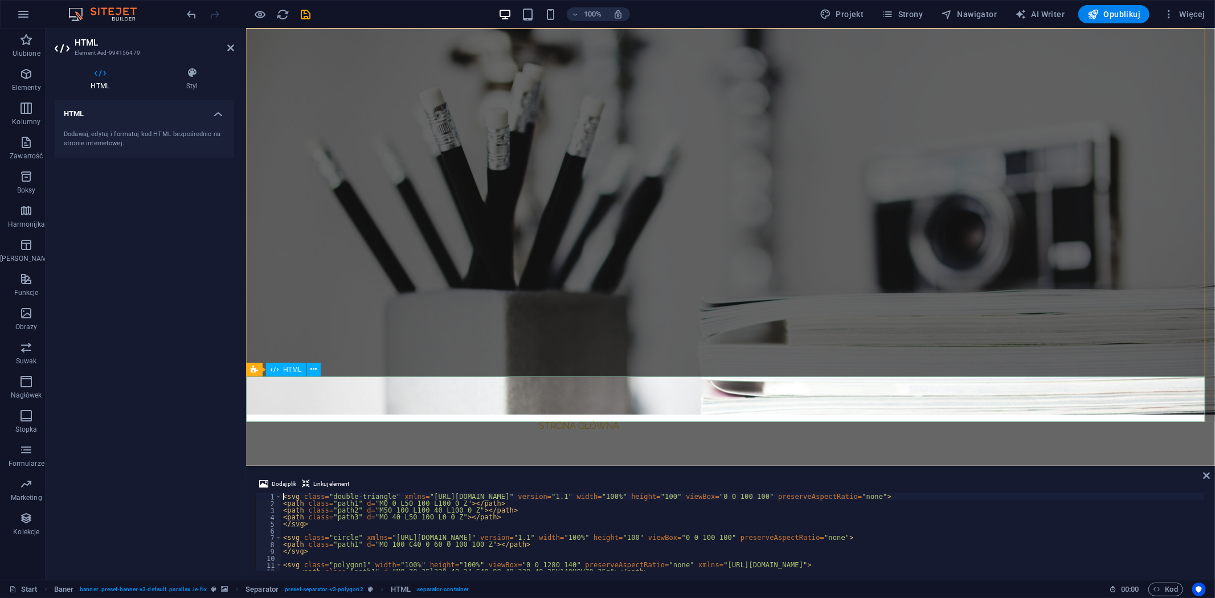
scroll to position [253, 0]
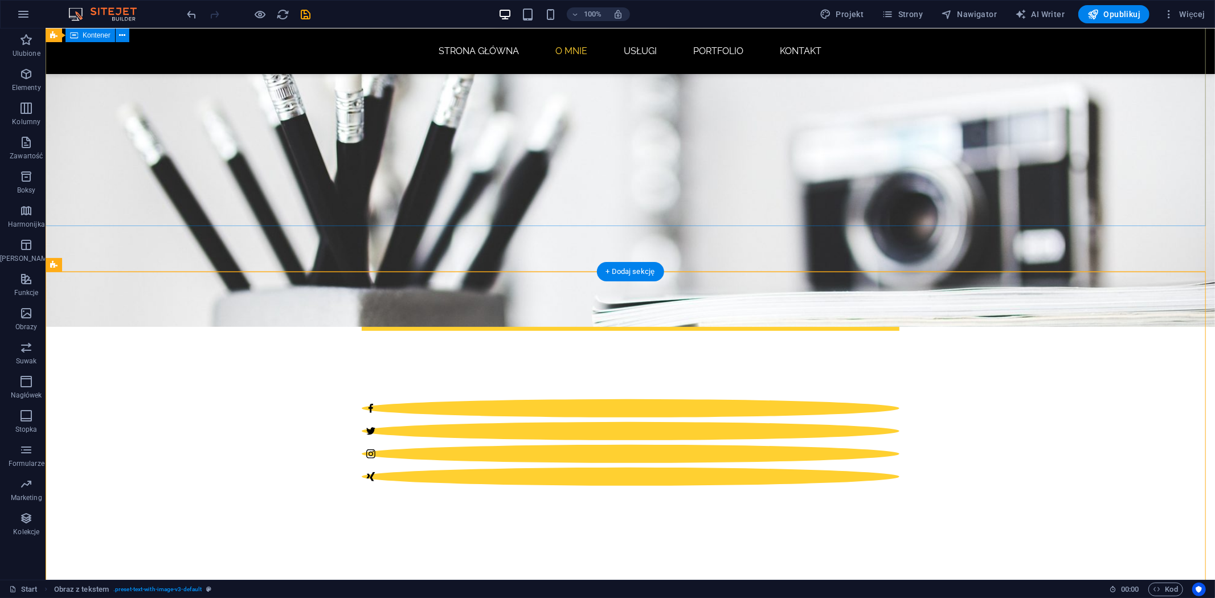
click at [1114, 201] on div "Cześć! Jestem Emilia i zajmuje się Montowaniem video Grafiką 2d Identyfikacją w…" at bounding box center [629, 370] width 1169 height 339
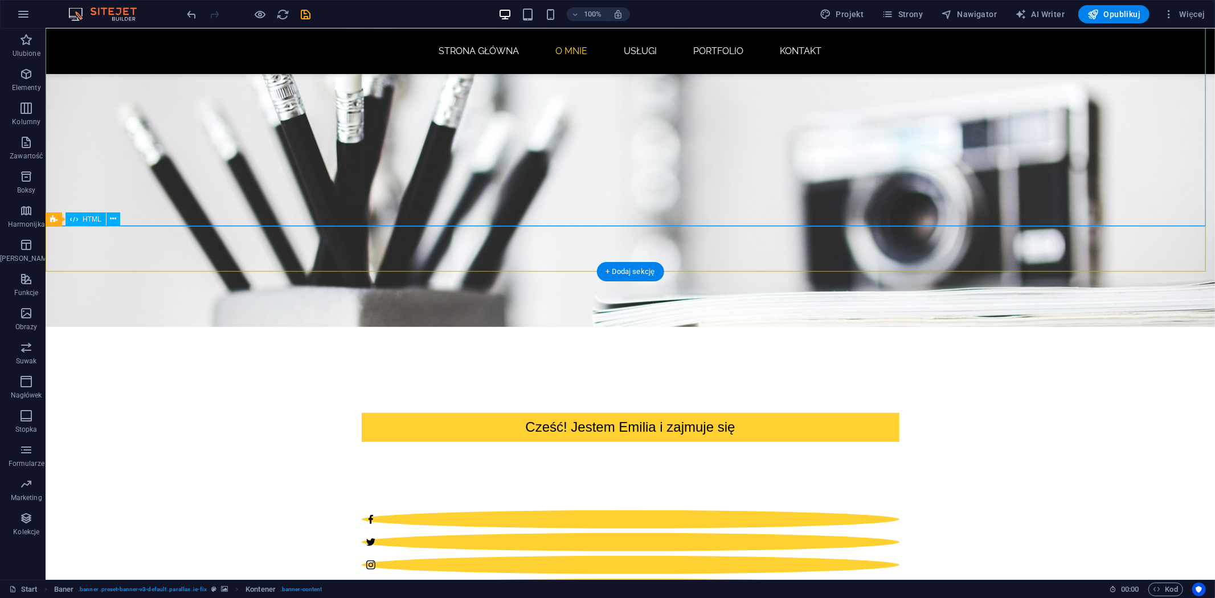
click at [250, 312] on div "Cześć! Jestem Emilia i zajmuje się Montowaniem video Grafiką 2d Identyfikacją w…" at bounding box center [629, 481] width 1169 height 339
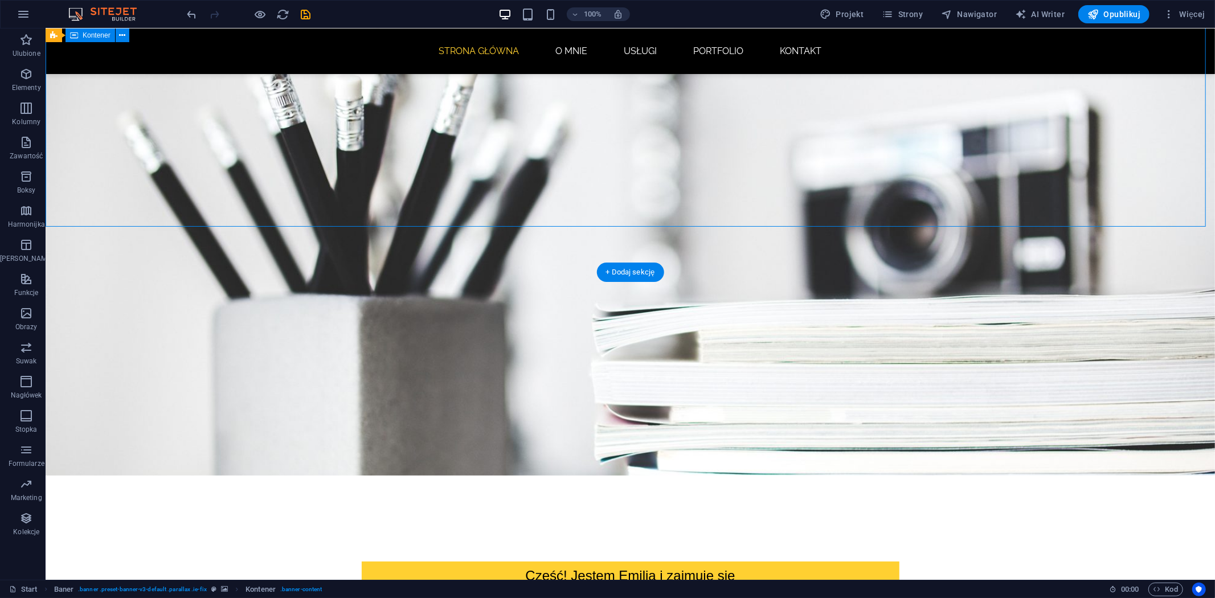
scroll to position [63, 0]
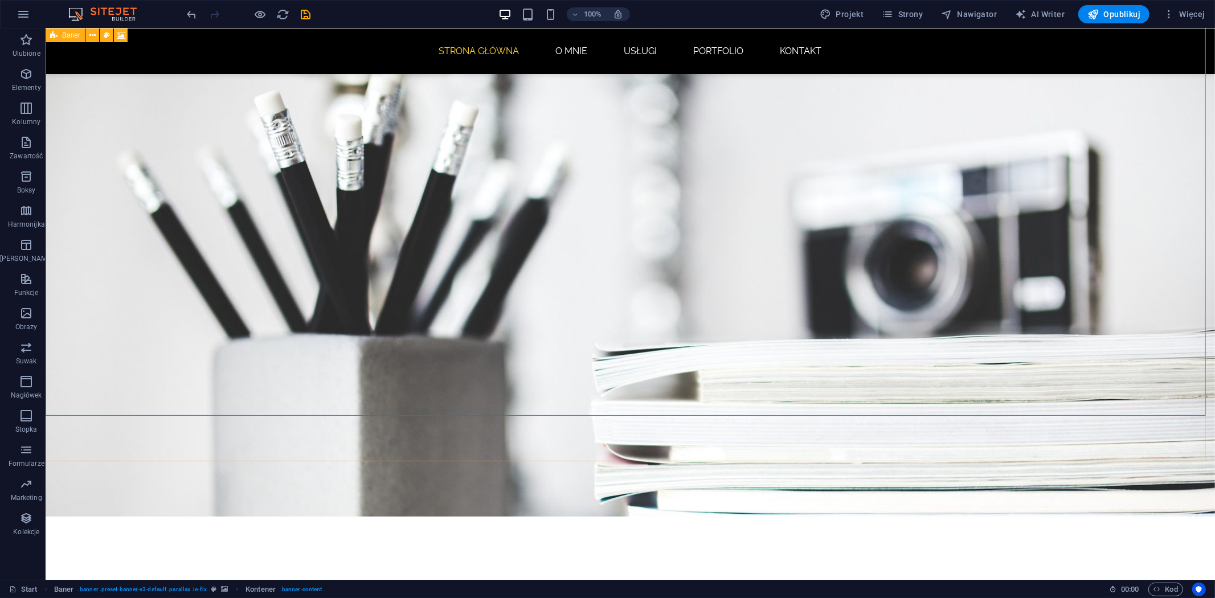
click at [59, 36] on div "Baner" at bounding box center [65, 35] width 39 height 14
click at [123, 31] on icon at bounding box center [121, 36] width 9 height 12
select select "%"
select select "px"
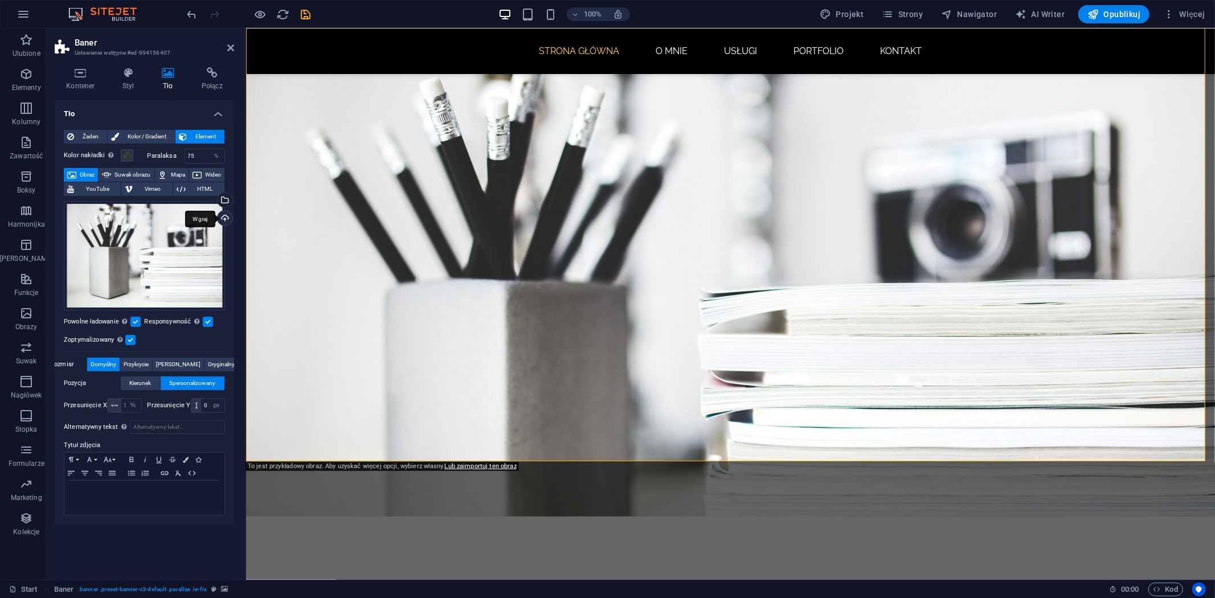
click at [225, 219] on div "Wgraj" at bounding box center [223, 219] width 17 height 17
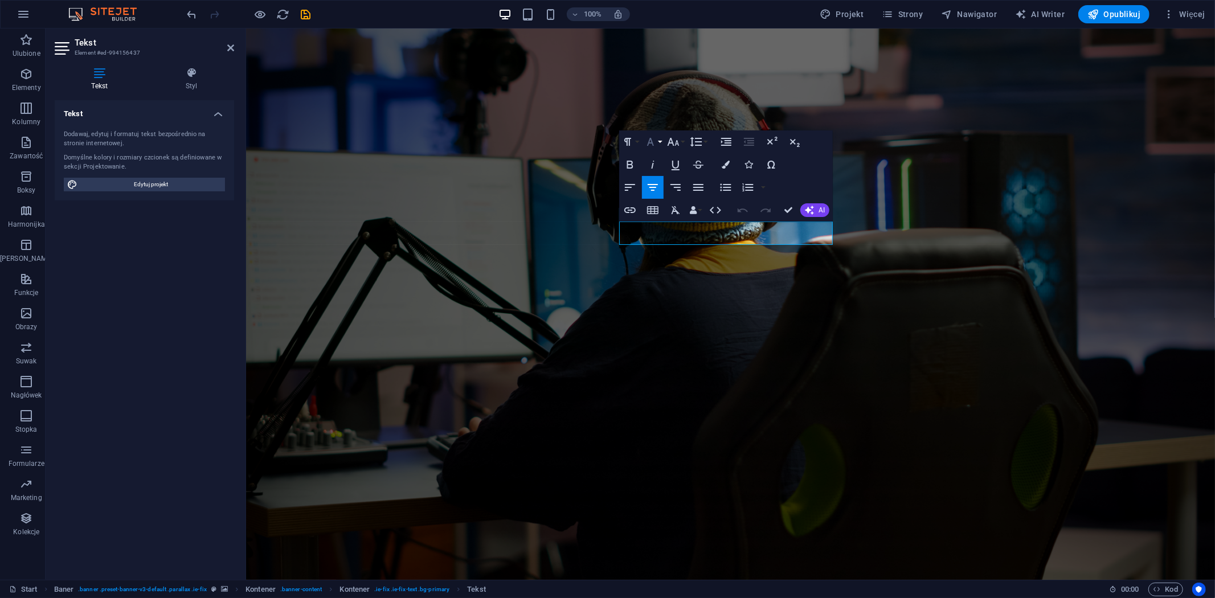
click at [661, 140] on button "Font Family" at bounding box center [653, 141] width 22 height 23
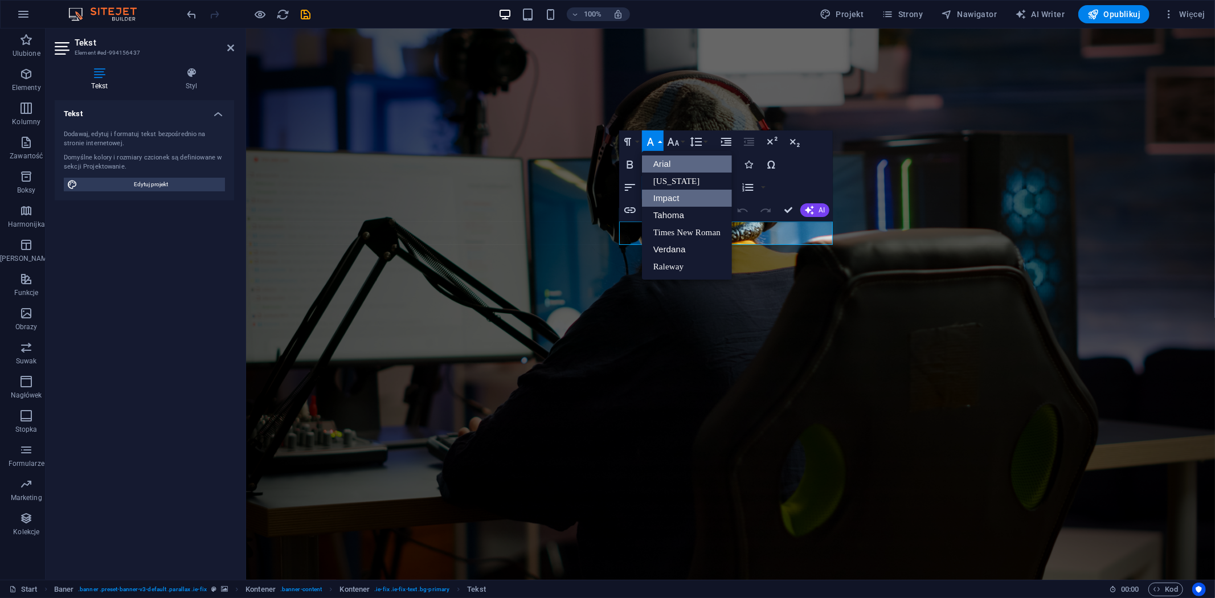
click at [663, 195] on link "Impact" at bounding box center [687, 198] width 90 height 17
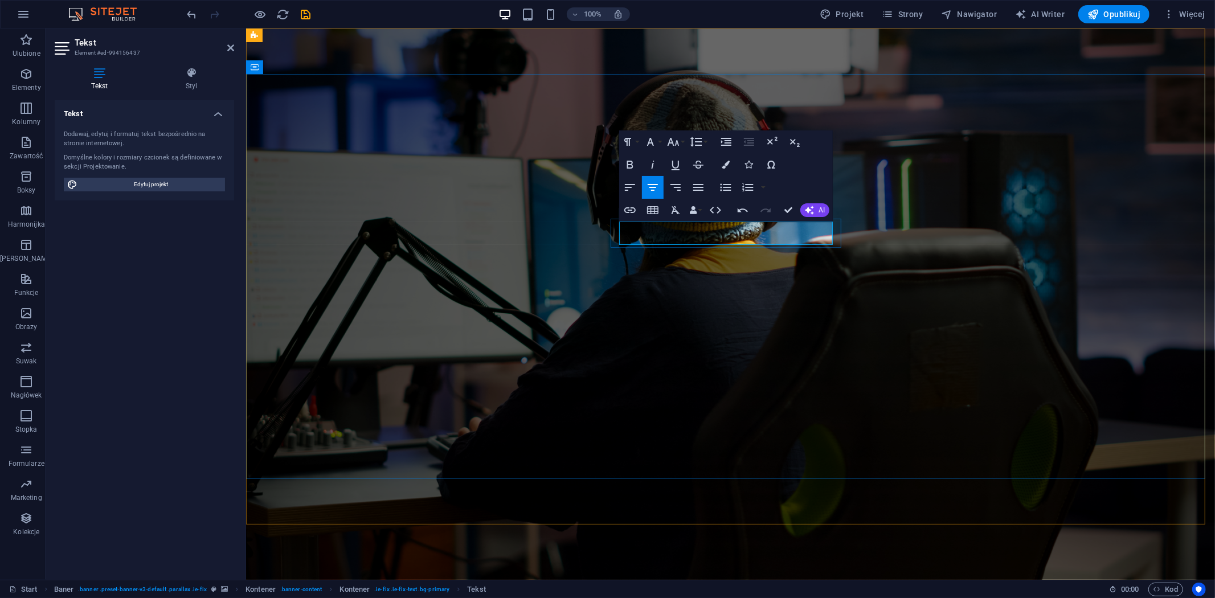
click at [658, 141] on button "Font Family" at bounding box center [653, 141] width 22 height 23
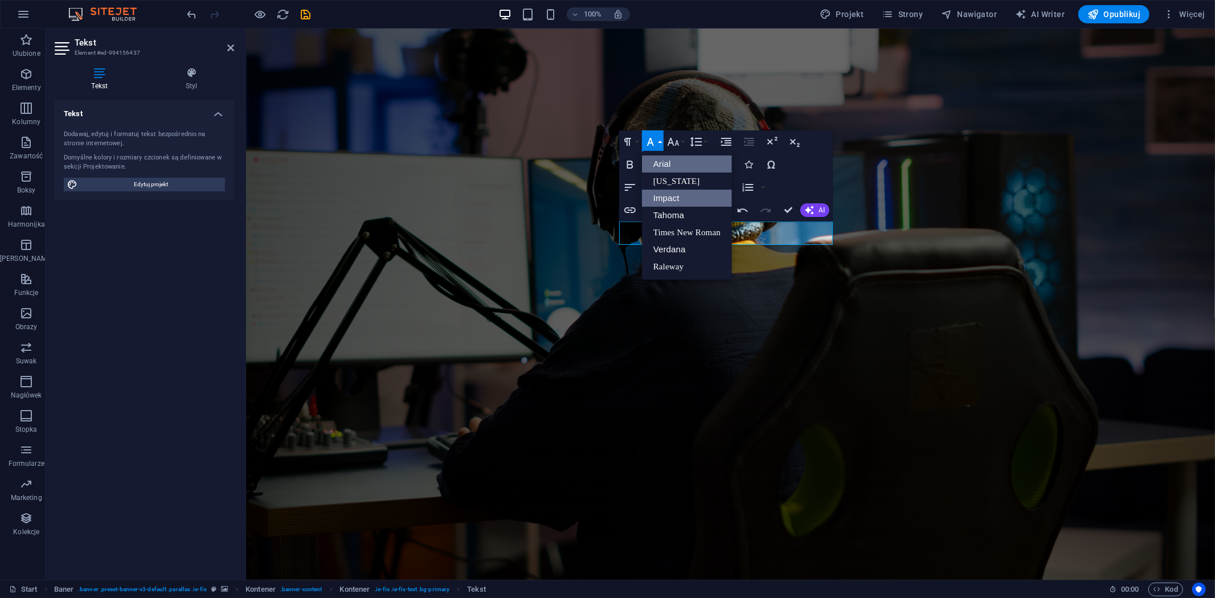
click at [663, 168] on link "Arial" at bounding box center [687, 163] width 90 height 17
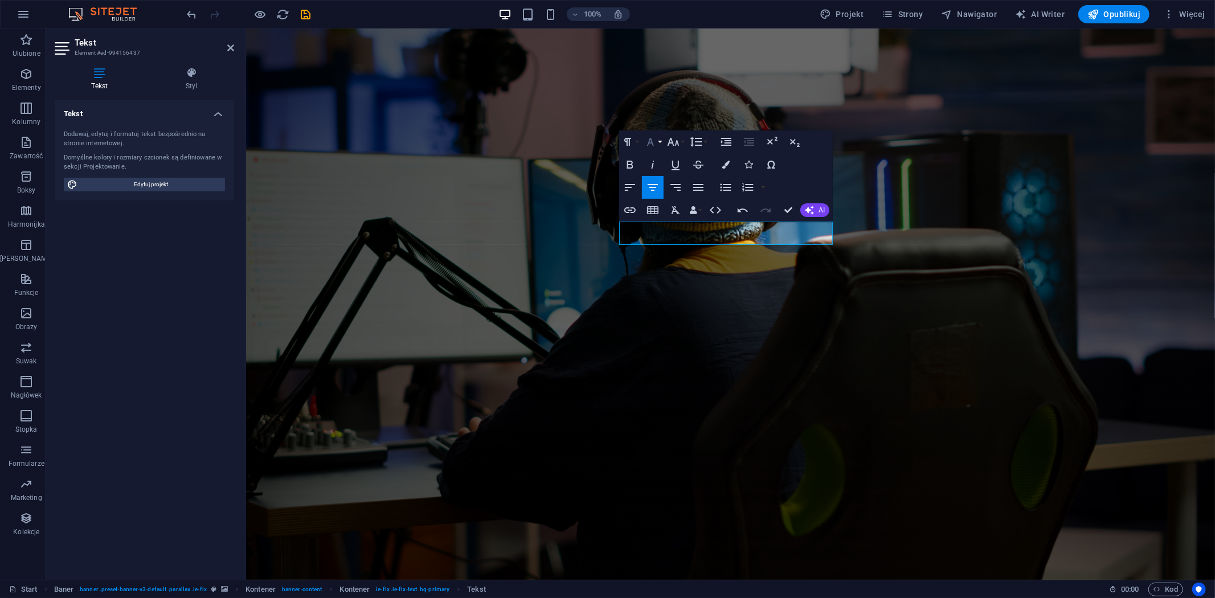
click at [658, 138] on button "Font Family" at bounding box center [653, 141] width 22 height 23
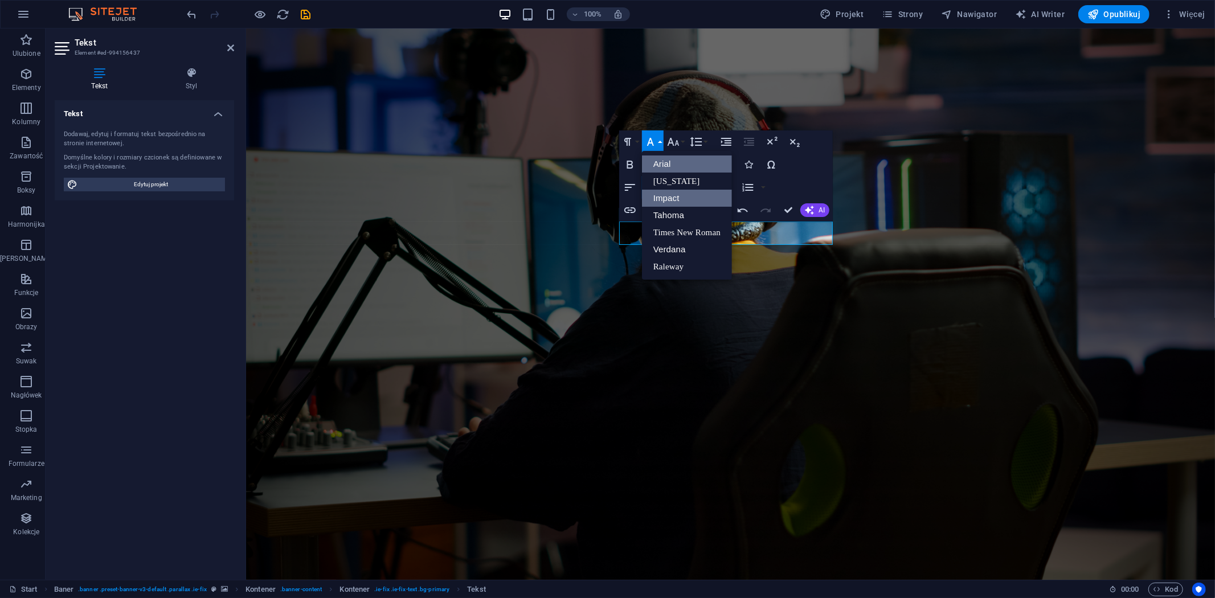
click at [669, 192] on link "Impact" at bounding box center [687, 198] width 90 height 17
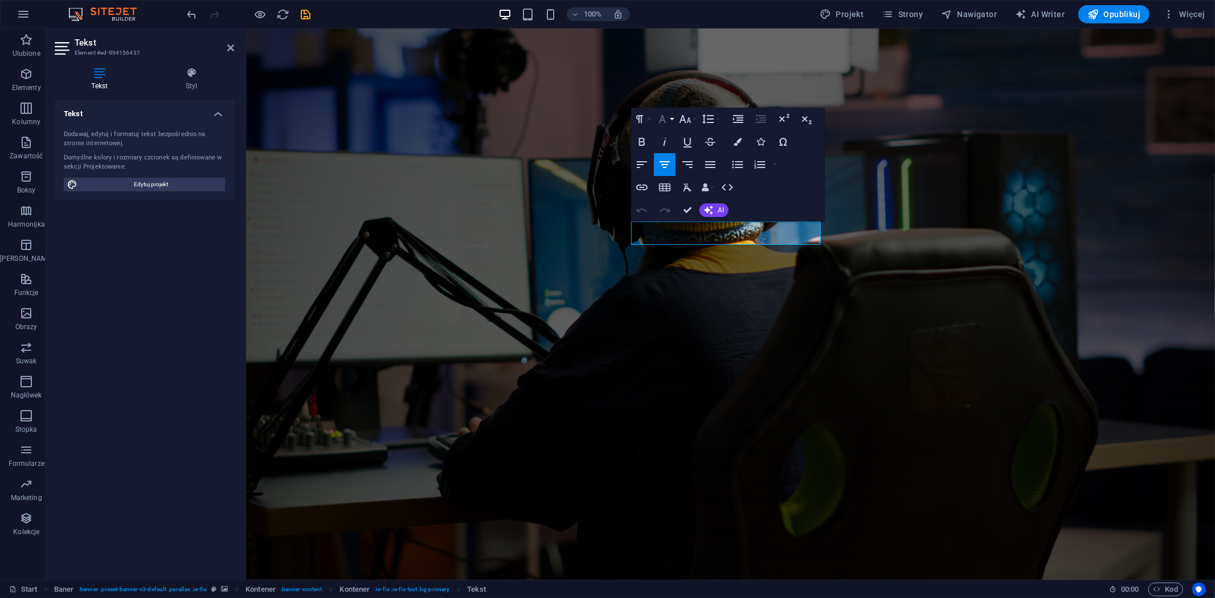
click at [673, 121] on button "Font Family" at bounding box center [665, 119] width 22 height 23
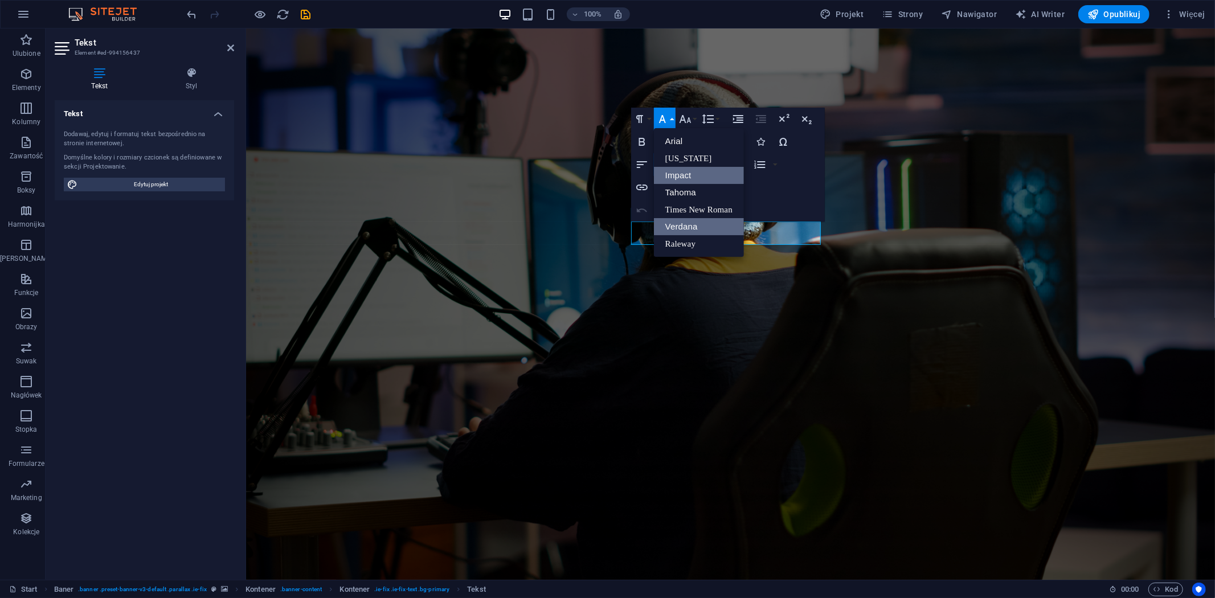
click at [697, 227] on link "Verdana" at bounding box center [699, 226] width 90 height 17
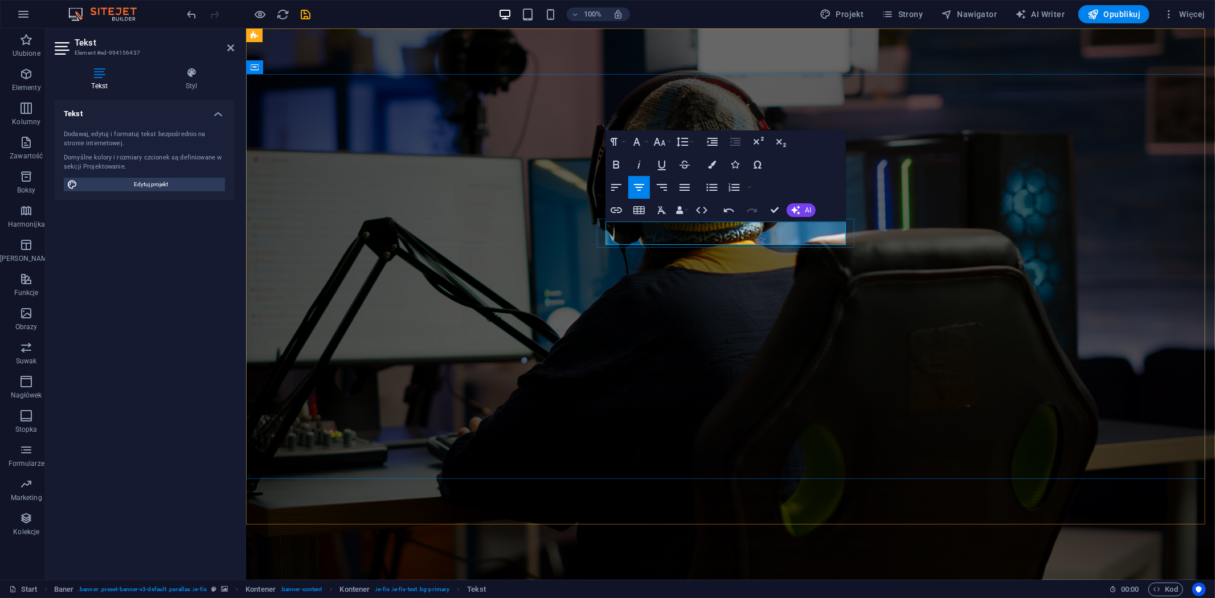
click at [616, 158] on icon "button" at bounding box center [616, 165] width 14 height 14
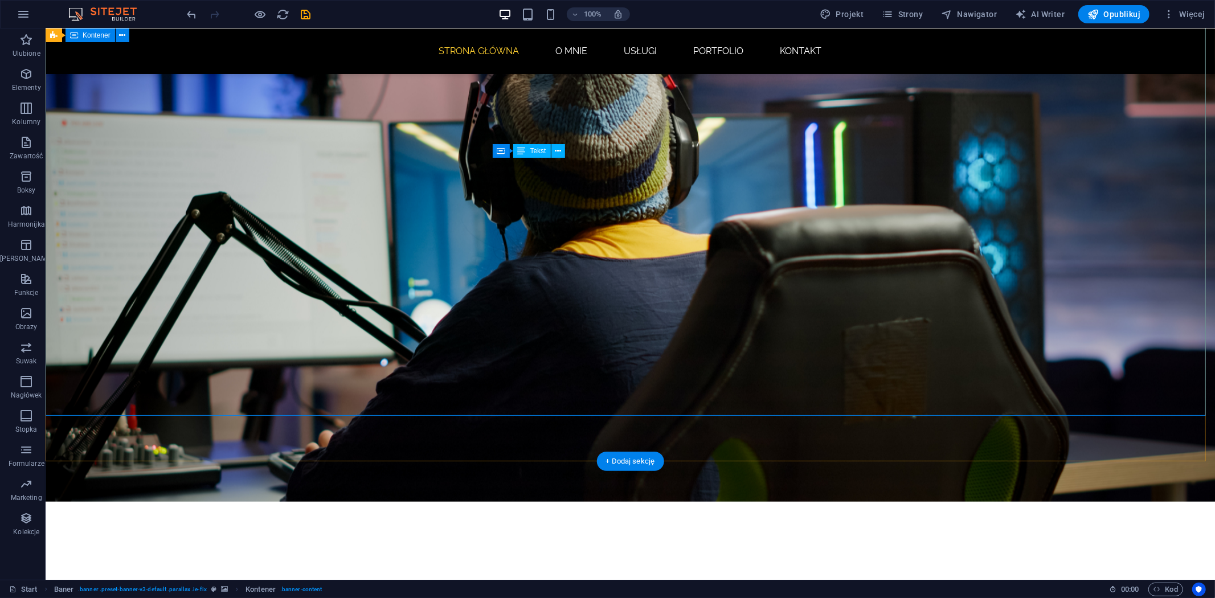
scroll to position [63, 0]
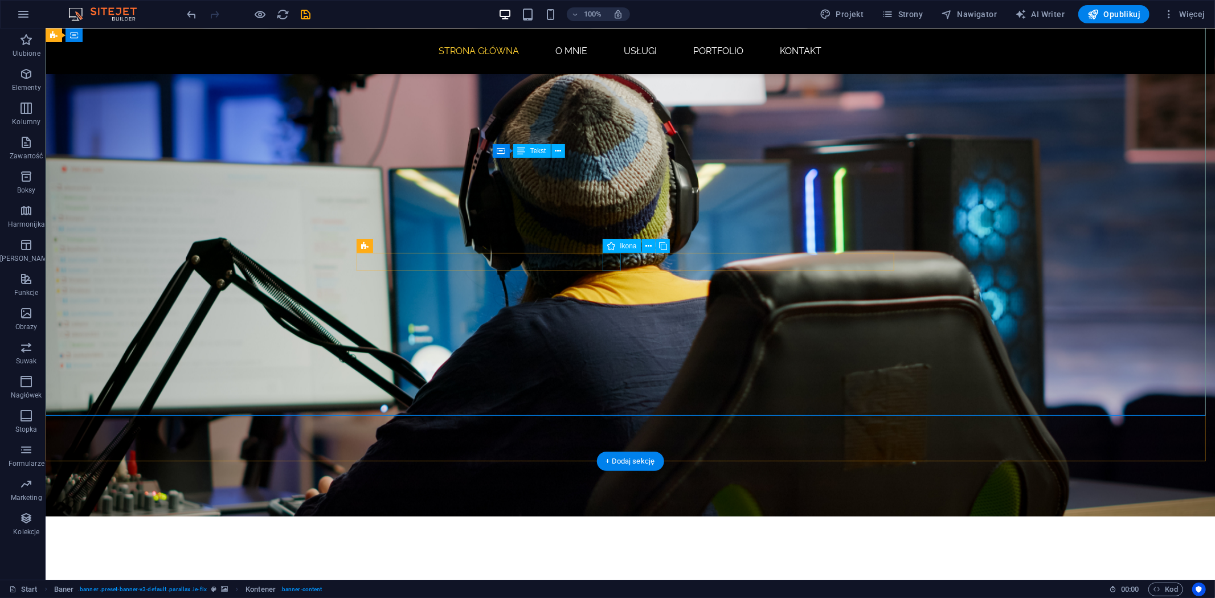
click at [645, 247] on icon at bounding box center [648, 246] width 6 height 12
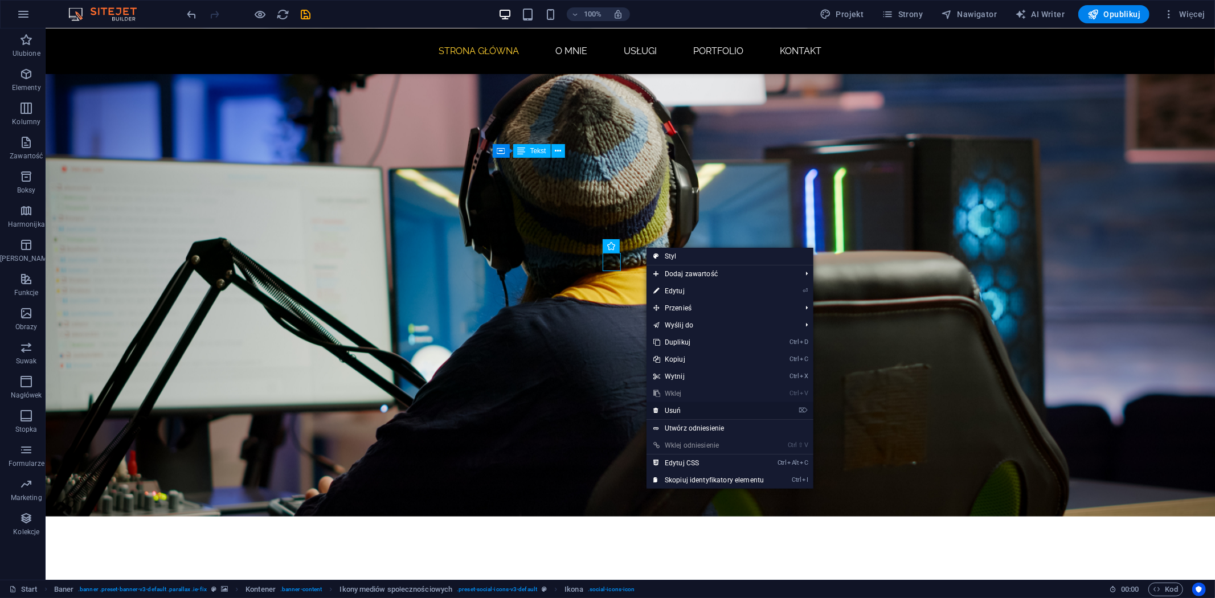
click at [676, 402] on link "⌦ Usuń" at bounding box center [708, 410] width 124 height 17
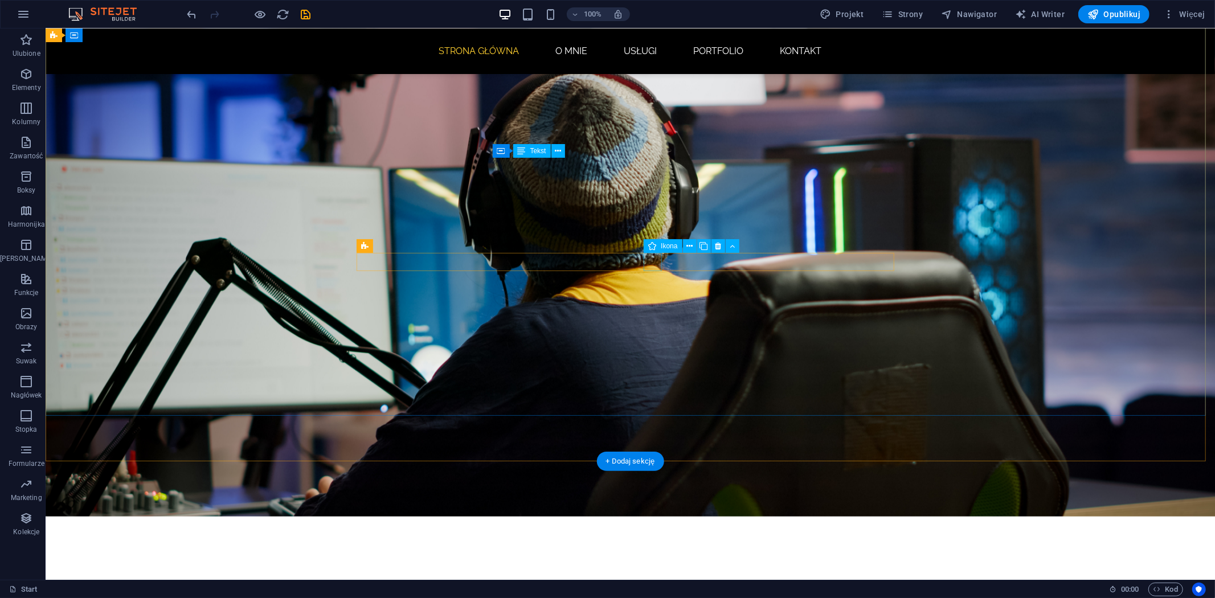
click at [691, 245] on icon at bounding box center [689, 246] width 6 height 12
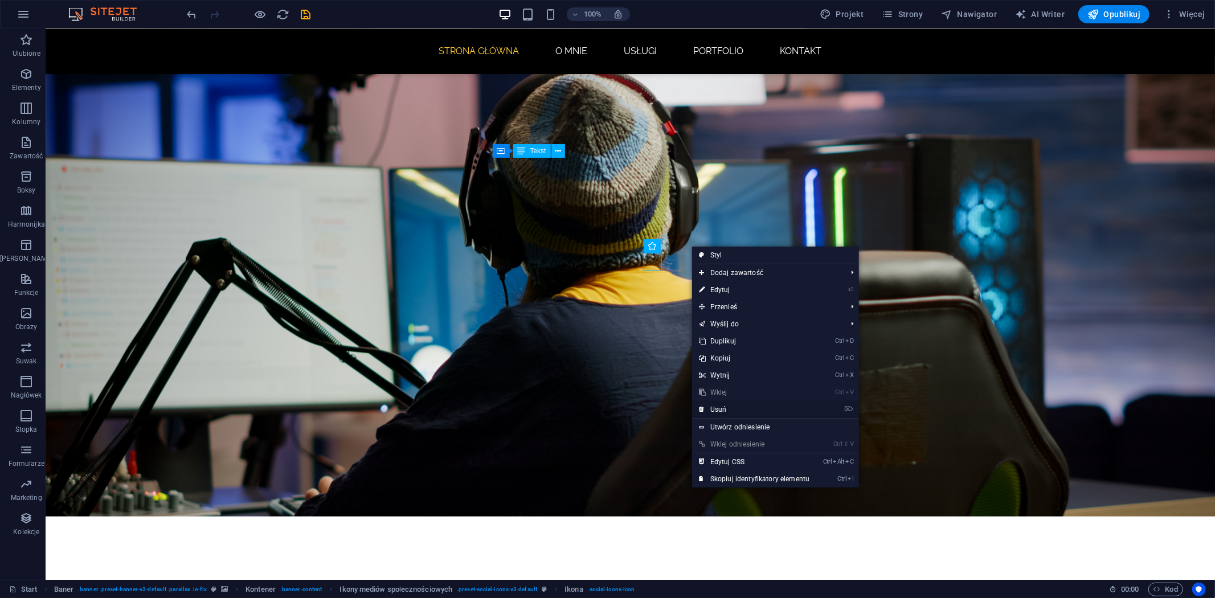
click at [724, 412] on link "⌦ Usuń" at bounding box center [754, 409] width 124 height 17
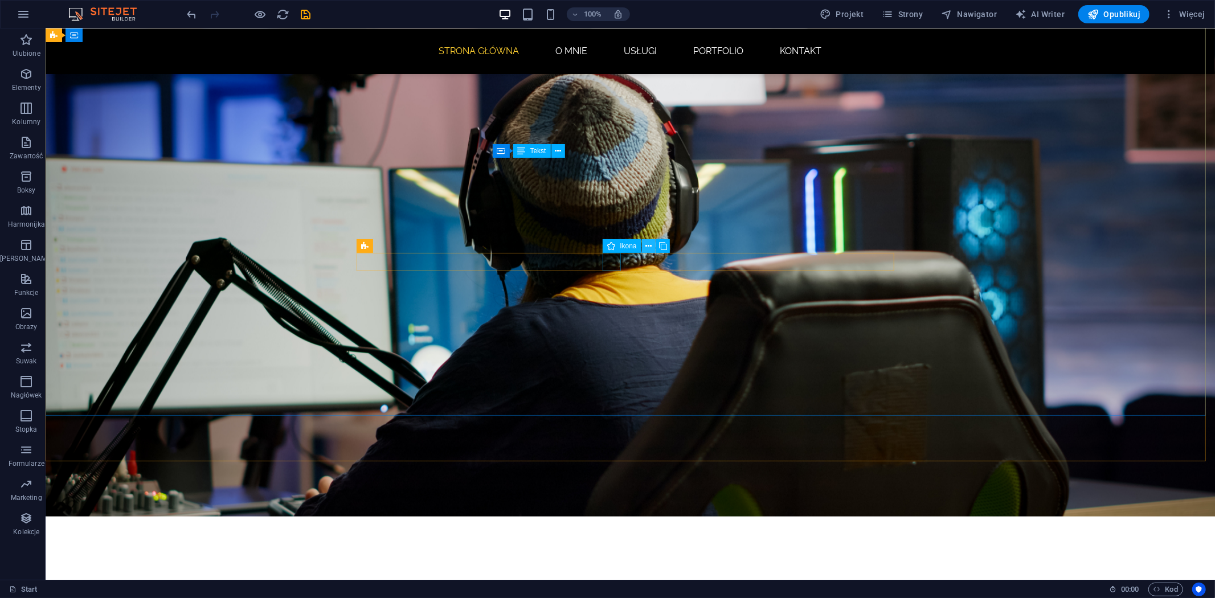
click at [649, 245] on icon at bounding box center [648, 246] width 6 height 12
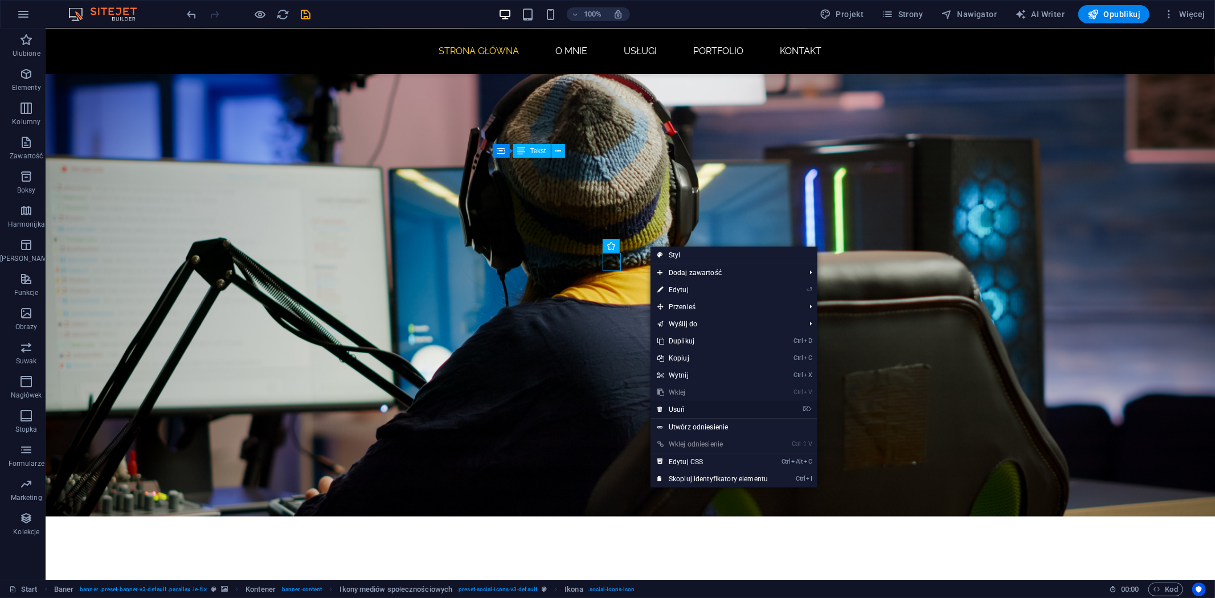
click at [688, 403] on link "⌦ Usuń" at bounding box center [712, 409] width 124 height 17
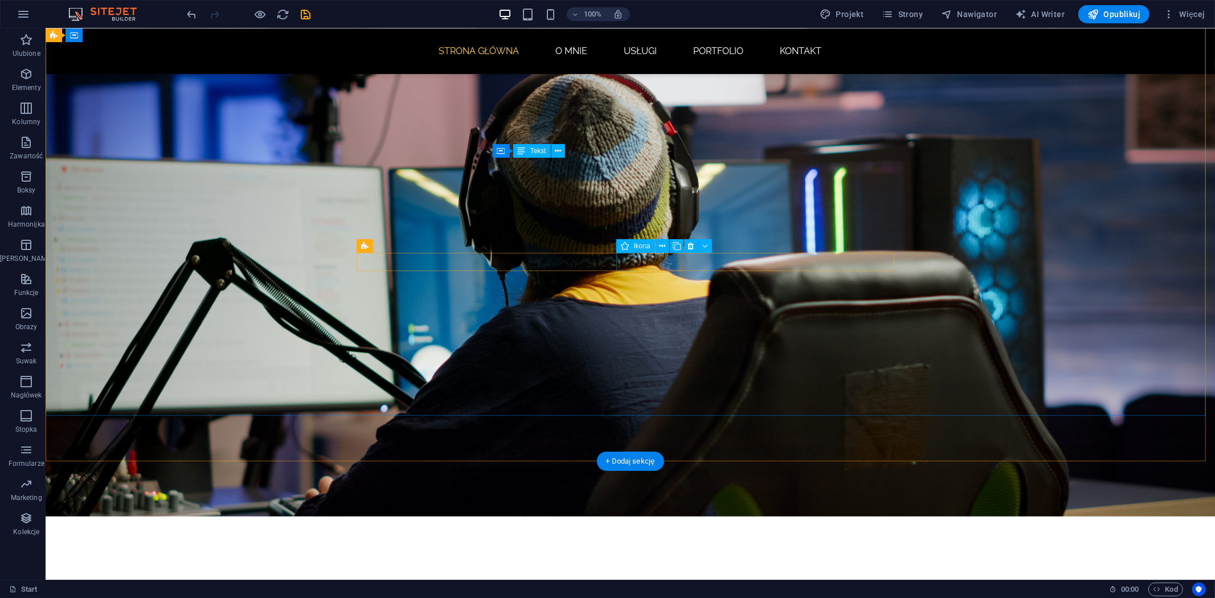
click at [662, 247] on icon at bounding box center [662, 246] width 6 height 12
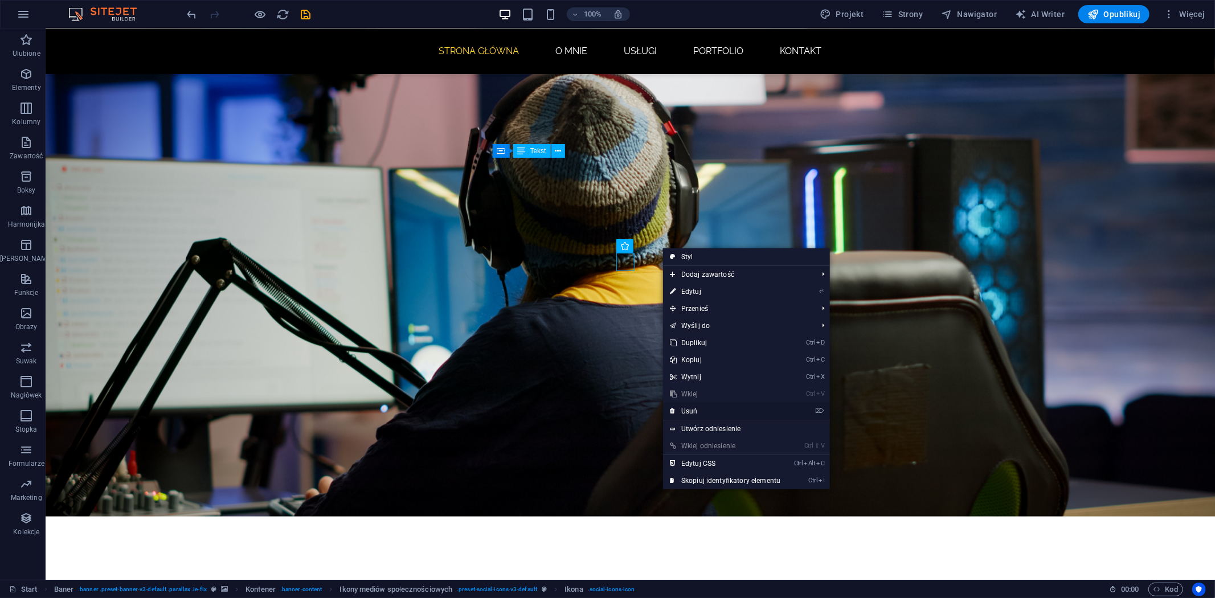
click at [690, 409] on link "⌦ Usuń" at bounding box center [725, 411] width 124 height 17
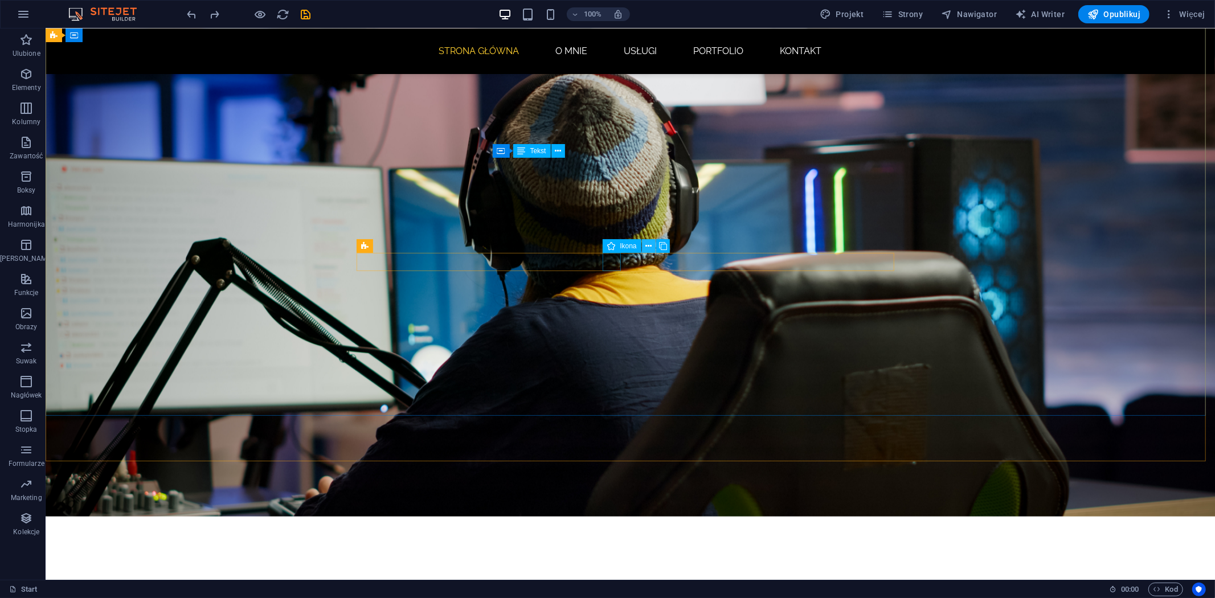
click at [649, 245] on icon at bounding box center [648, 246] width 6 height 12
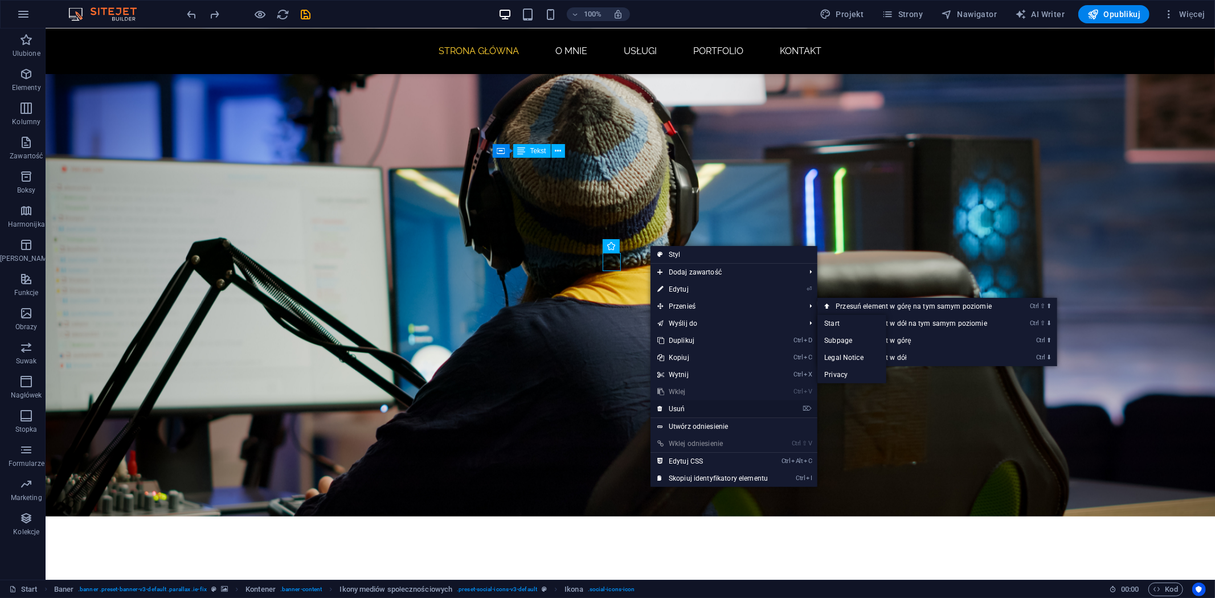
click at [686, 410] on link "⌦ Usuń" at bounding box center [712, 408] width 124 height 17
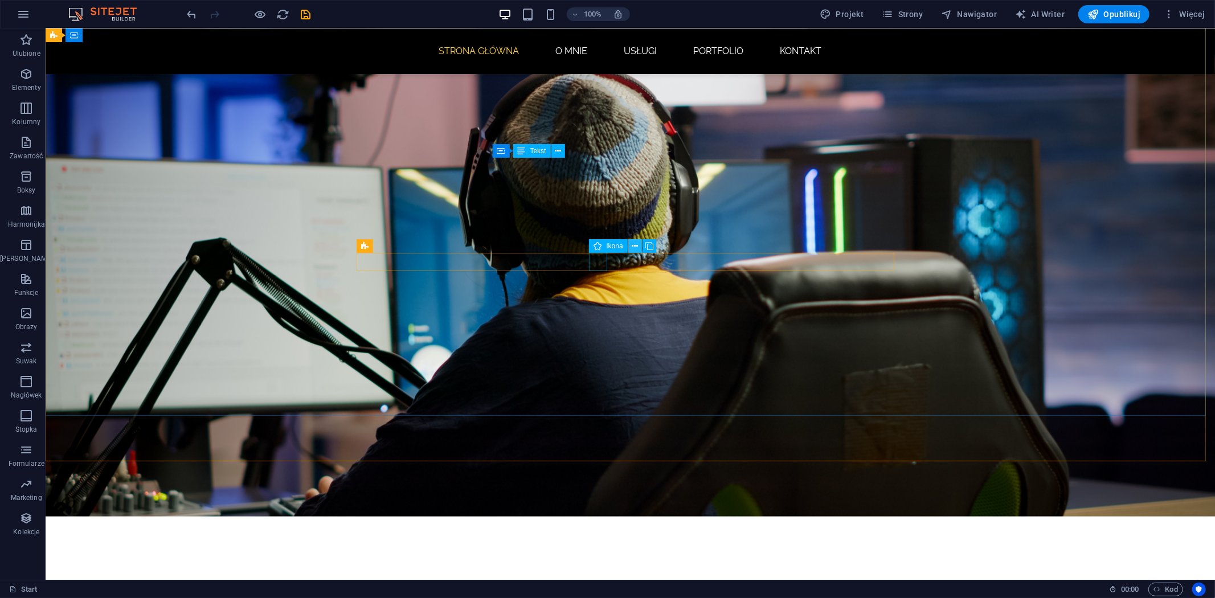
click at [632, 245] on icon at bounding box center [635, 246] width 6 height 12
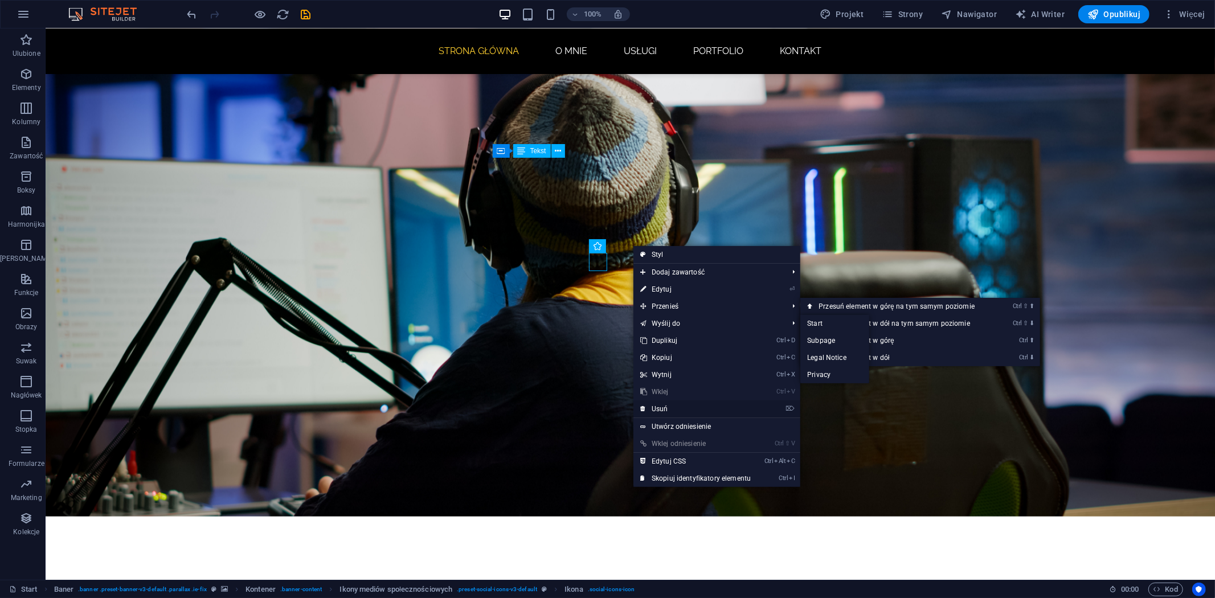
click at [669, 412] on link "⌦ Usuń" at bounding box center [695, 408] width 124 height 17
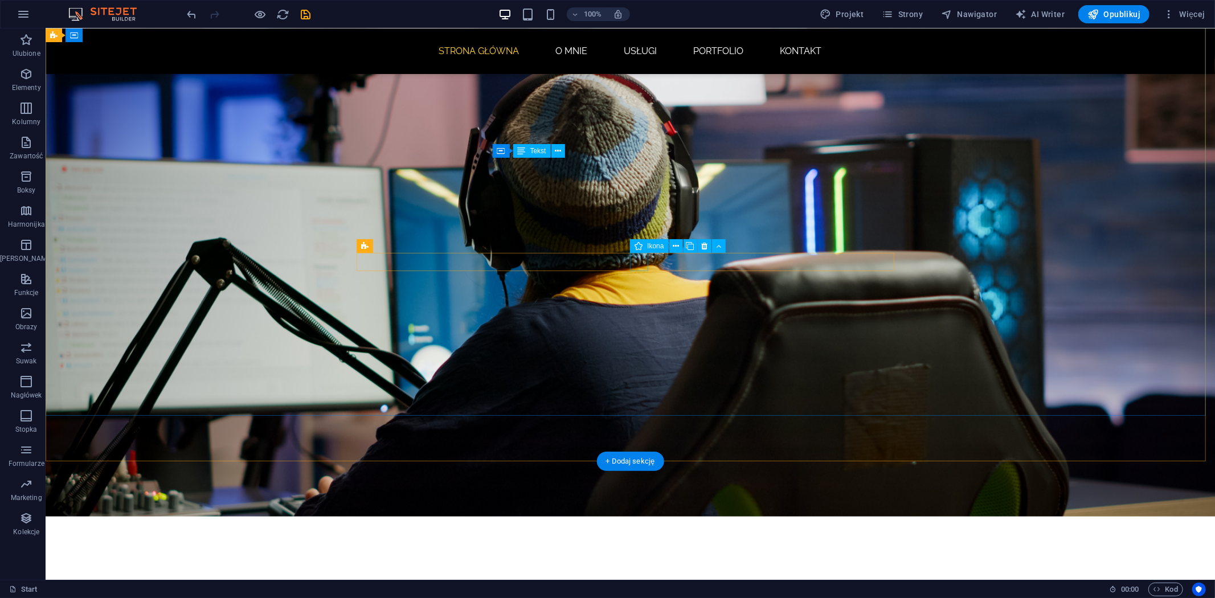
click at [659, 246] on span "Ikona" at bounding box center [655, 246] width 17 height 7
click at [678, 245] on icon at bounding box center [676, 246] width 6 height 12
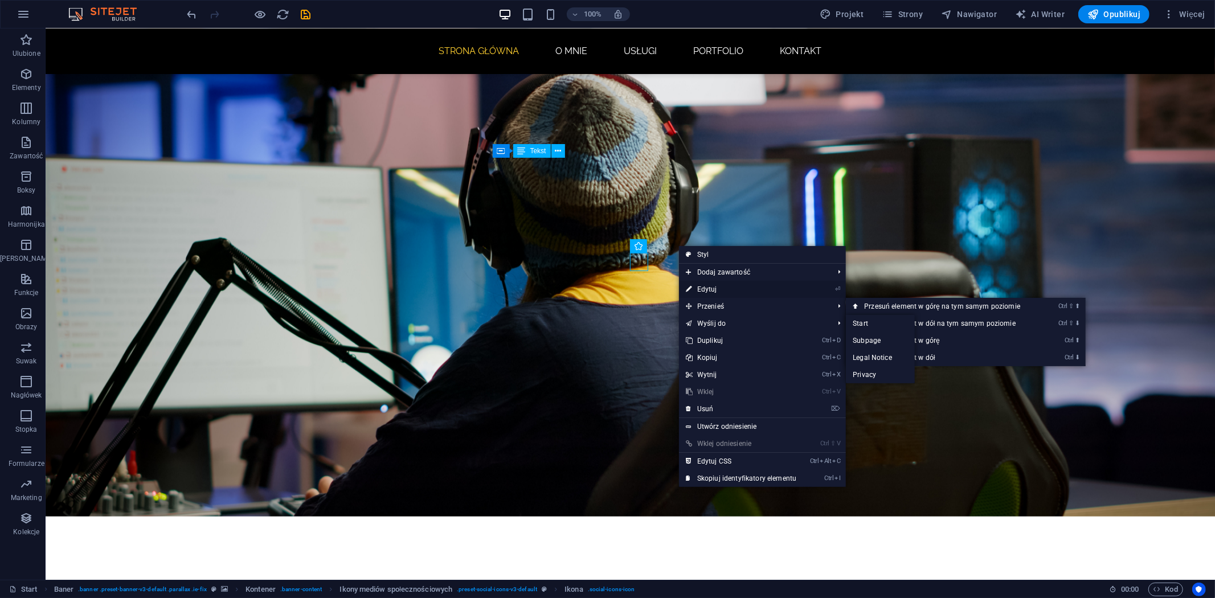
click at [704, 288] on link "⏎ Edytuj" at bounding box center [741, 289] width 124 height 17
select select "xMidYMid"
select select "px"
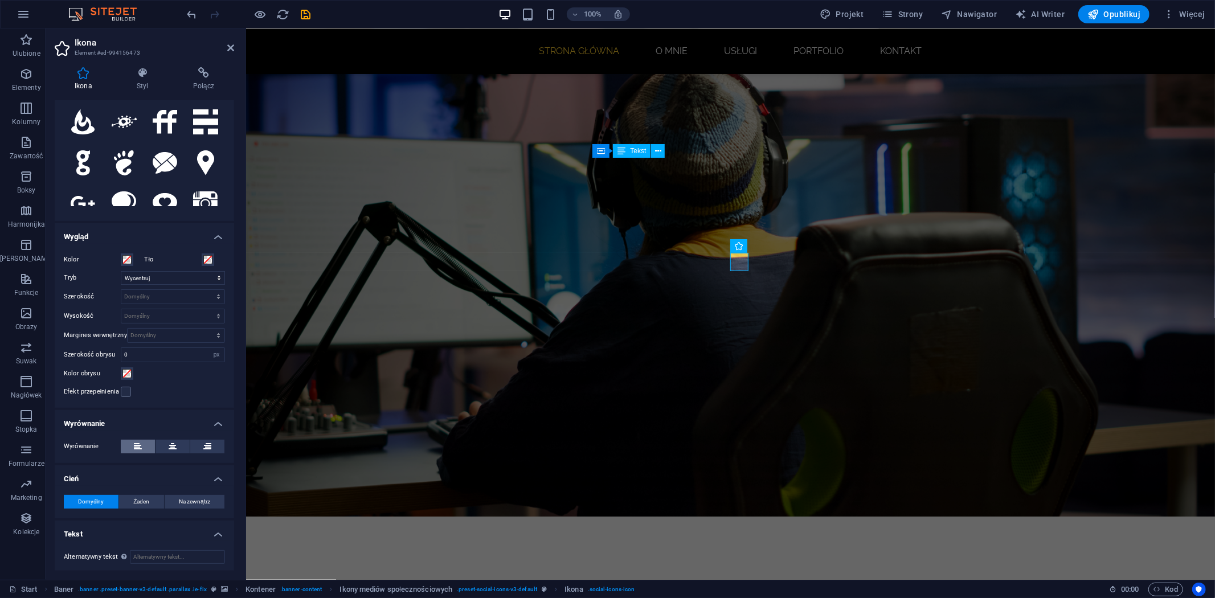
scroll to position [127, 0]
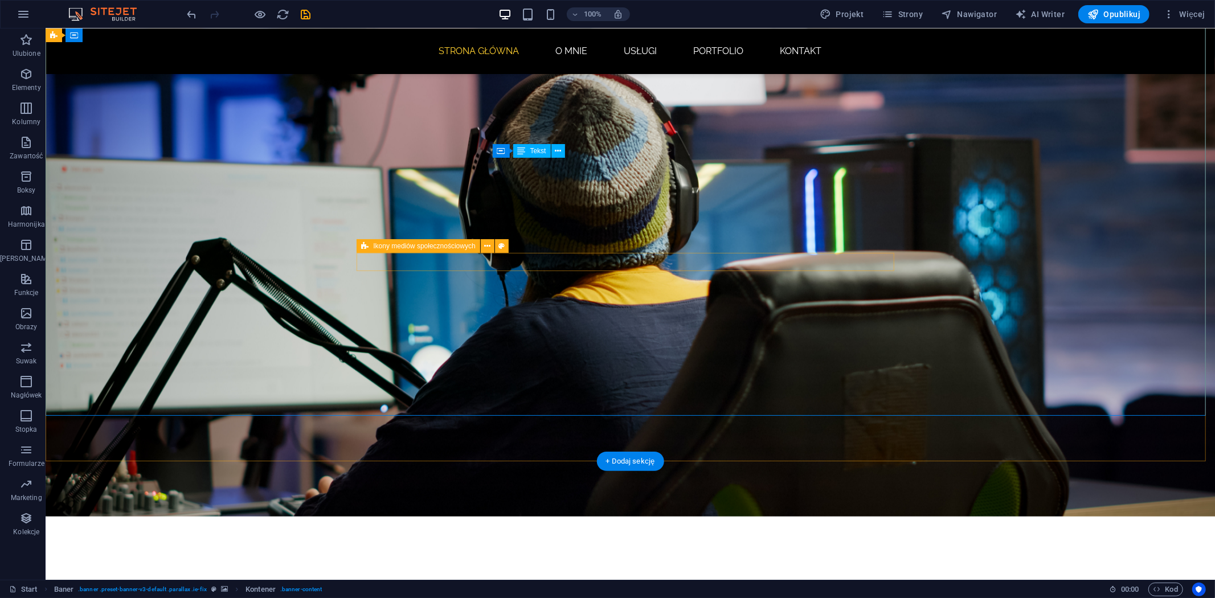
click at [489, 247] on icon at bounding box center [487, 246] width 6 height 12
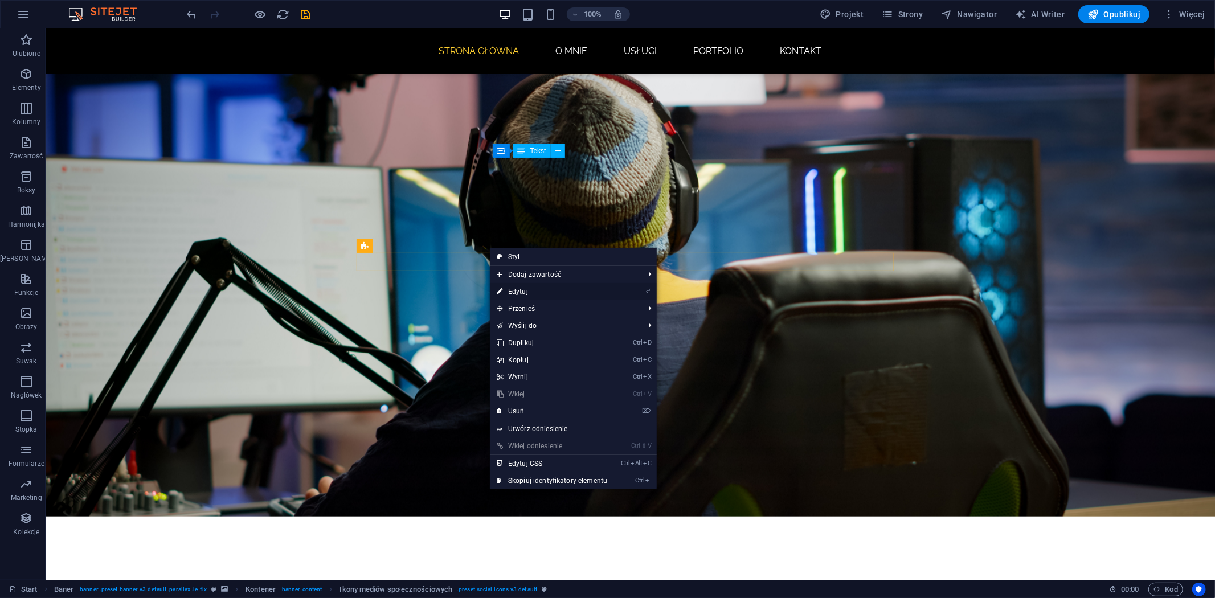
click at [519, 293] on link "⏎ Edytuj" at bounding box center [552, 291] width 124 height 17
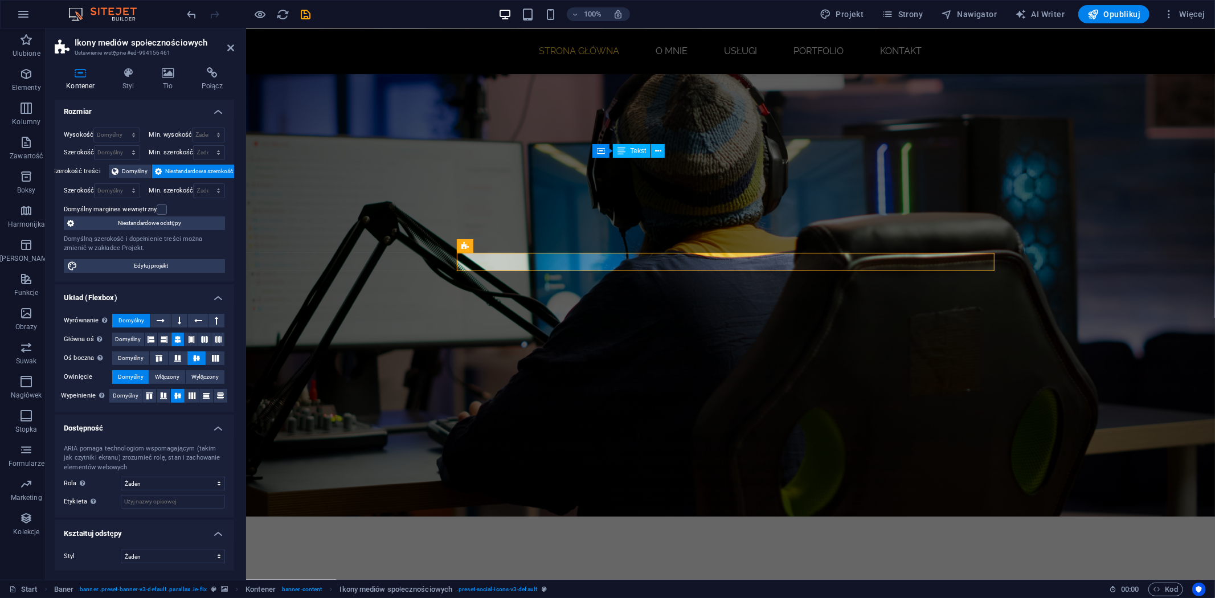
scroll to position [3, 0]
click at [134, 82] on h4 "Styl" at bounding box center [130, 79] width 39 height 24
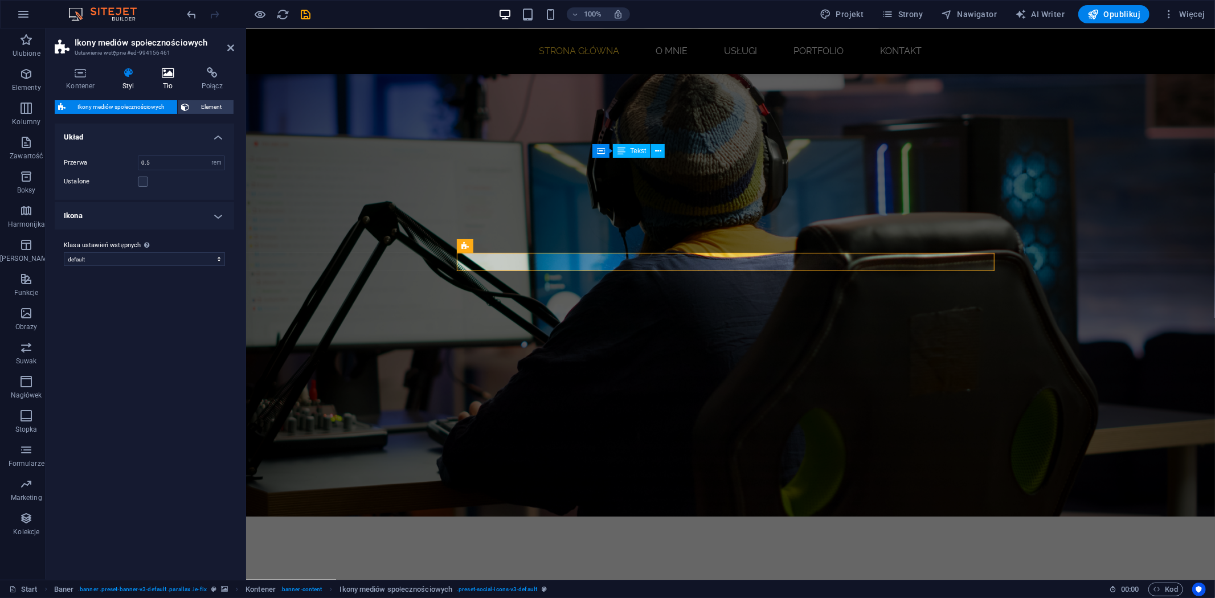
click at [157, 83] on h4 "Tło" at bounding box center [170, 79] width 40 height 24
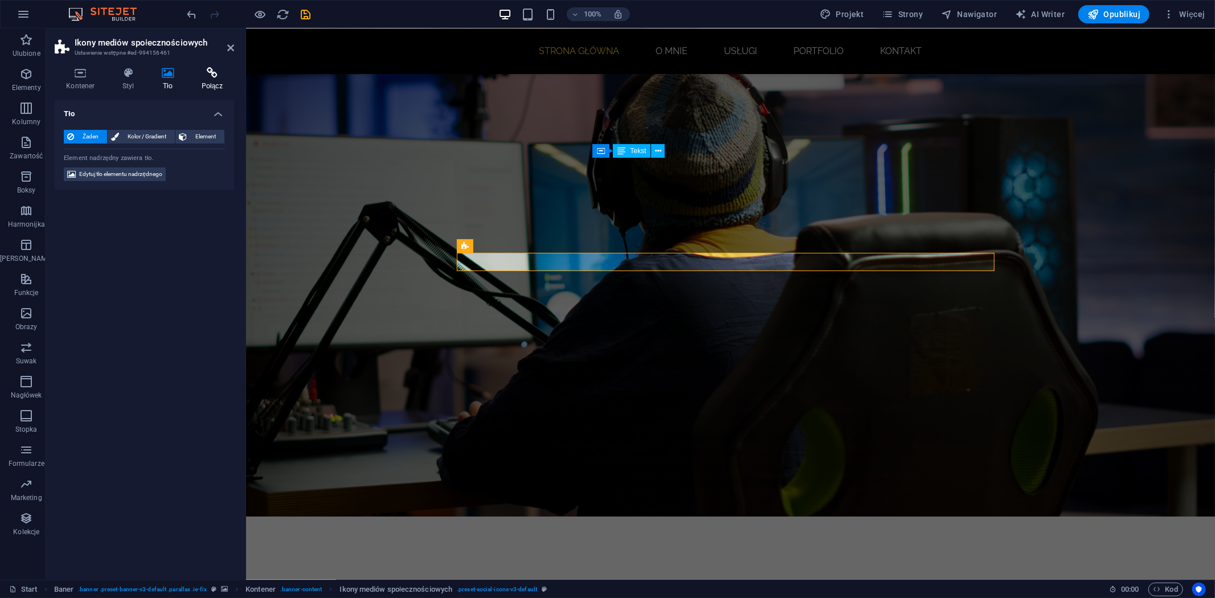
click at [200, 83] on h4 "Połącz" at bounding box center [212, 79] width 44 height 24
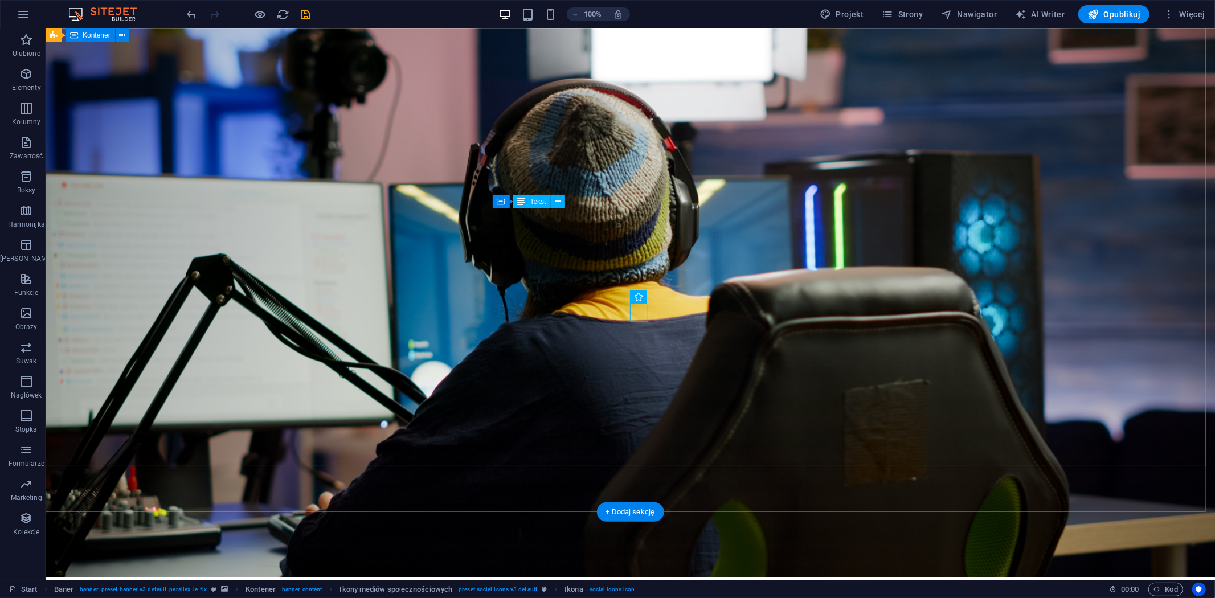
scroll to position [0, 0]
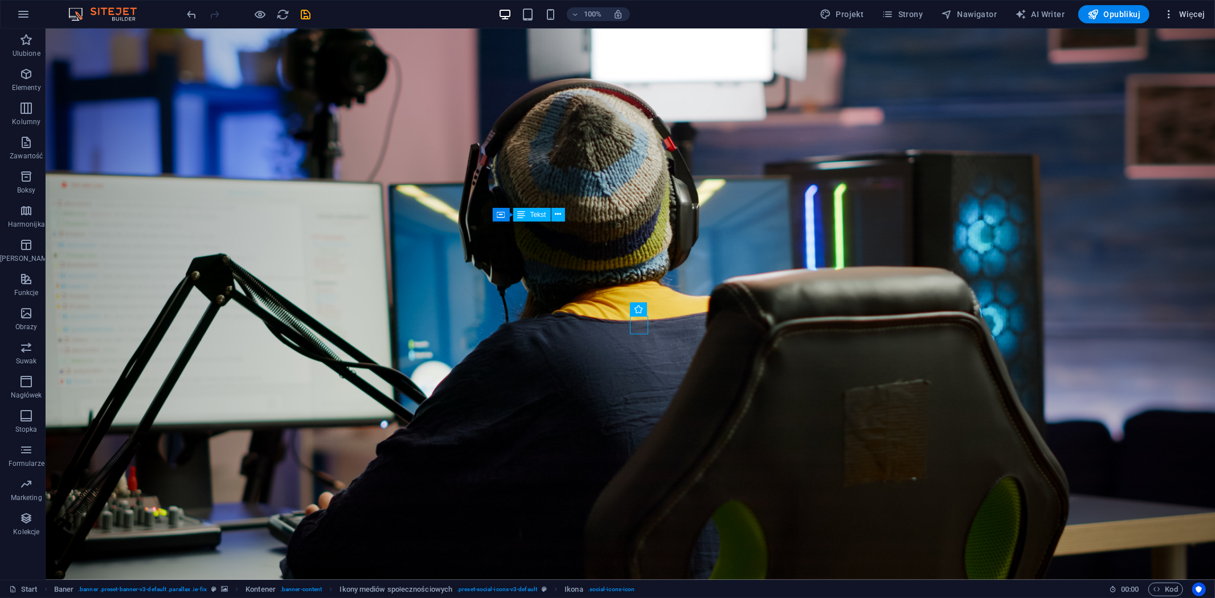
click at [1191, 12] on span "Więcej" at bounding box center [1184, 14] width 42 height 11
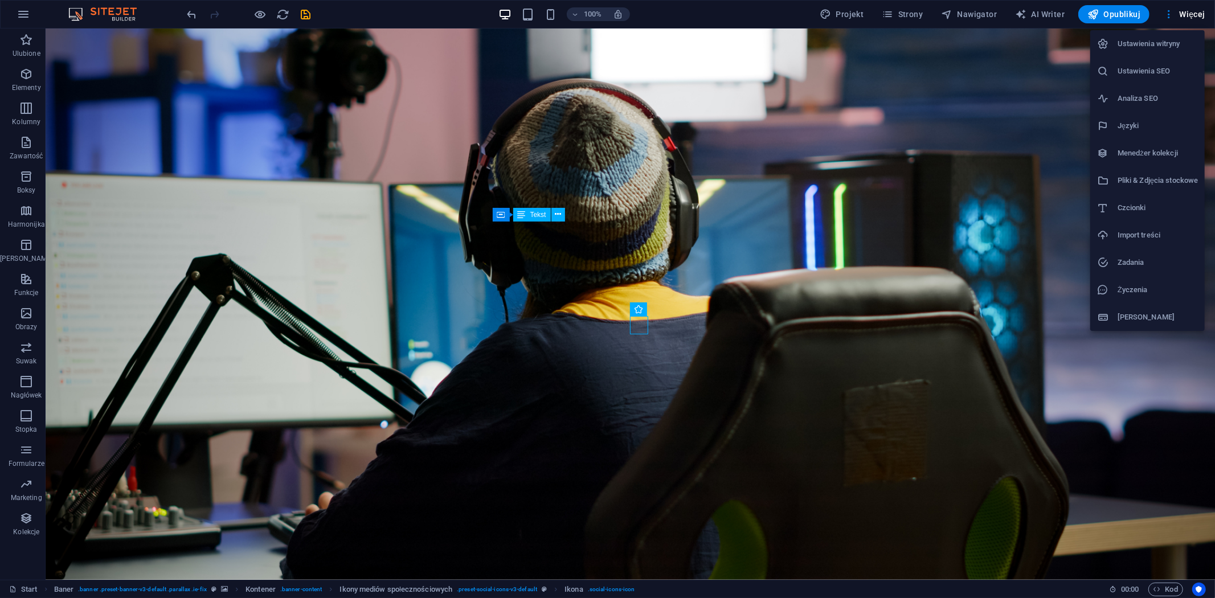
click at [1146, 75] on h6 "Ustawienia SEO" at bounding box center [1157, 71] width 80 height 14
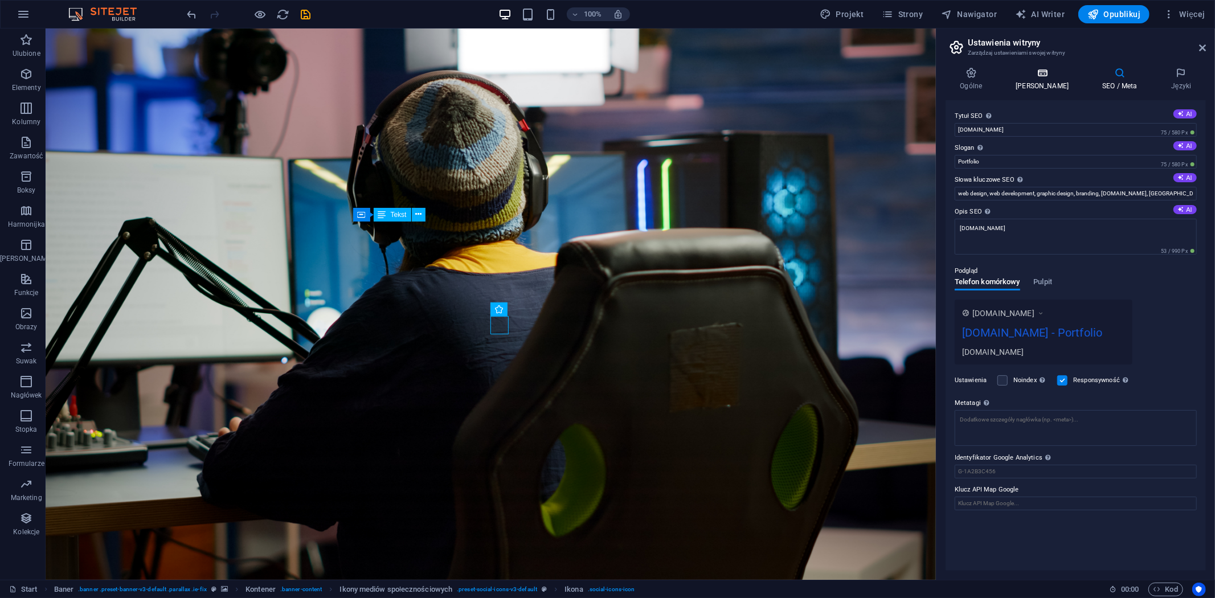
click at [1028, 84] on h4 "[PERSON_NAME]" at bounding box center [1044, 79] width 87 height 24
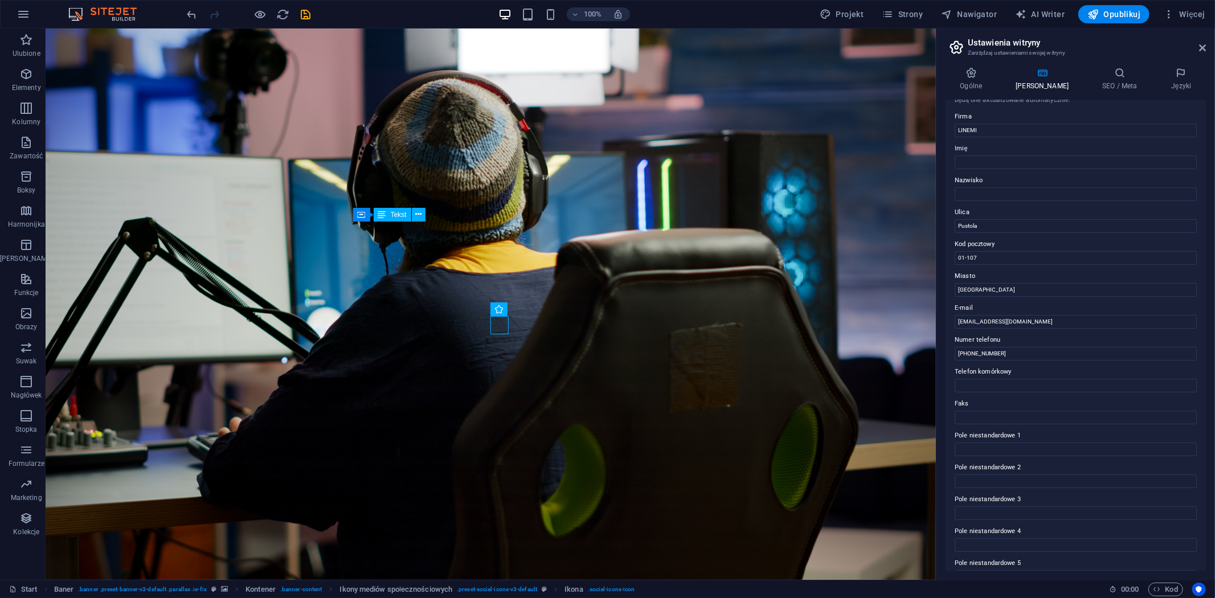
scroll to position [63, 0]
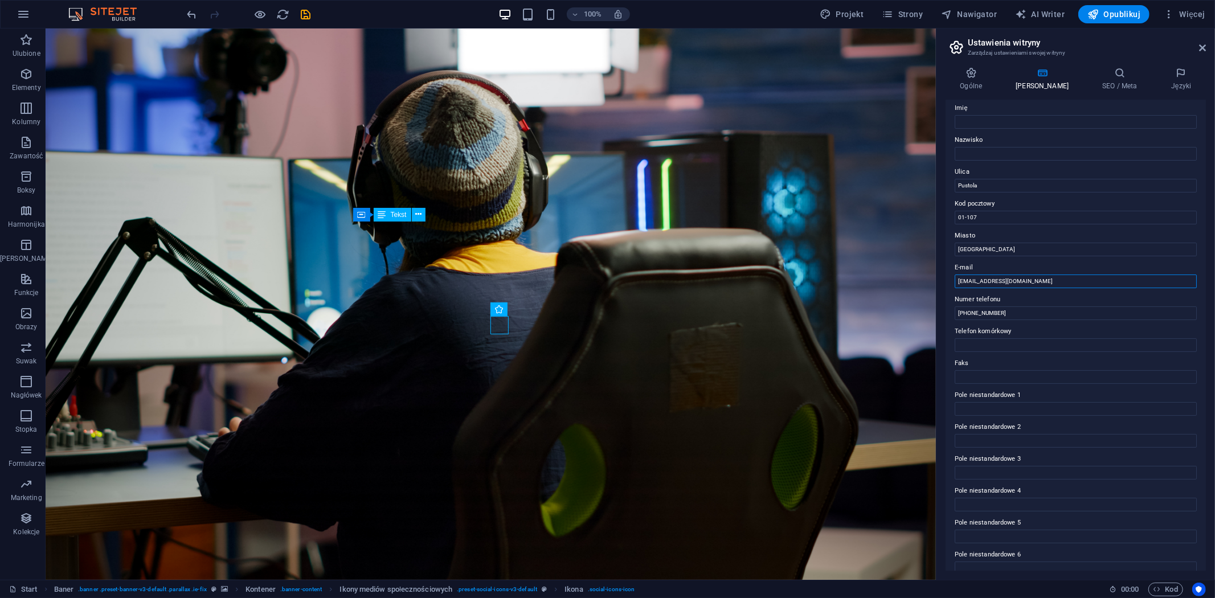
drag, startPoint x: 1056, startPoint y: 304, endPoint x: 873, endPoint y: 277, distance: 184.8
click at [1027, 277] on input "pomoc@linemi.pl" at bounding box center [1075, 281] width 242 height 14
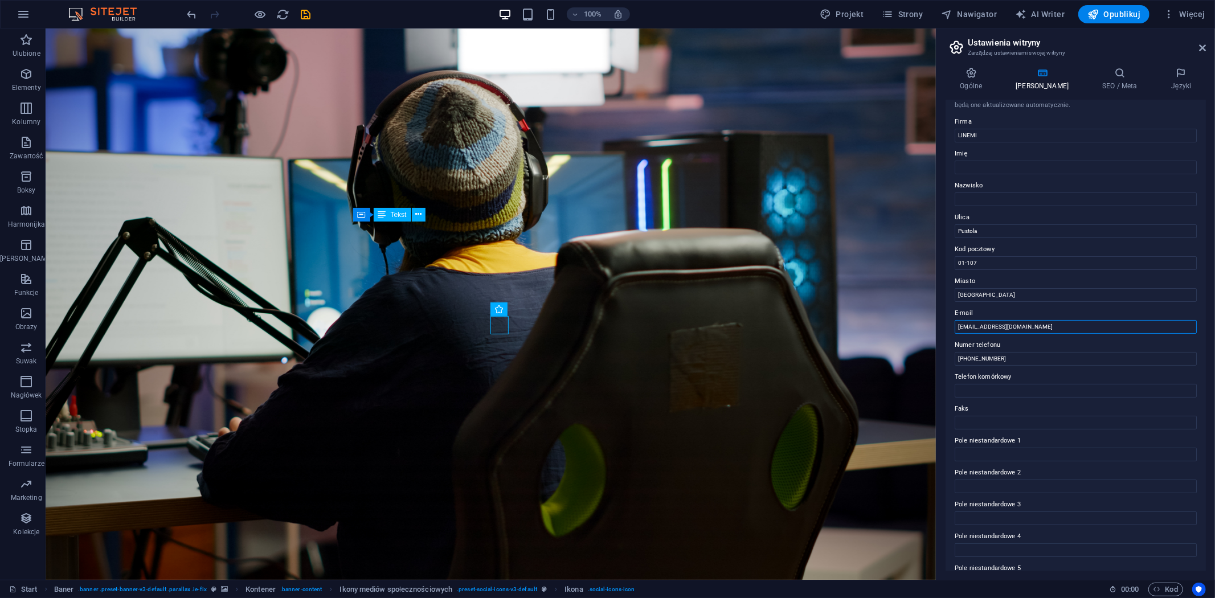
scroll to position [13, 0]
type input "[EMAIL_ADDRESS][DOMAIN_NAME]"
click at [977, 81] on h4 "Ogólne" at bounding box center [973, 79] width 56 height 24
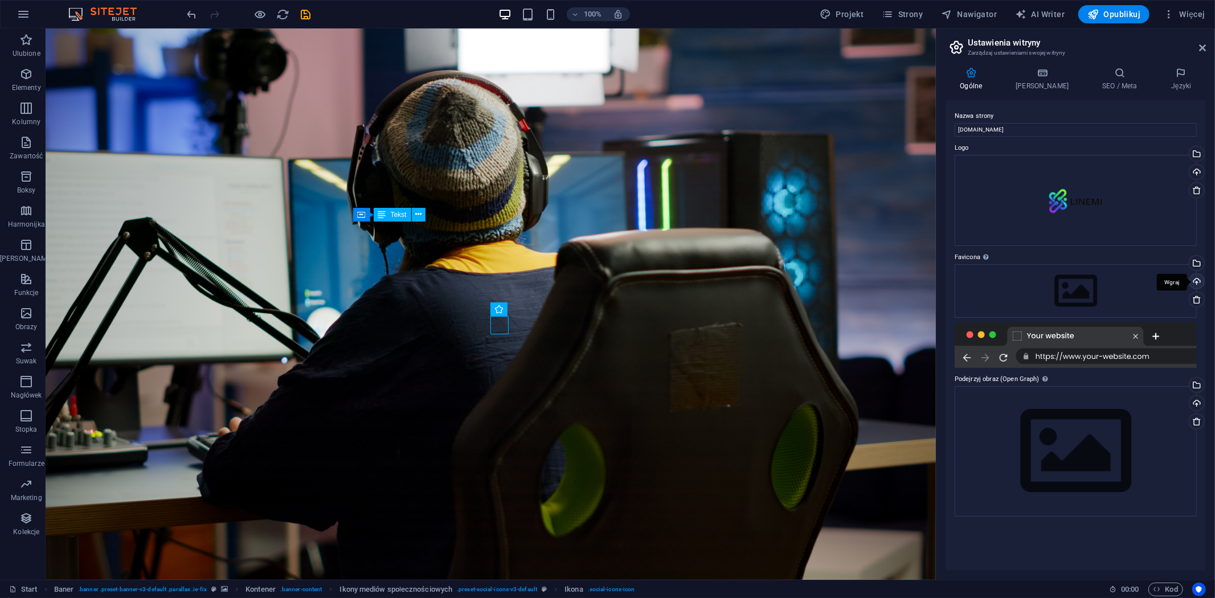
click at [1194, 285] on div "Wgraj" at bounding box center [1195, 282] width 17 height 17
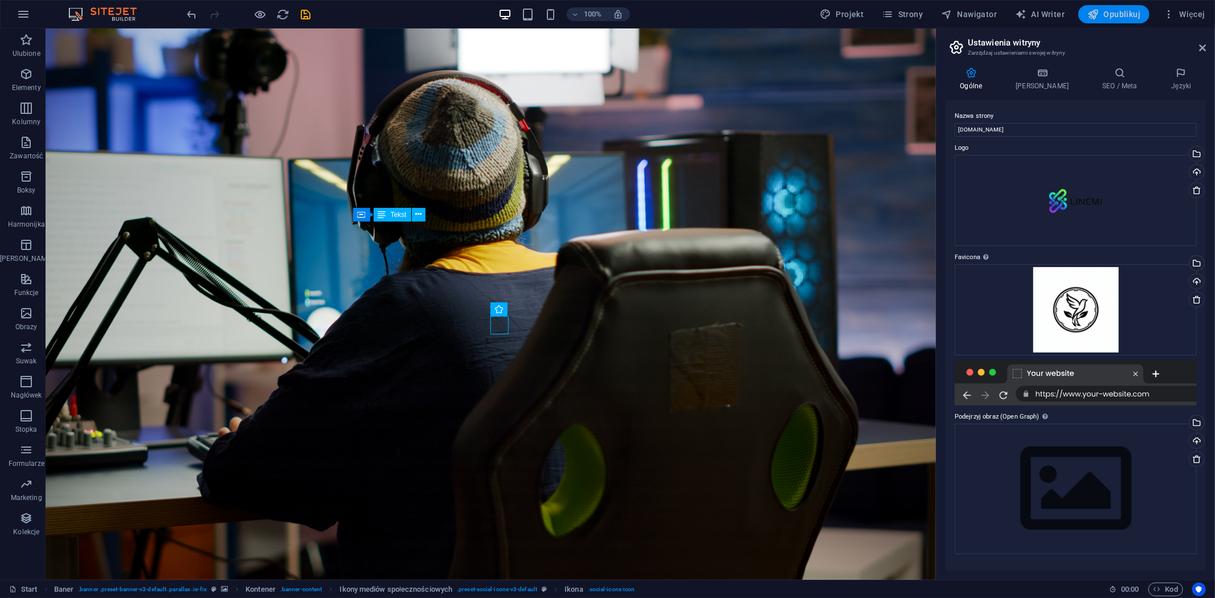
click at [1105, 19] on span "Opublikuj" at bounding box center [1113, 14] width 53 height 11
checkbox input "false"
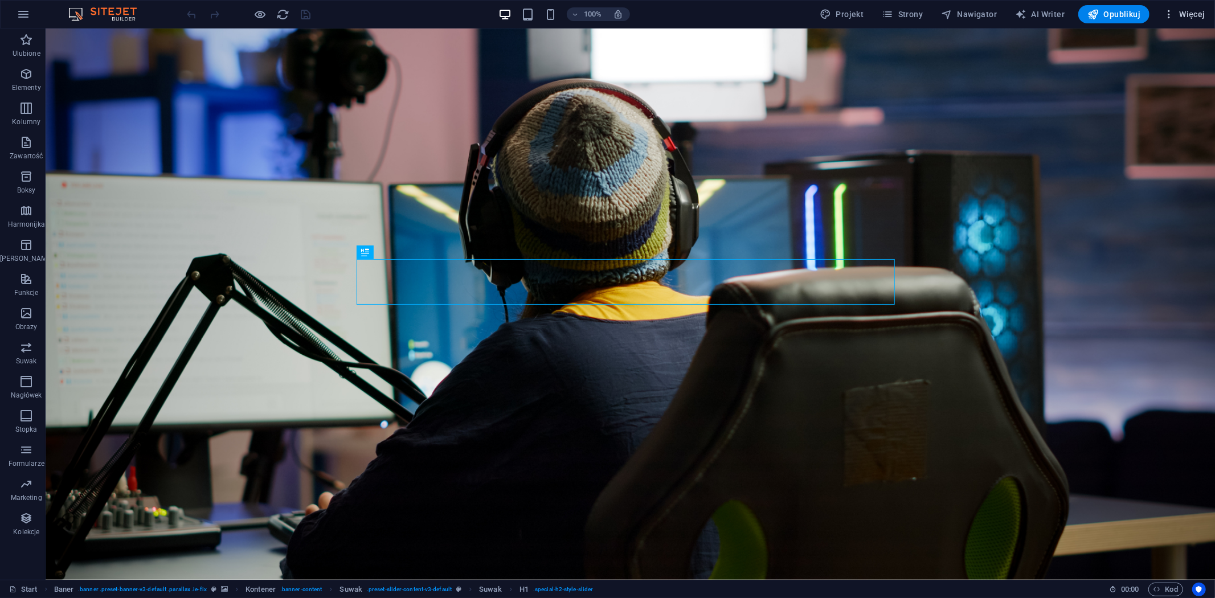
click at [1181, 19] on span "Więcej" at bounding box center [1184, 14] width 42 height 11
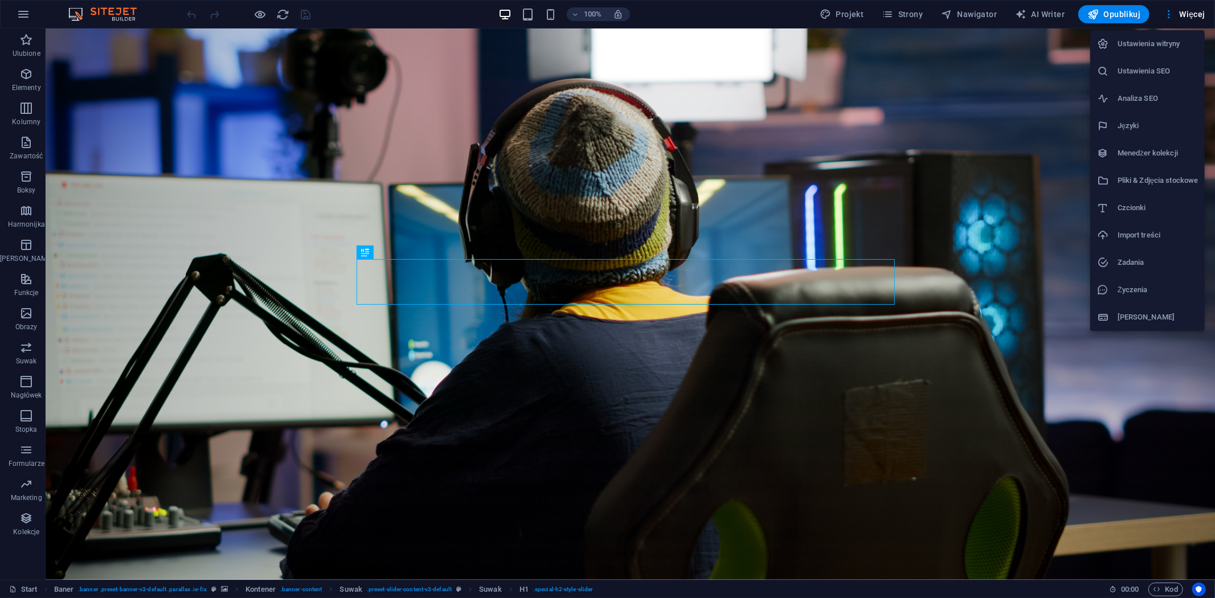
click at [1131, 312] on h6 "[PERSON_NAME]" at bounding box center [1157, 317] width 80 height 14
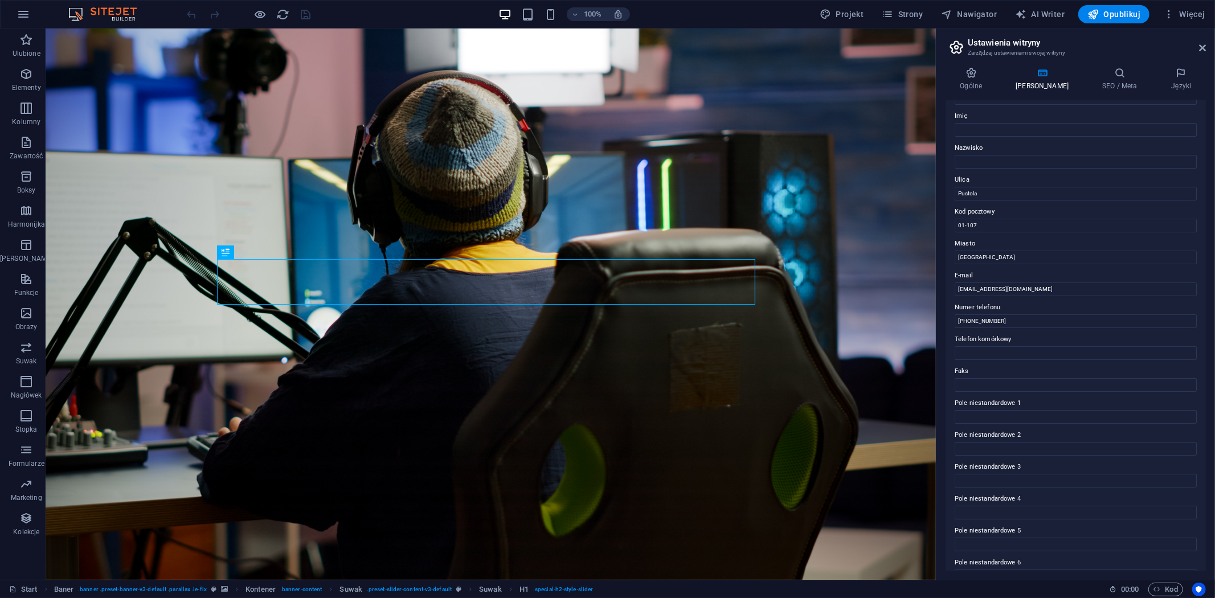
scroll to position [76, 0]
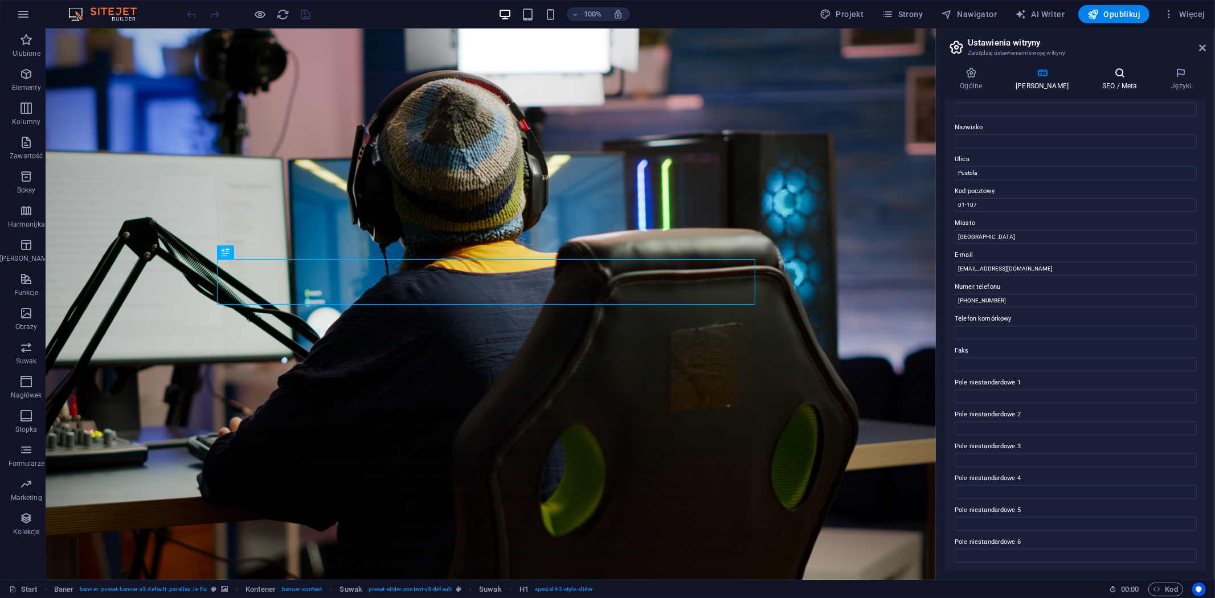
click at [1092, 80] on h4 "SEO / Meta" at bounding box center [1122, 79] width 69 height 24
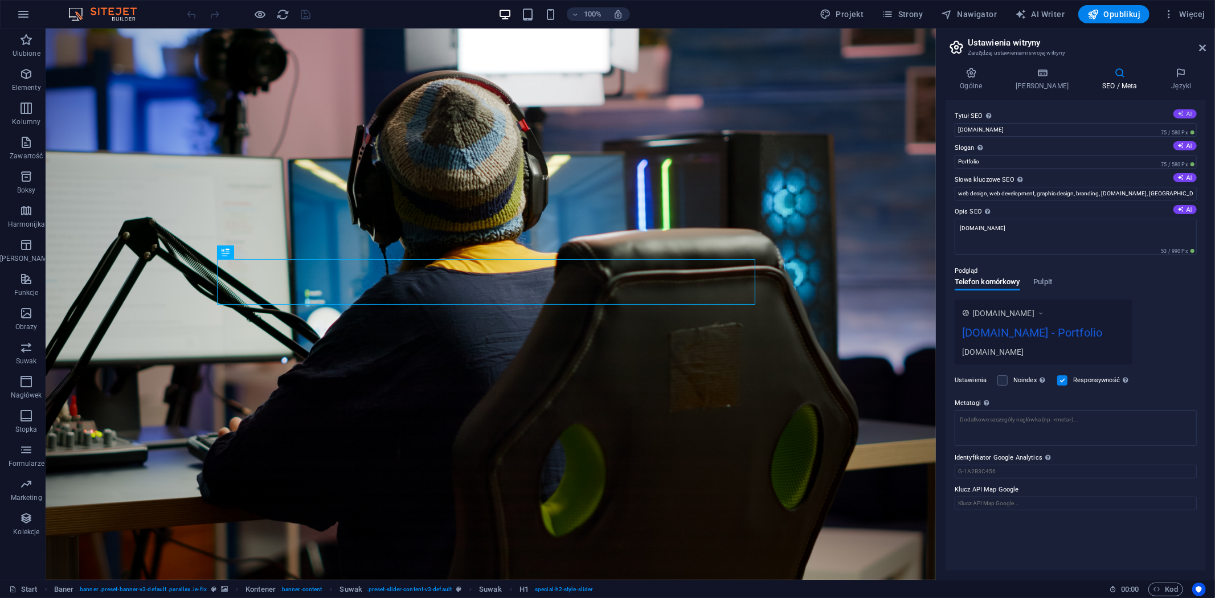
click at [1182, 116] on icon at bounding box center [1181, 113] width 6 height 6
type input "Emilia: Creative Video & Design"
click at [1183, 144] on icon at bounding box center [1181, 145] width 6 height 6
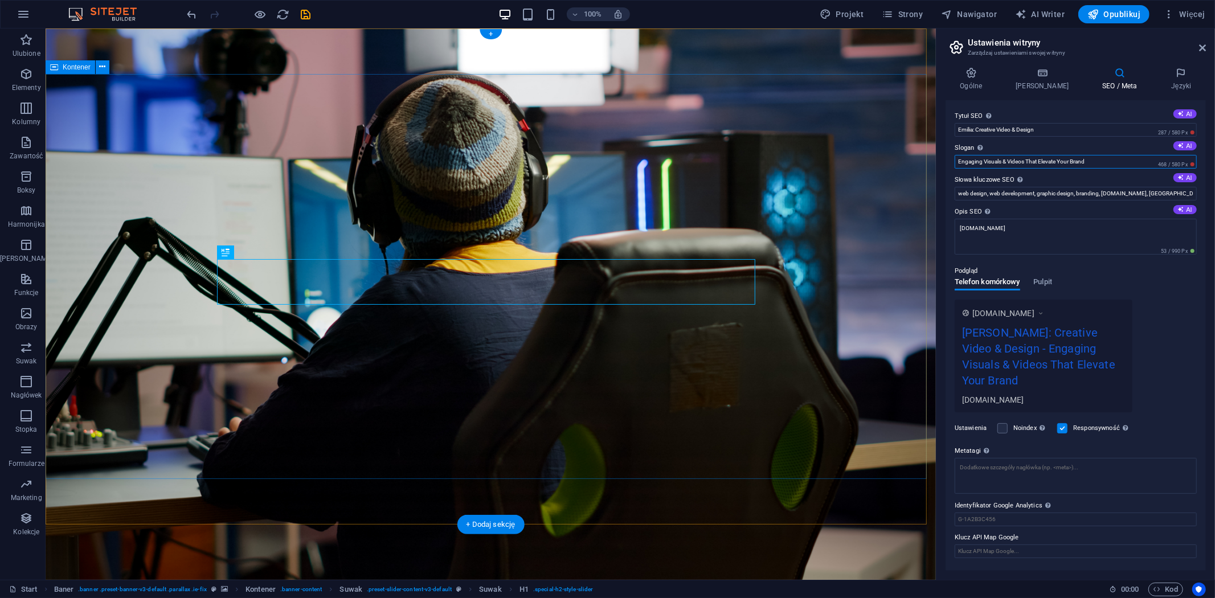
drag, startPoint x: 1183, startPoint y: 188, endPoint x: 906, endPoint y: 145, distance: 280.0
click at [1069, 162] on input "Engaging Visuals & Videos That Elevate Your Brand" at bounding box center [1075, 162] width 242 height 14
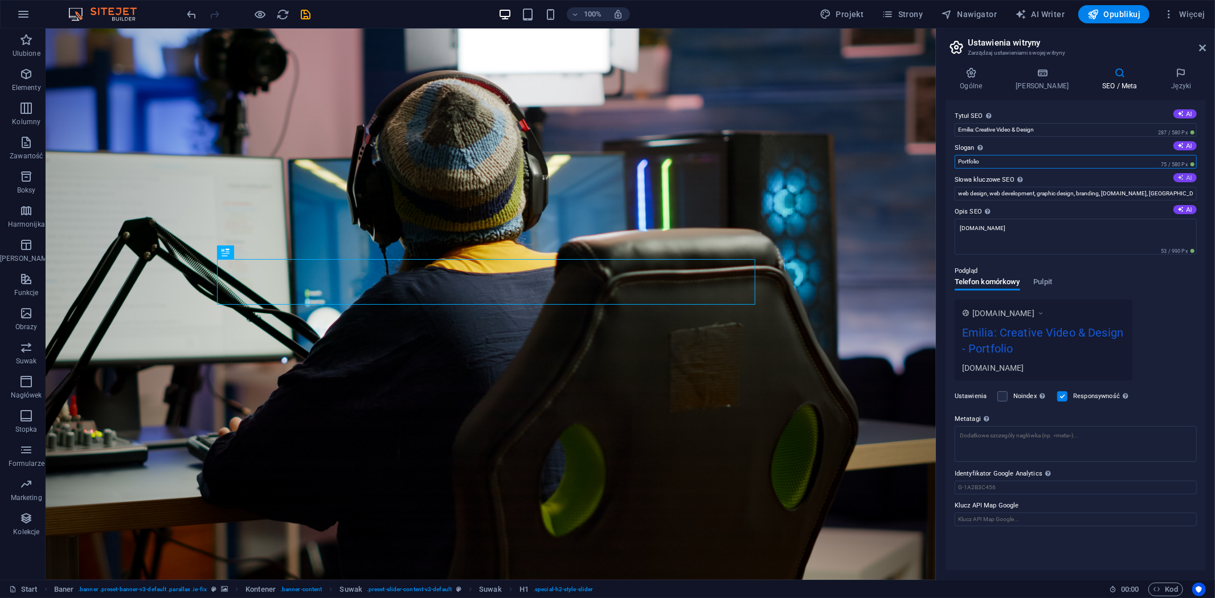
type input "Portfolio"
click at [1185, 179] on button "AI" at bounding box center [1184, 177] width 23 height 9
type input "video editing, graphic design, logo creation, visual identity, Adobe Premiere, …"
click at [1192, 211] on button "AI" at bounding box center [1184, 209] width 23 height 9
type textarea "Unlock your brand’s potential with [PERSON_NAME] expert video editing, graphic …"
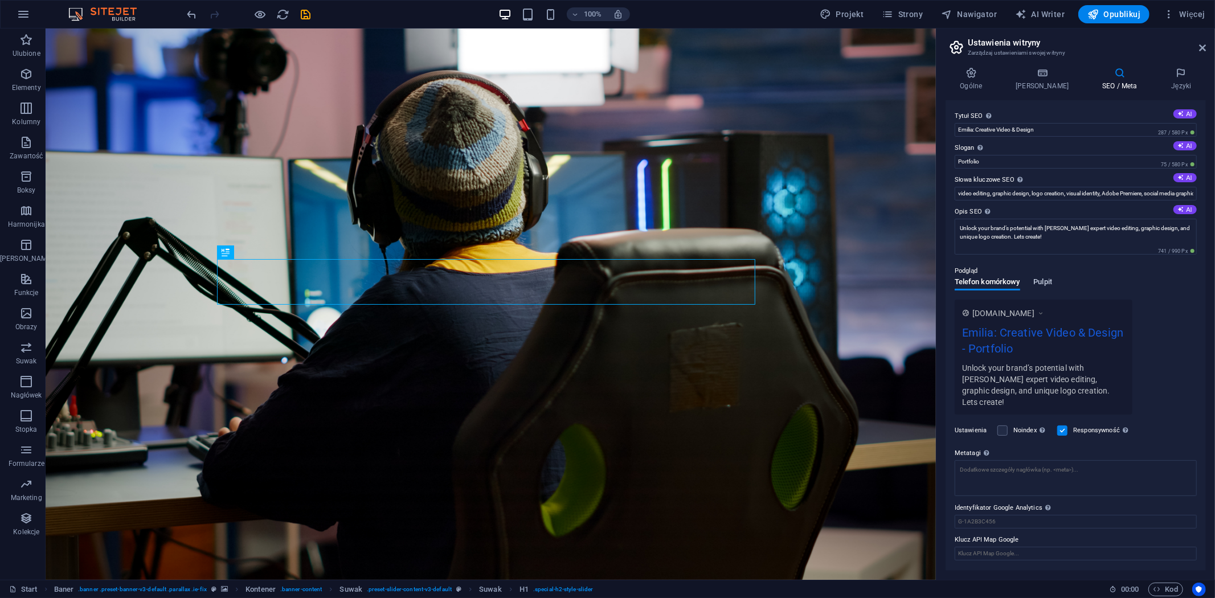
click at [1040, 284] on span "Pulpit" at bounding box center [1043, 283] width 19 height 16
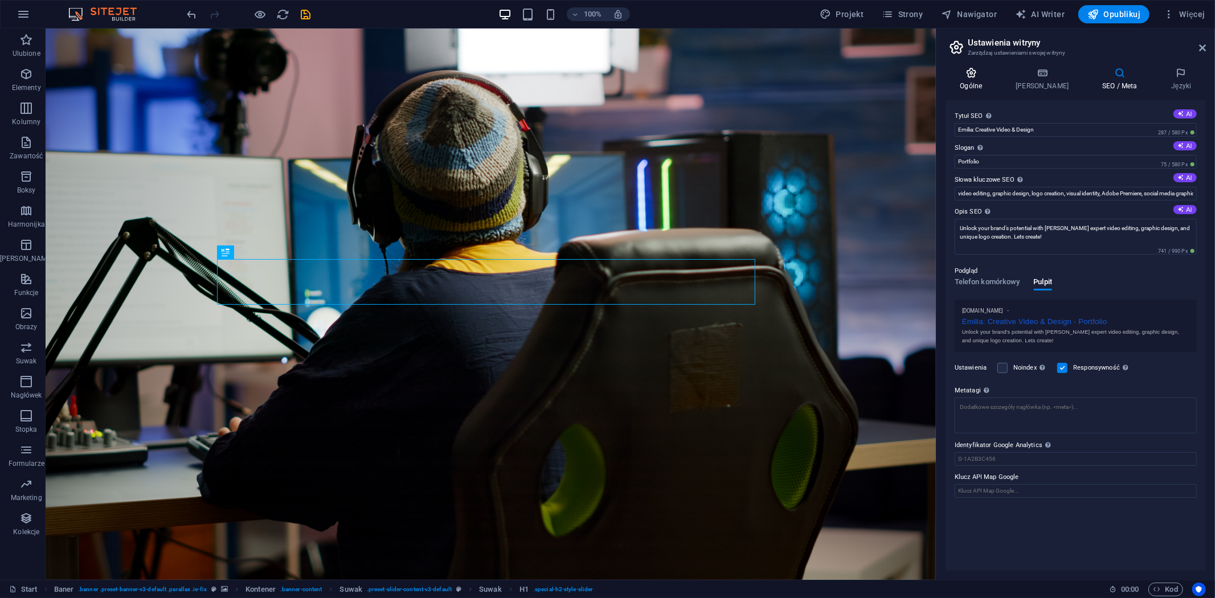
click at [983, 70] on icon at bounding box center [970, 72] width 51 height 11
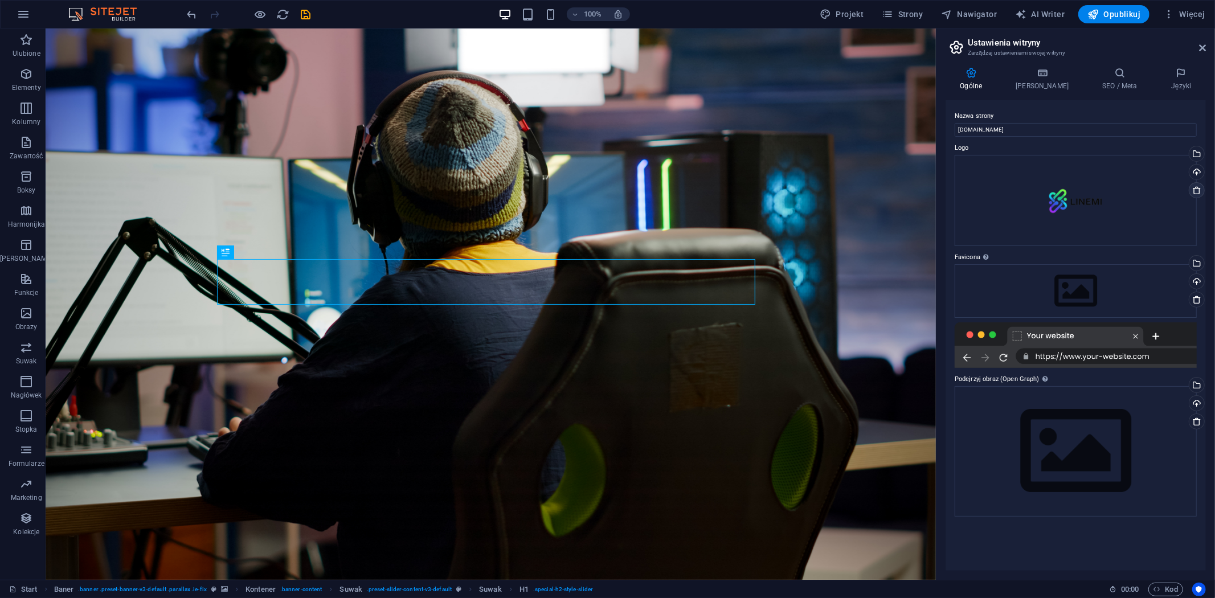
click at [1194, 189] on icon at bounding box center [1196, 190] width 9 height 9
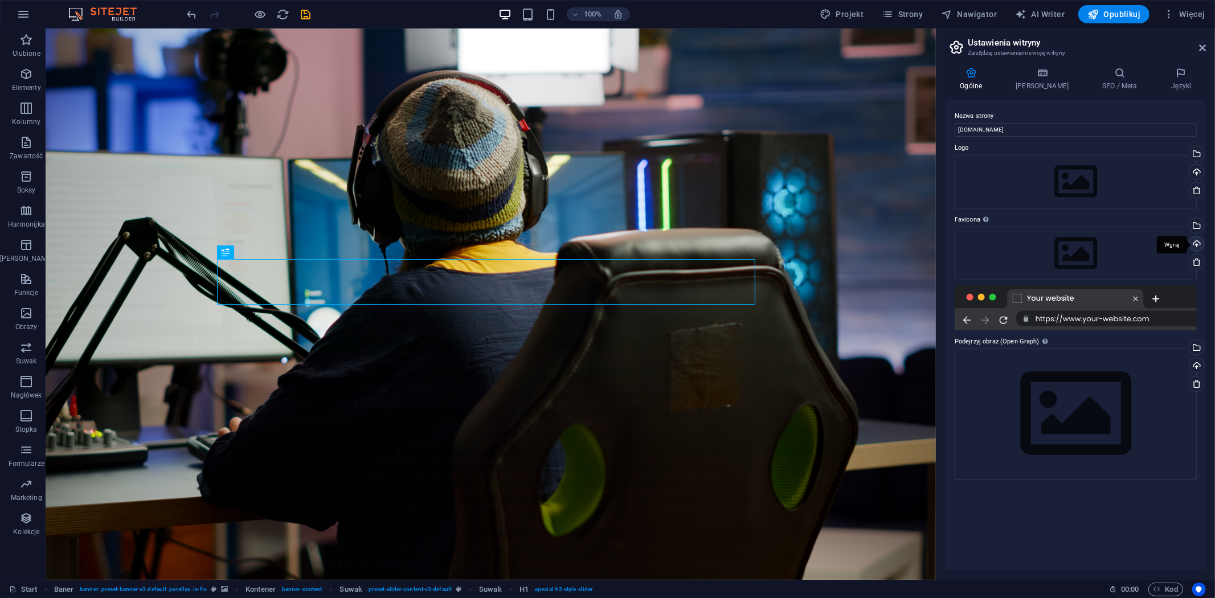
click at [1199, 245] on div "Wgraj" at bounding box center [1195, 244] width 17 height 17
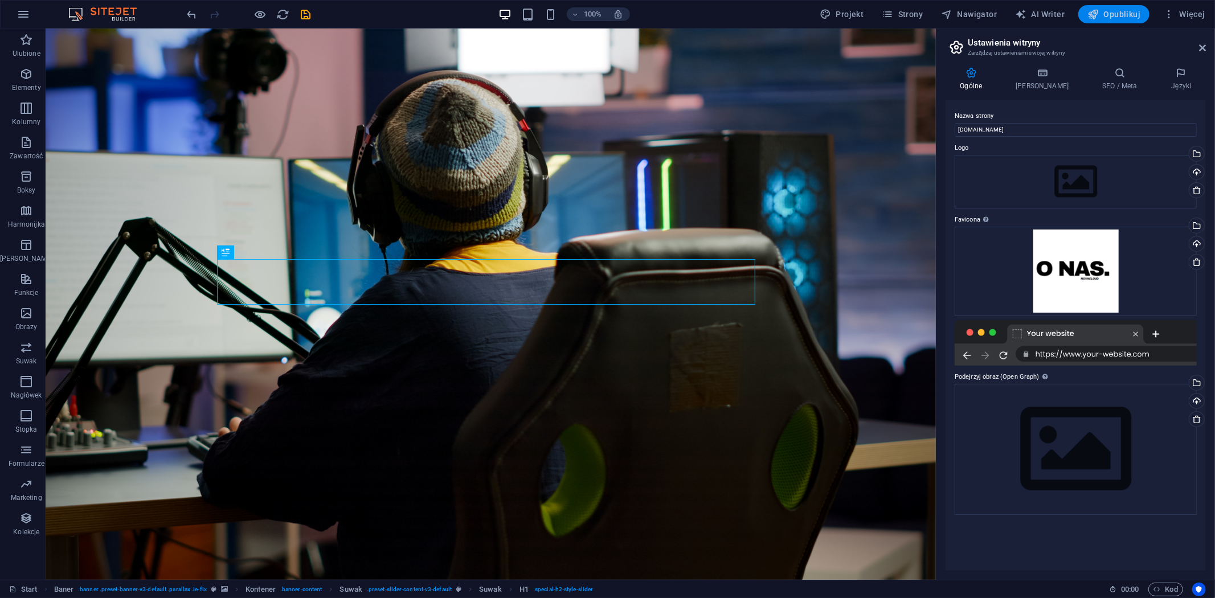
click at [1109, 21] on button "Opublikuj" at bounding box center [1113, 14] width 71 height 18
